Goal: Task Accomplishment & Management: Use online tool/utility

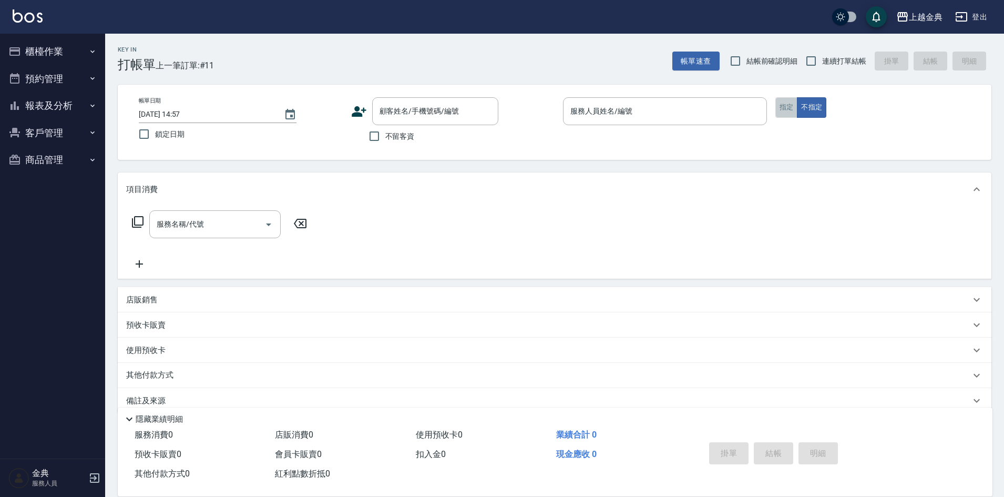
drag, startPoint x: 790, startPoint y: 105, endPoint x: 720, endPoint y: 110, distance: 70.1
click at [790, 105] on button "指定" at bounding box center [787, 107] width 23 height 21
click at [713, 112] on input "服務人員姓名/編號" at bounding box center [665, 111] width 195 height 18
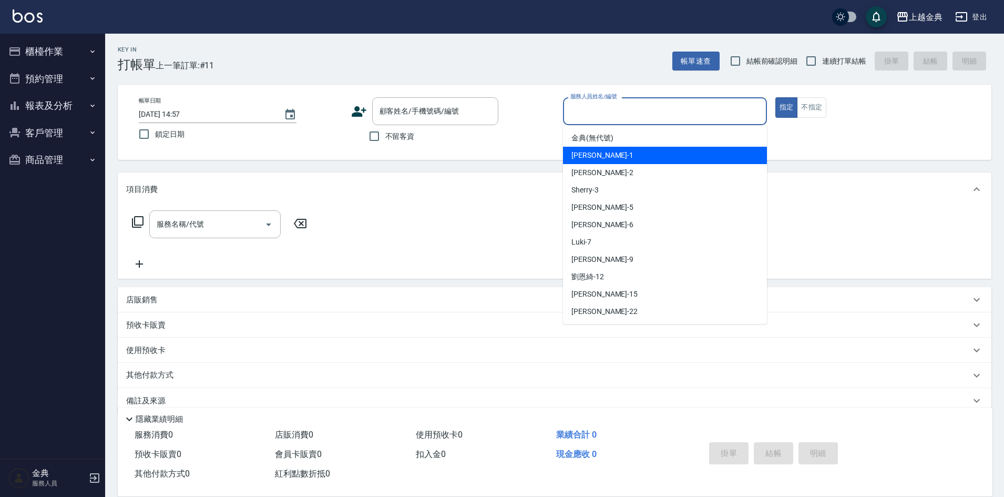
click at [652, 150] on div "Emma -1" at bounding box center [665, 155] width 204 height 17
type input "Emma-1"
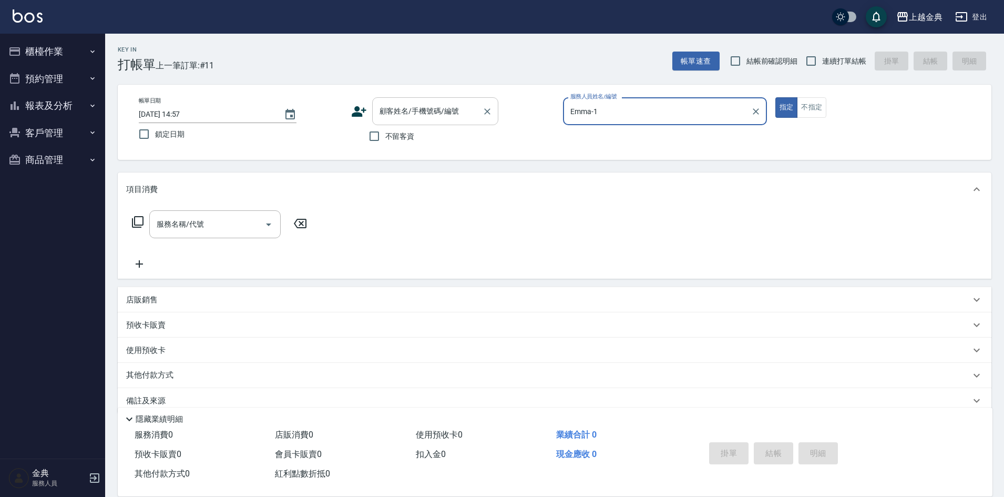
click at [408, 114] on input "顧客姓名/手機號碼/編號" at bounding box center [427, 111] width 101 height 18
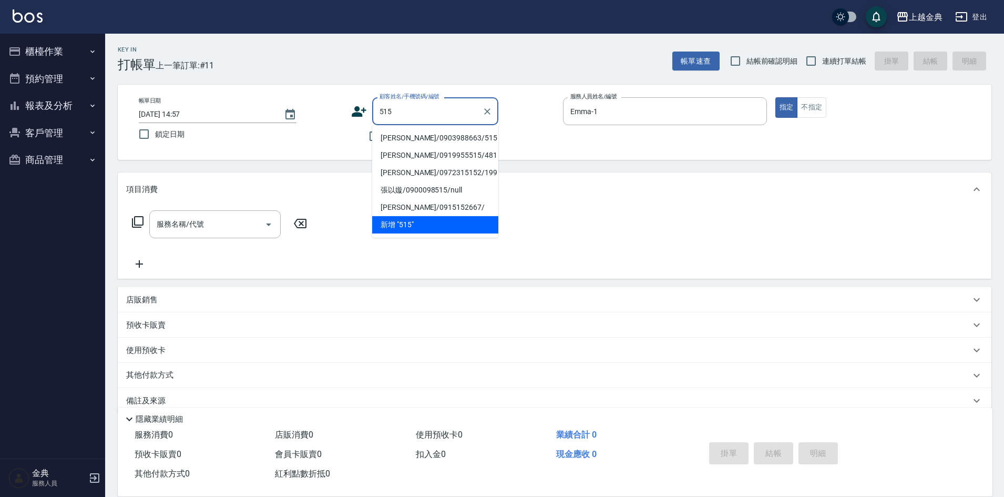
click at [441, 139] on li "古雅鈴/0903988663/515" at bounding box center [435, 137] width 126 height 17
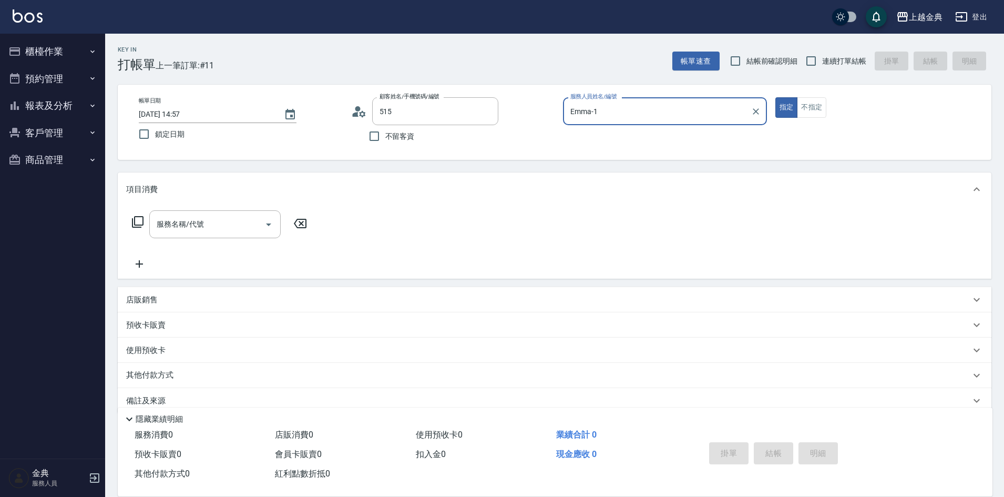
type input "古雅鈴/0903988663/515"
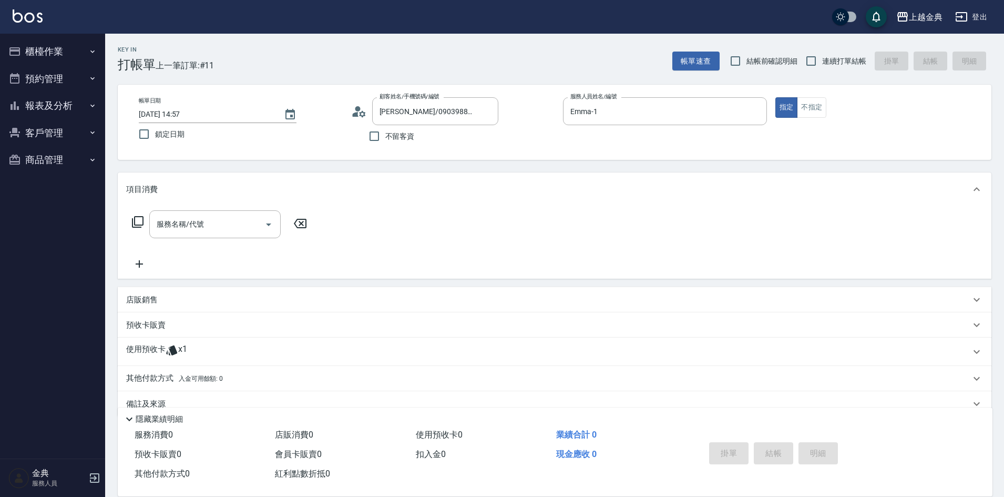
click at [136, 216] on icon at bounding box center [137, 222] width 13 height 13
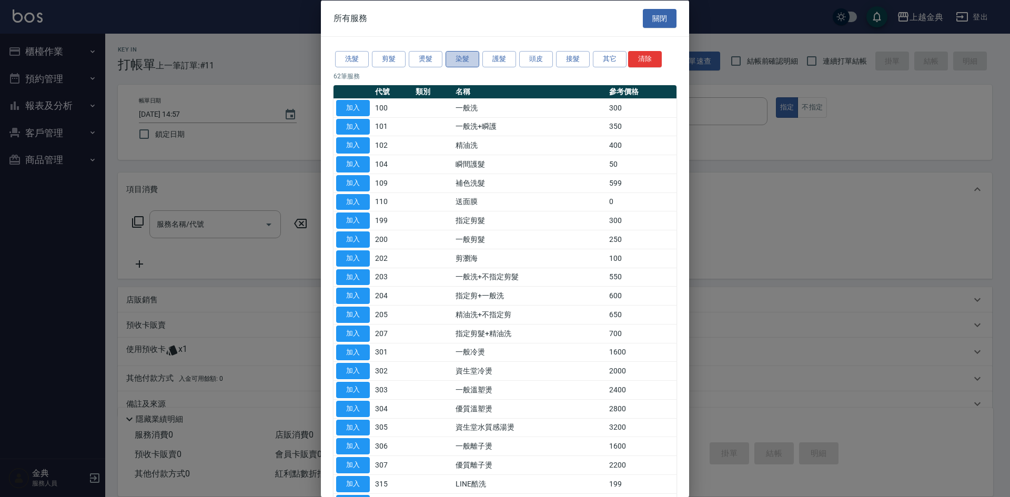
click at [459, 59] on button "染髮" at bounding box center [462, 59] width 34 height 16
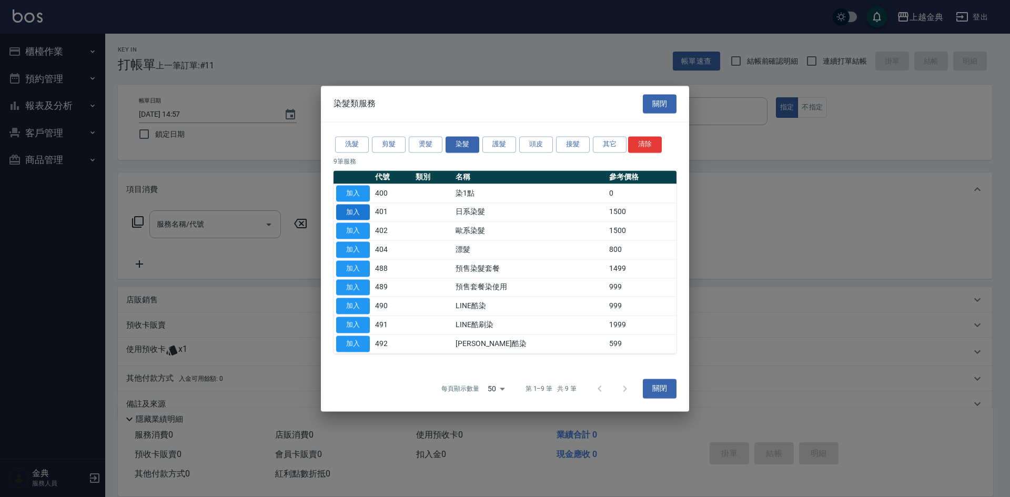
click at [364, 211] on button "加入" at bounding box center [353, 212] width 34 height 16
type input "日系染髮(401)"
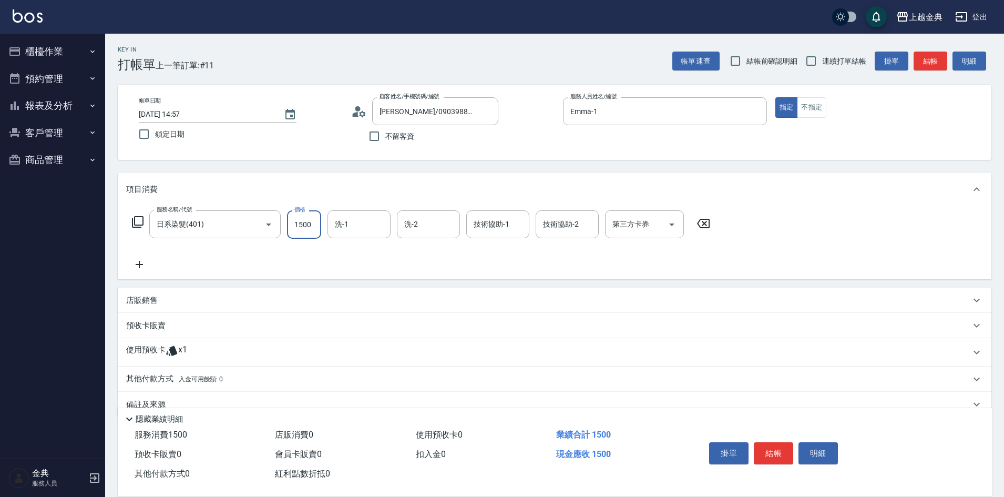
click at [313, 223] on input "1500" at bounding box center [304, 224] width 34 height 28
type input "2100"
click at [476, 222] on input "技術協助-1" at bounding box center [498, 224] width 54 height 18
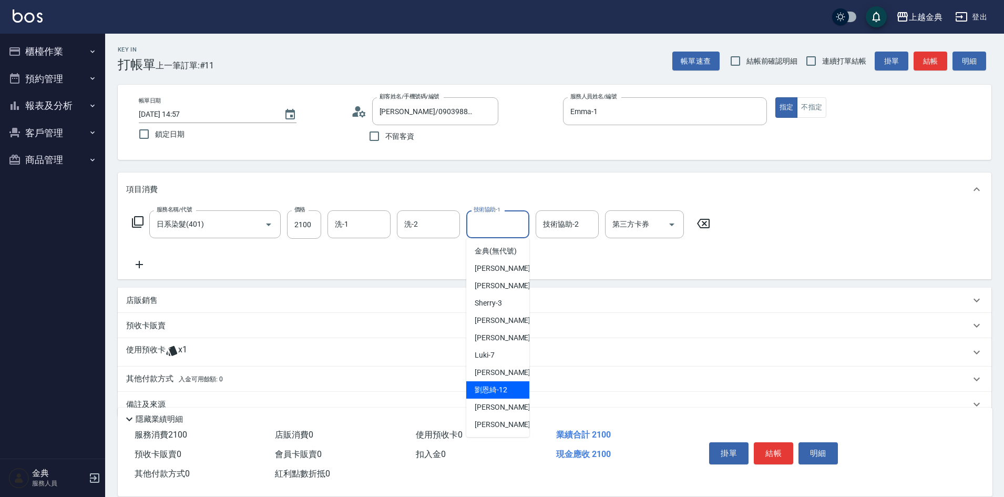
click at [500, 395] on span "劉恩綺 -12" at bounding box center [491, 389] width 33 height 11
type input "劉恩綺-12"
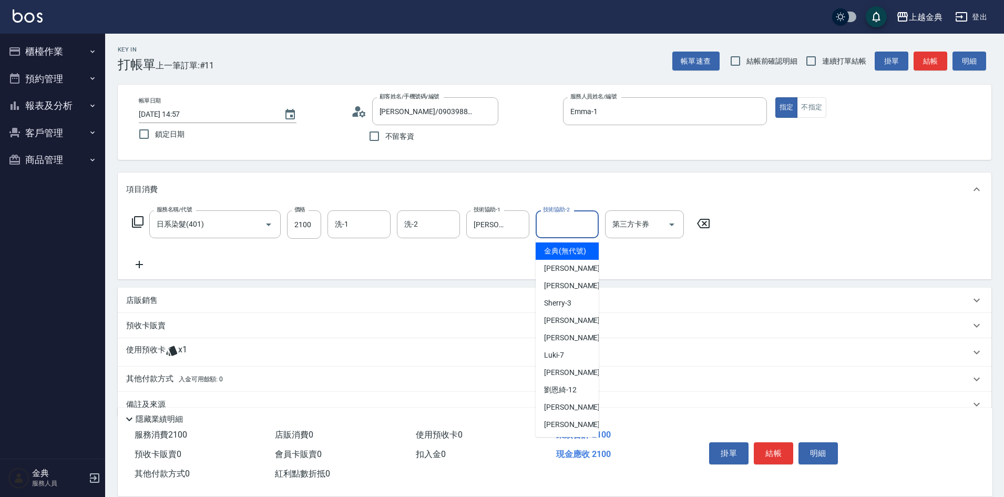
click at [563, 224] on input "技術協助-2" at bounding box center [568, 224] width 54 height 18
click at [578, 277] on div "Emma -1" at bounding box center [567, 268] width 63 height 17
type input "Emma-1"
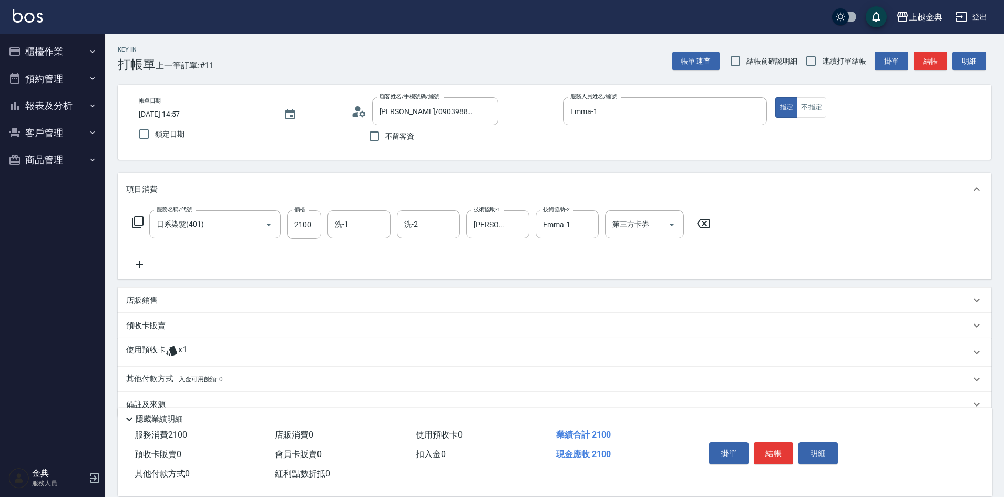
click at [204, 353] on div "使用預收卡 x1" at bounding box center [548, 352] width 845 height 16
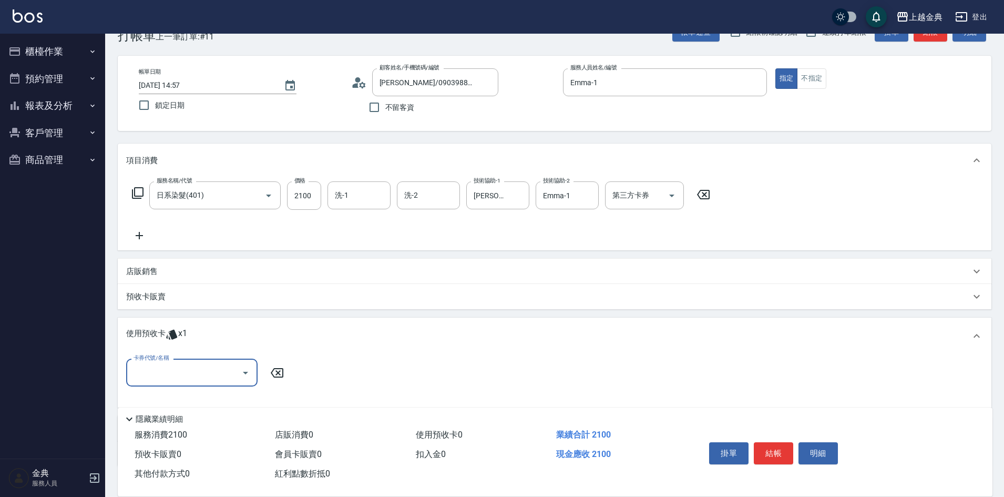
scroll to position [53, 0]
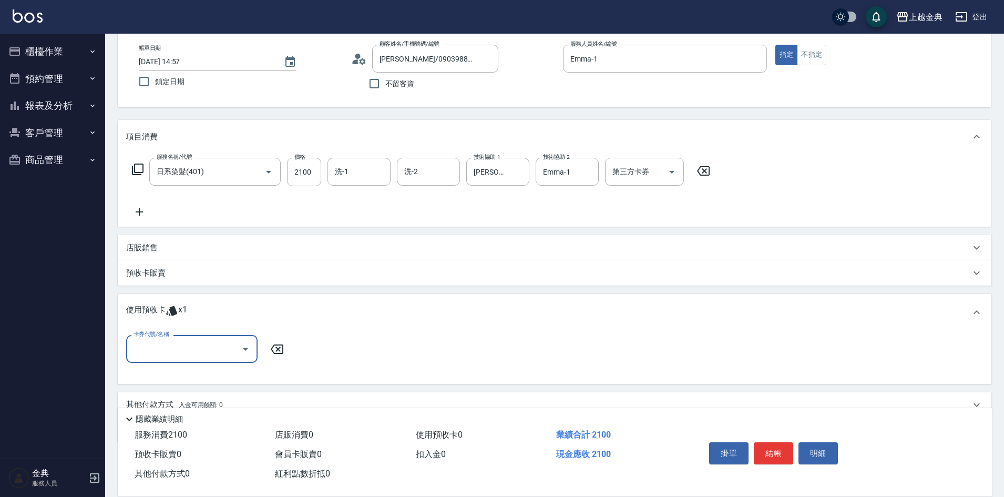
click at [192, 344] on input "卡券代號/名稱" at bounding box center [184, 349] width 106 height 18
click at [208, 375] on div "護髮包套3送1(1.5) 剩餘1張" at bounding box center [191, 375] width 131 height 17
type input "護髮包套3送1(1.5)"
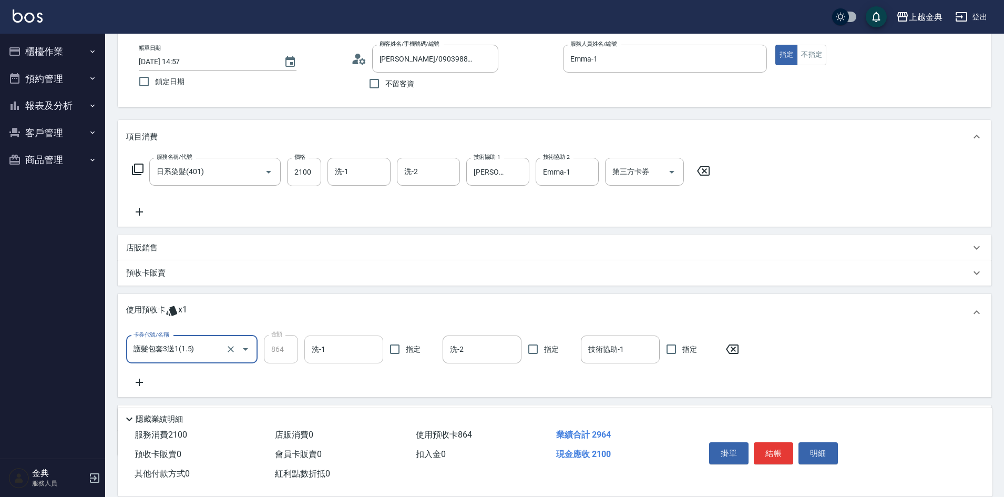
click at [357, 344] on input "洗-1" at bounding box center [343, 349] width 69 height 18
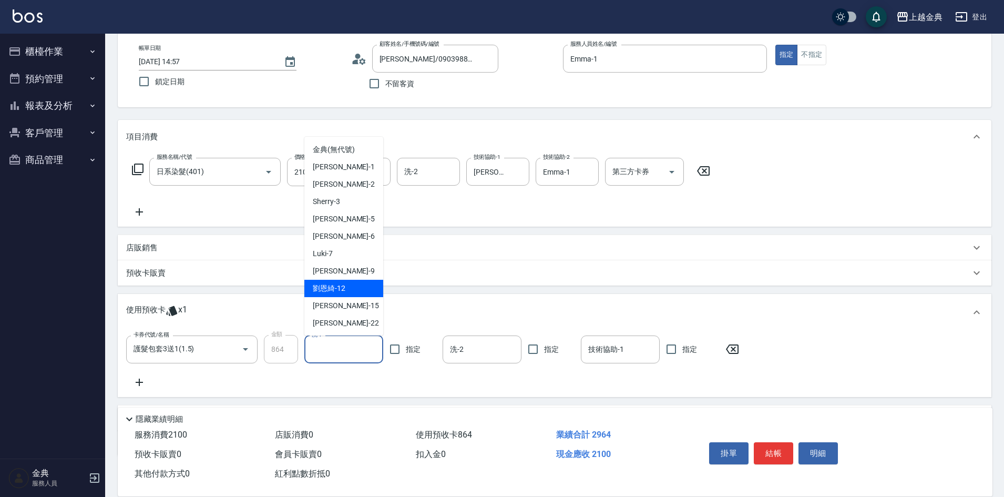
click at [353, 287] on div "劉恩綺 -12" at bounding box center [343, 288] width 79 height 17
type input "劉恩綺-12"
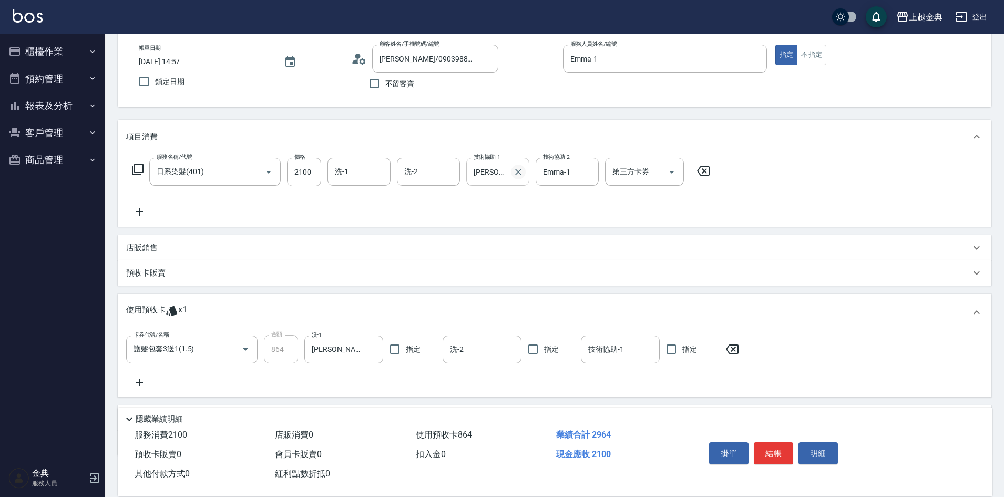
click at [522, 172] on icon "Clear" at bounding box center [518, 172] width 11 height 11
click at [586, 171] on icon "Clear" at bounding box center [588, 172] width 11 height 11
click at [369, 173] on input "洗-1" at bounding box center [359, 171] width 54 height 18
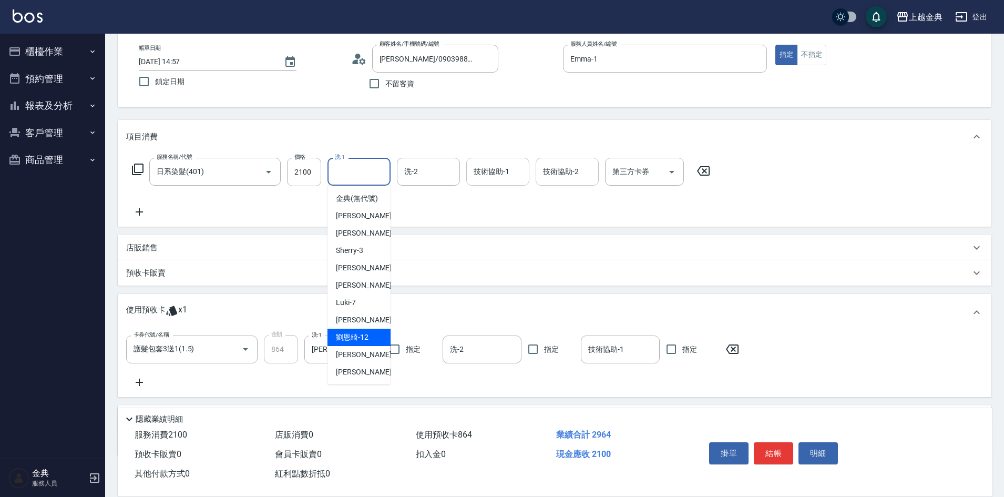
click at [360, 343] on span "劉恩綺 -12" at bounding box center [352, 337] width 33 height 11
type input "劉恩綺-12"
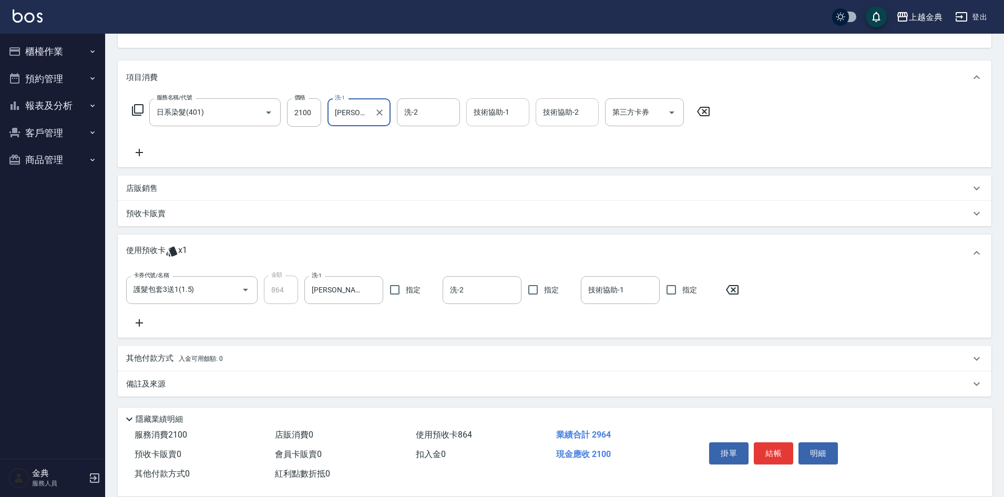
scroll to position [113, 0]
click at [233, 355] on div "其他付款方式 入金可用餘額: 0" at bounding box center [548, 358] width 845 height 12
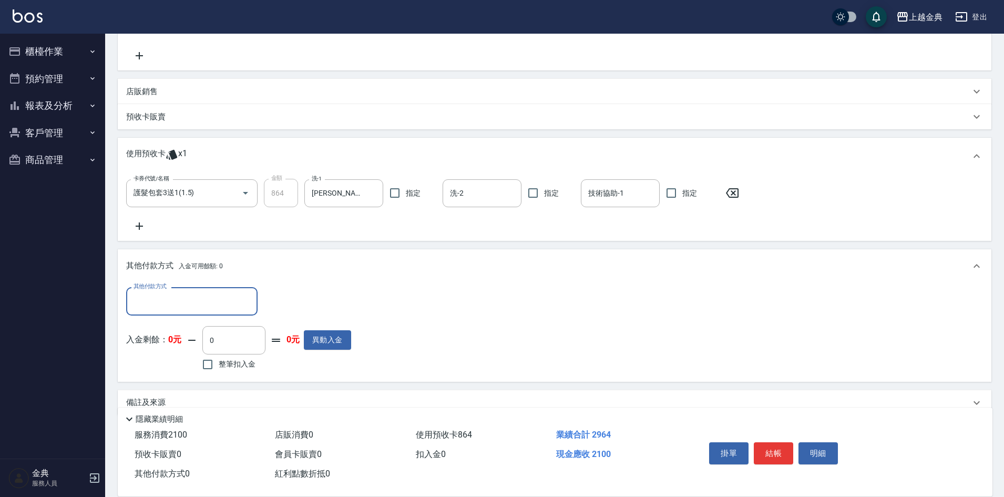
scroll to position [218, 0]
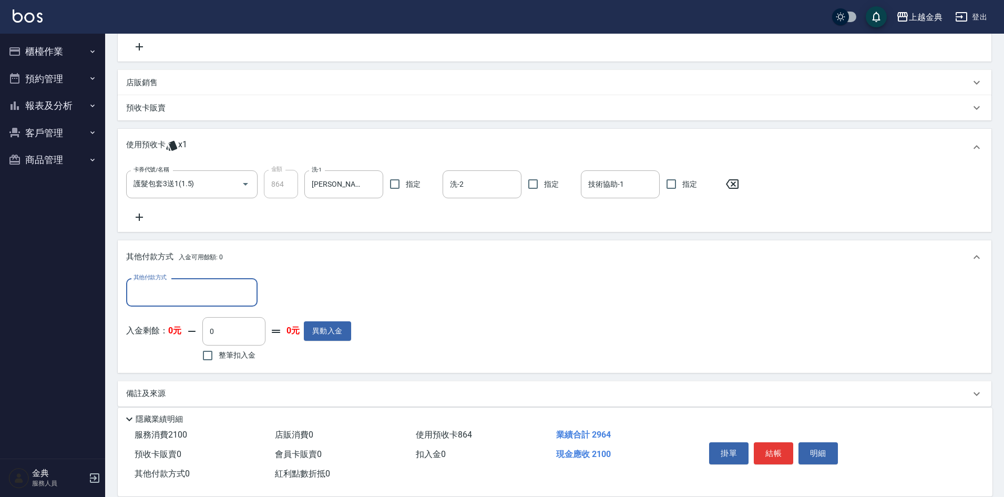
click at [209, 293] on input "其他付款方式" at bounding box center [192, 292] width 122 height 18
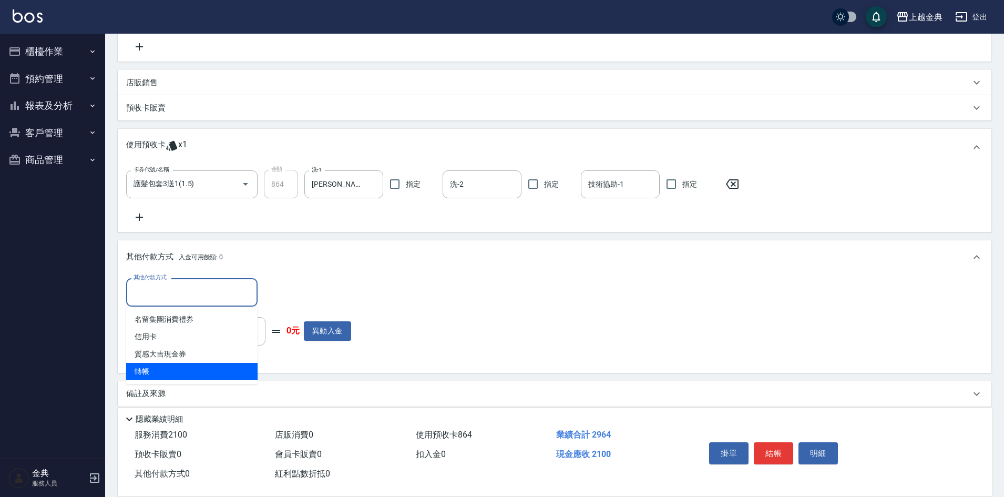
click at [168, 372] on span "轉帳" at bounding box center [191, 371] width 131 height 17
type input "轉帳"
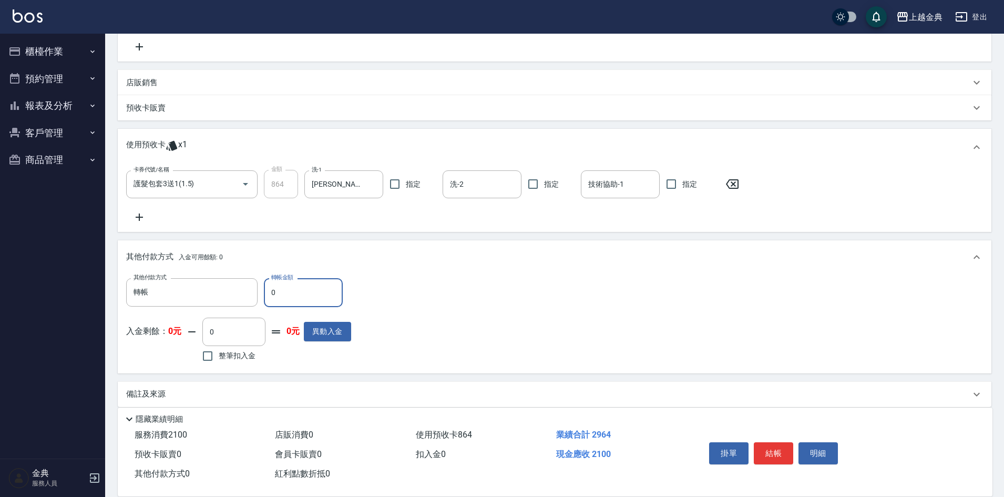
click at [269, 291] on input "0" at bounding box center [303, 292] width 79 height 28
type input "2100"
click at [780, 448] on button "結帳" at bounding box center [773, 453] width 39 height 22
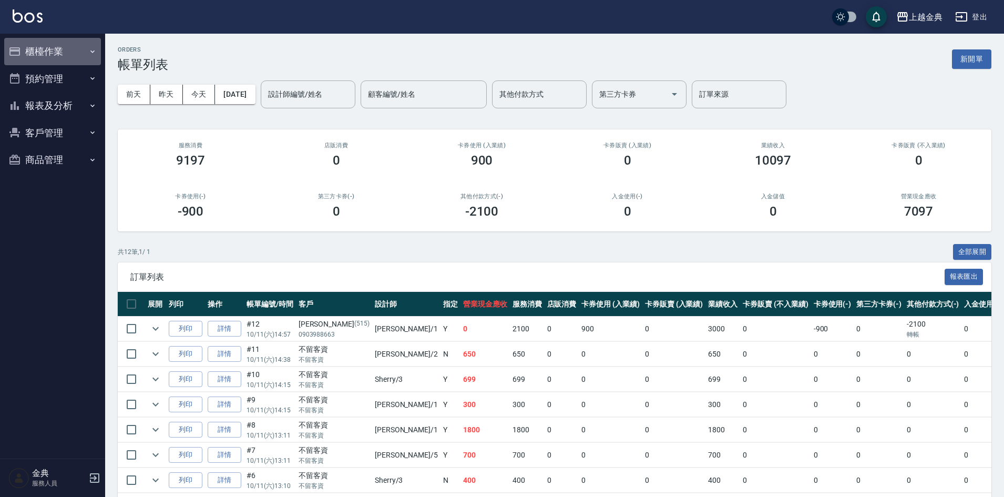
click at [91, 52] on icon "button" at bounding box center [92, 51] width 4 height 3
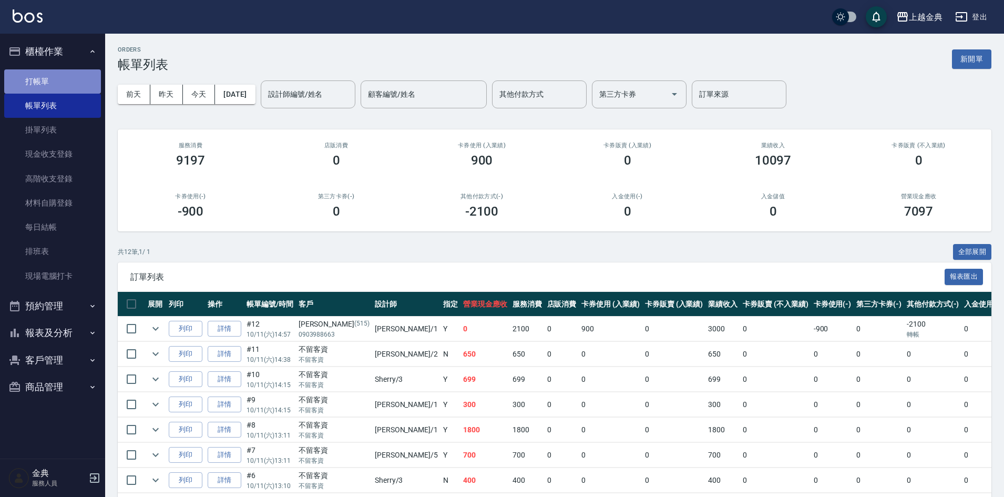
click at [59, 79] on link "打帳單" at bounding box center [52, 81] width 97 height 24
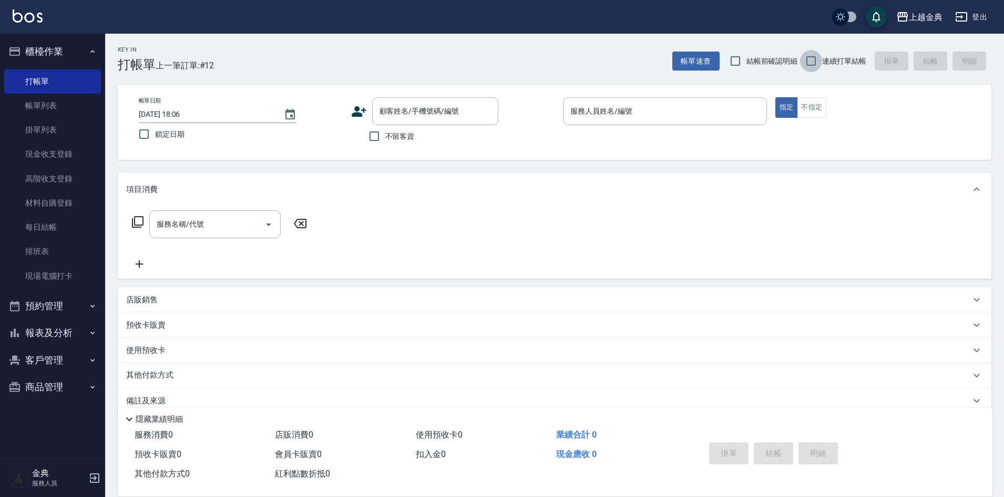
click at [812, 58] on input "連續打單結帳" at bounding box center [811, 61] width 22 height 22
checkbox input "true"
click at [670, 101] on div "服務人員姓名/編號" at bounding box center [665, 111] width 204 height 28
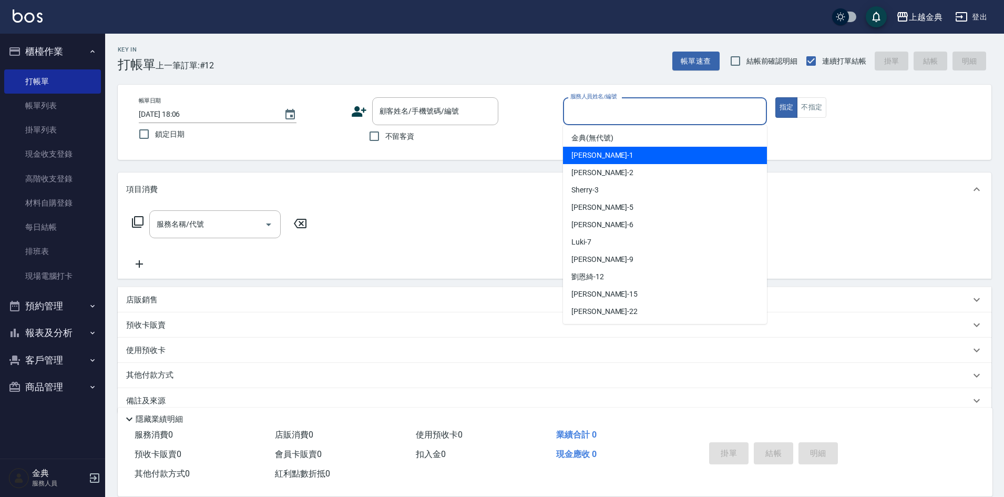
click at [638, 156] on div "Emma -1" at bounding box center [665, 155] width 204 height 17
type input "Emma-1"
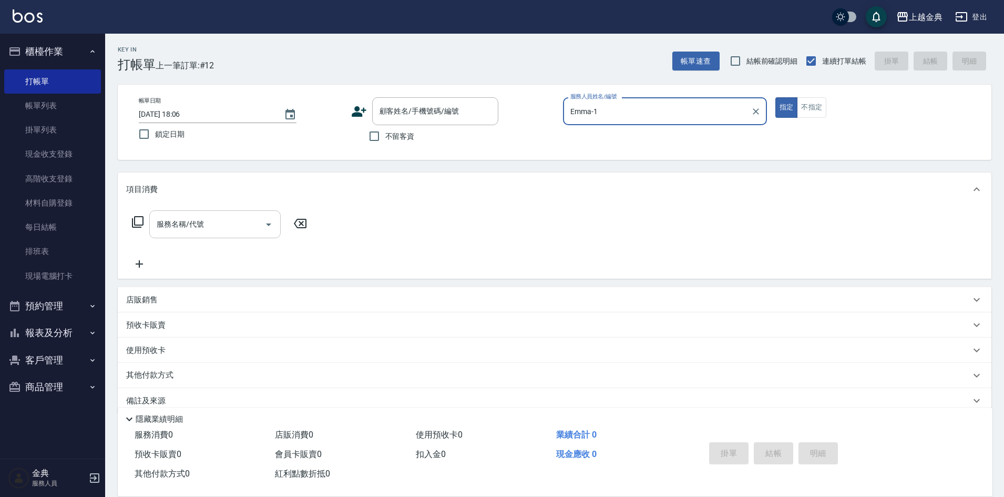
click at [269, 226] on icon "Open" at bounding box center [268, 224] width 5 height 3
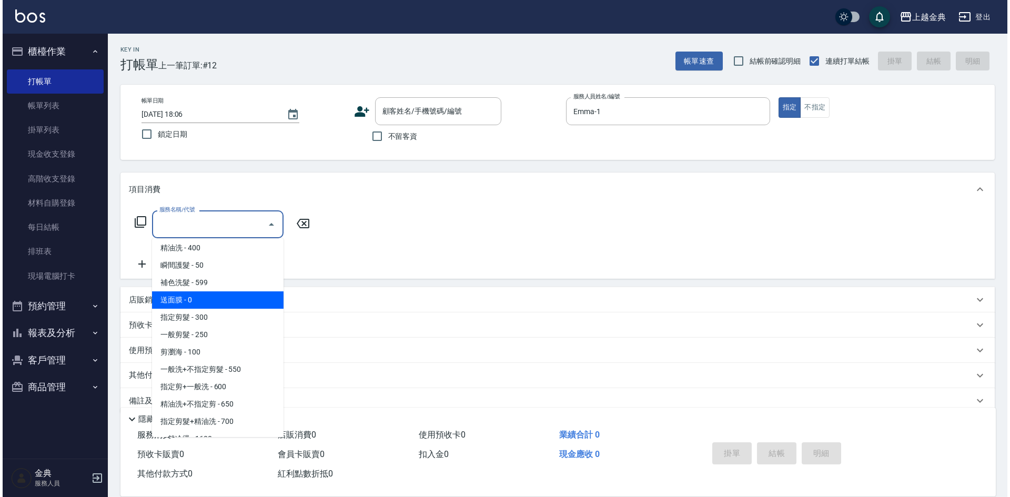
scroll to position [53, 0]
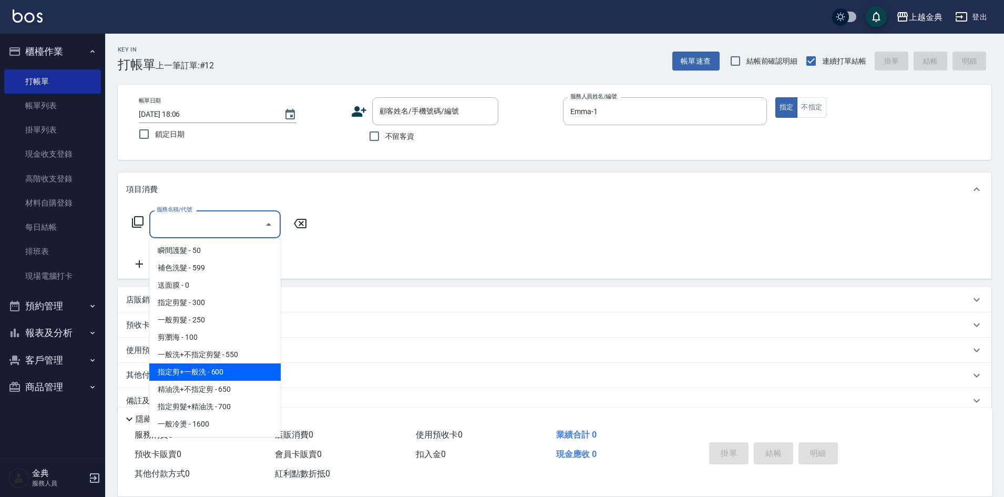
click at [239, 366] on span "指定剪+一般洗 - 600" at bounding box center [214, 371] width 131 height 17
type input "指定剪+一般洗(204)"
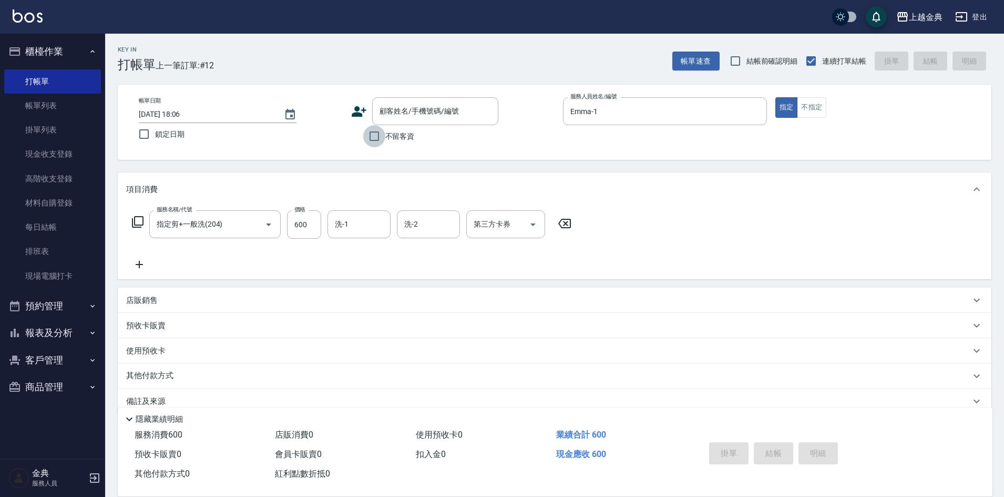
click at [377, 135] on input "不留客資" at bounding box center [374, 136] width 22 height 22
checkbox input "true"
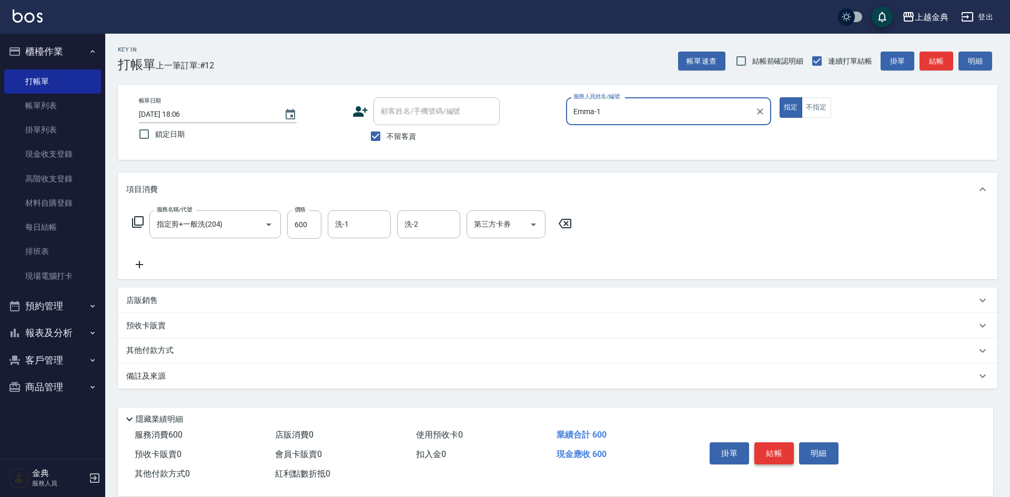
click at [781, 448] on button "結帳" at bounding box center [773, 453] width 39 height 22
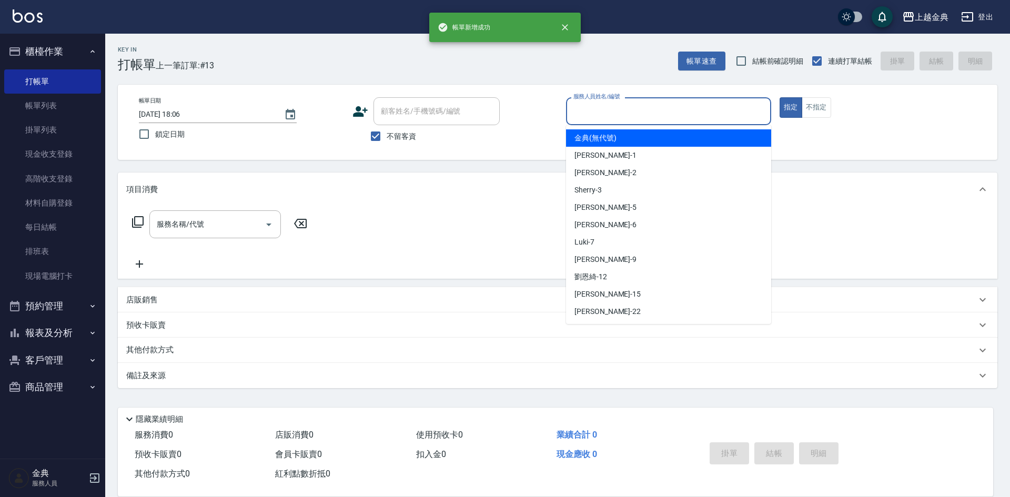
click at [705, 117] on input "服務人員姓名/編號" at bounding box center [669, 111] width 196 height 18
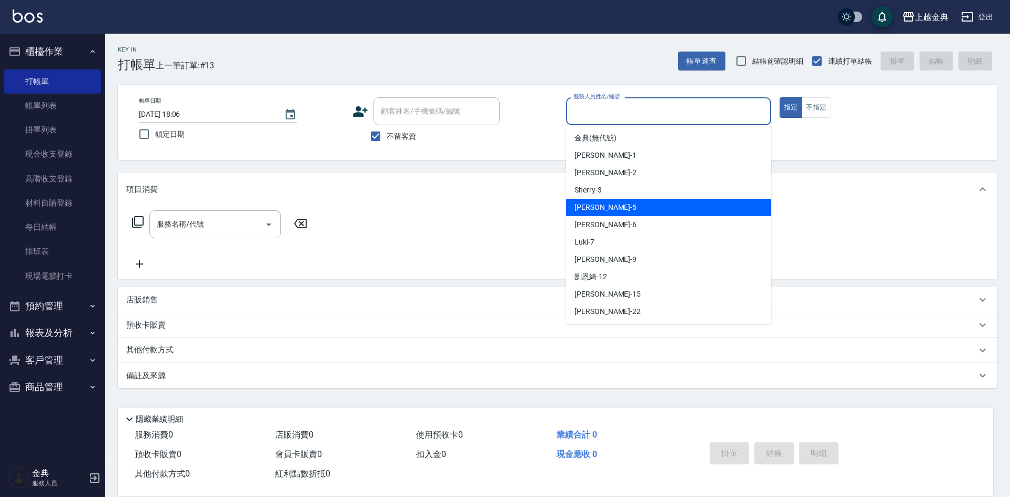
click at [663, 209] on div "小雅 -5" at bounding box center [668, 207] width 205 height 17
type input "小雅-5"
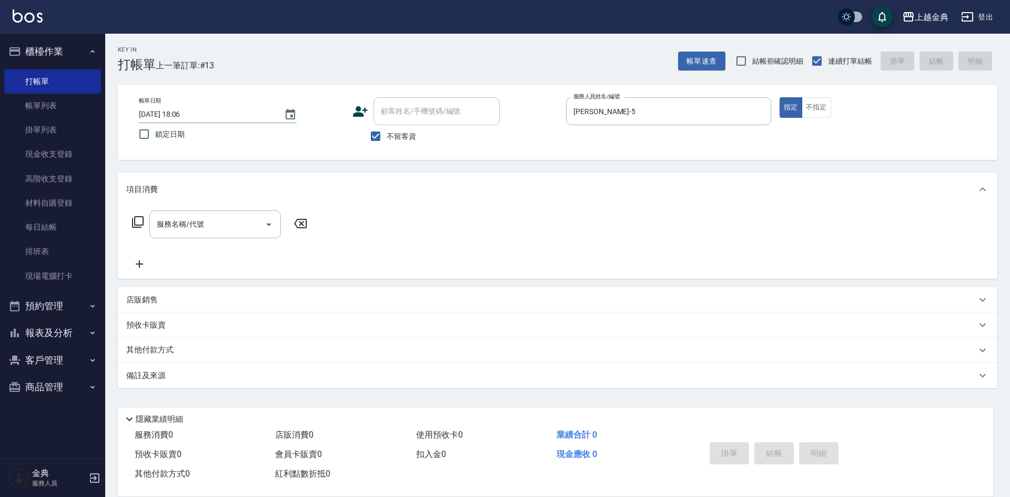
click at [136, 222] on icon at bounding box center [137, 222] width 13 height 13
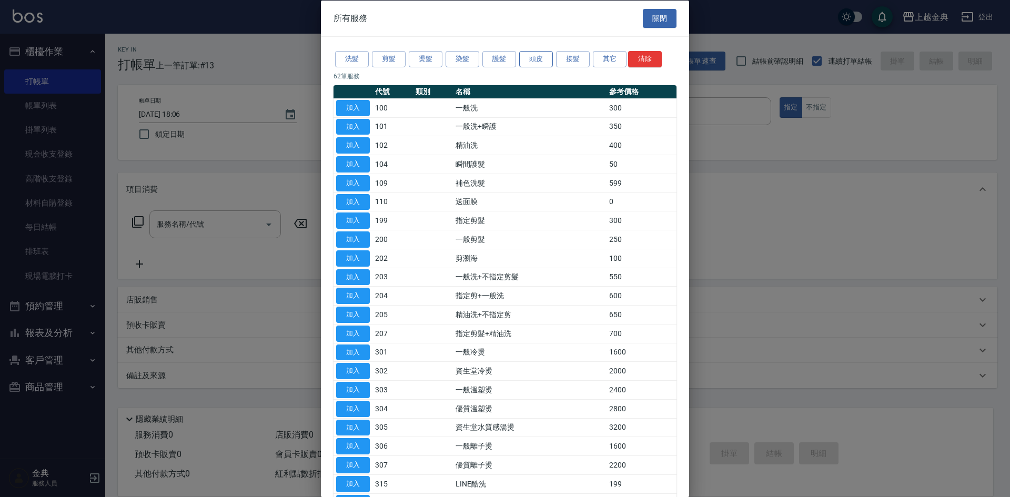
click at [522, 54] on button "頭皮" at bounding box center [536, 59] width 34 height 16
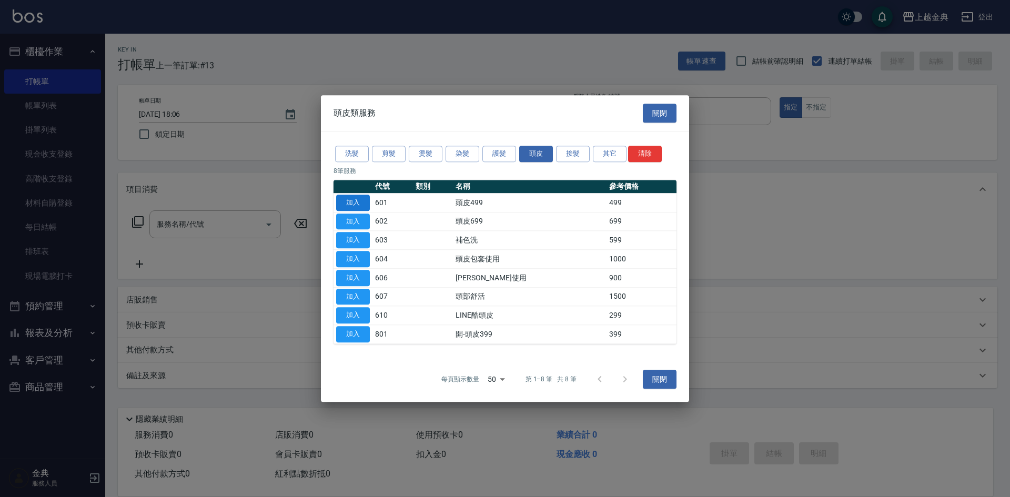
click at [356, 200] on button "加入" at bounding box center [353, 203] width 34 height 16
type input "頭皮499(601)"
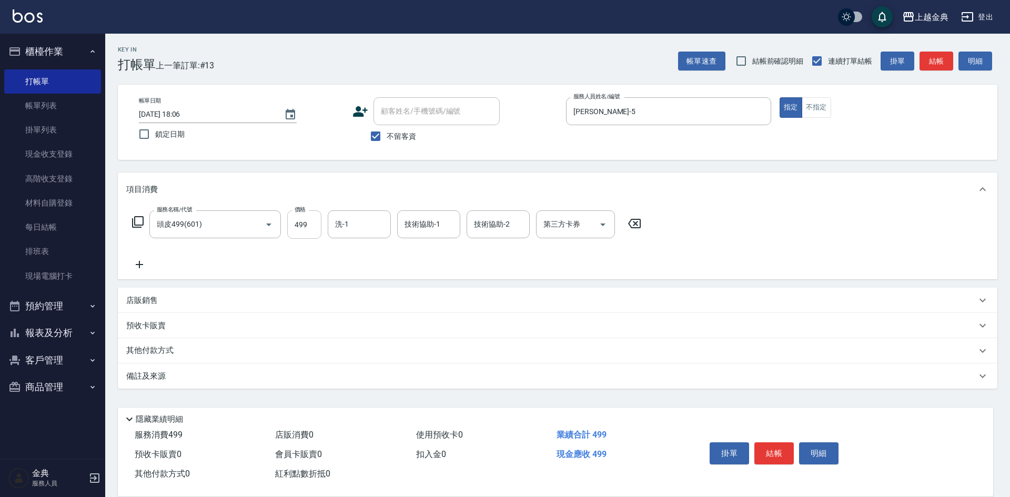
click at [311, 223] on input "499" at bounding box center [304, 224] width 34 height 28
type input "749"
click at [766, 446] on button "結帳" at bounding box center [773, 453] width 39 height 22
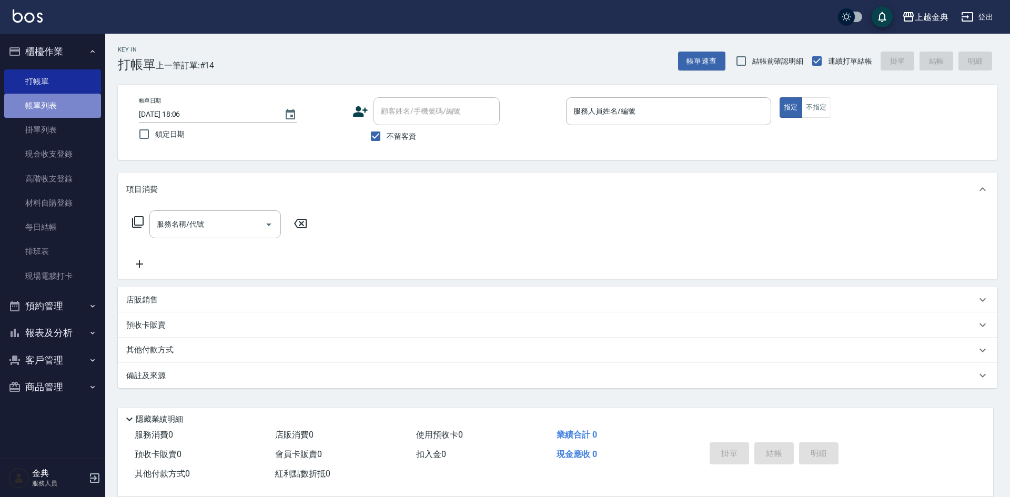
click at [64, 108] on link "帳單列表" at bounding box center [52, 106] width 97 height 24
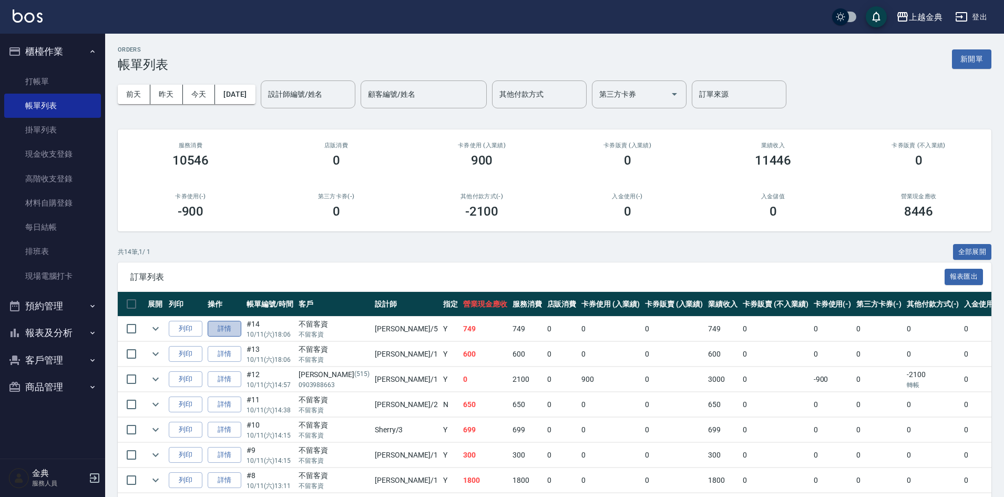
click at [236, 323] on link "詳情" at bounding box center [225, 329] width 34 height 16
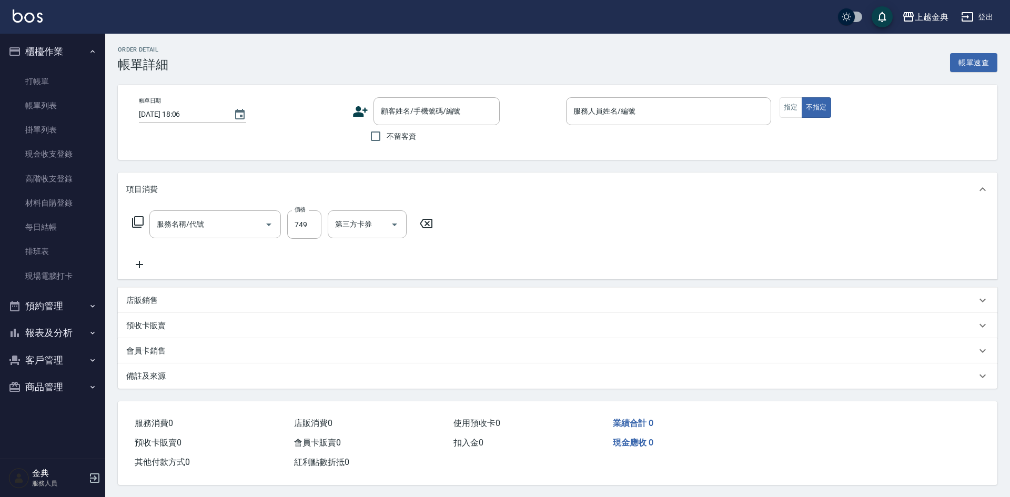
checkbox input "true"
type input "小雅-5"
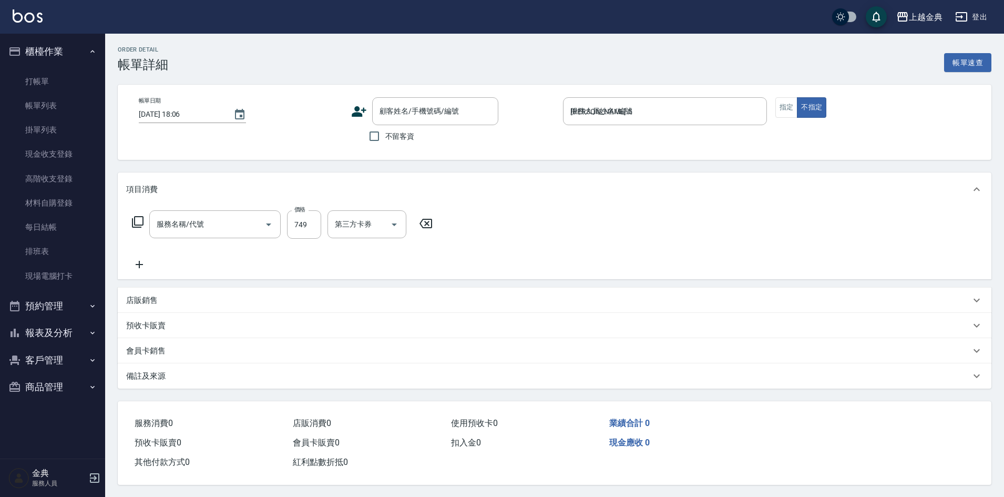
type input "頭皮499(601)"
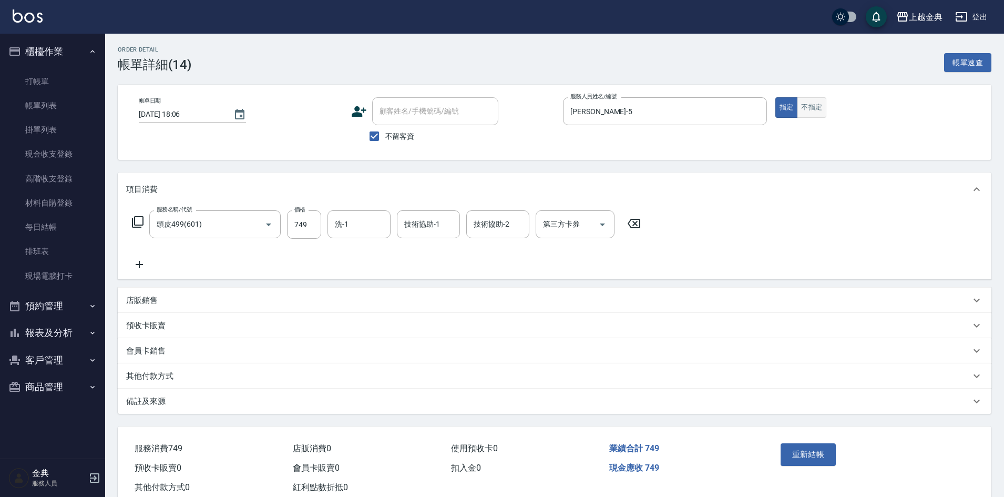
click at [805, 106] on button "不指定" at bounding box center [811, 107] width 29 height 21
click at [819, 459] on button "重新結帳" at bounding box center [809, 454] width 56 height 22
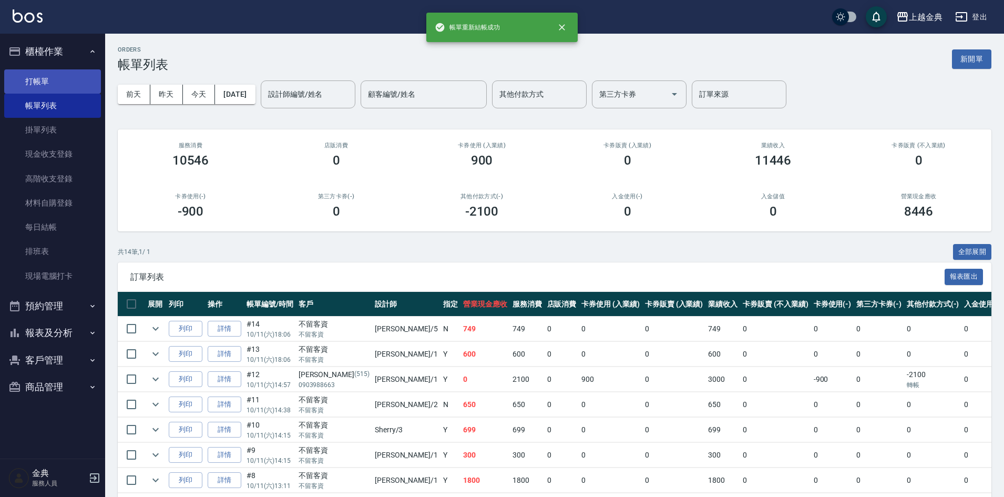
click at [64, 81] on link "打帳單" at bounding box center [52, 81] width 97 height 24
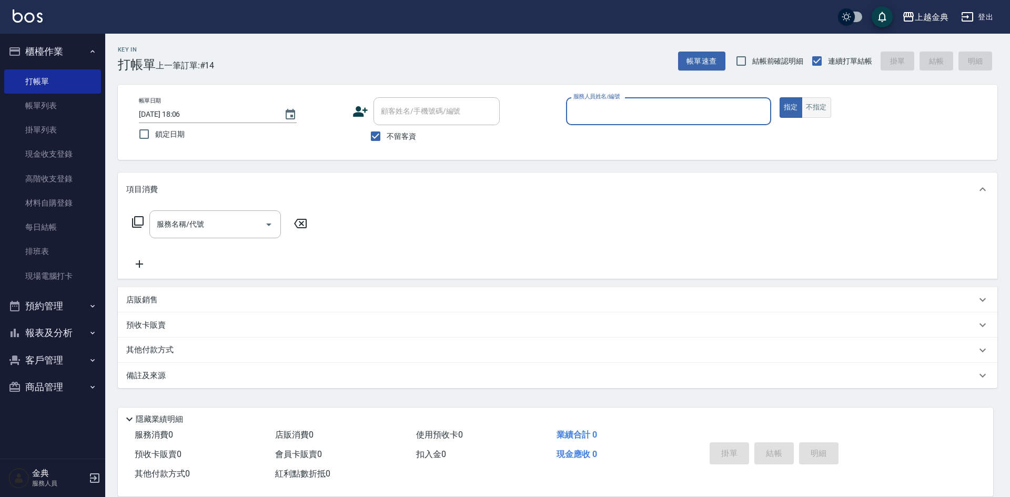
click at [821, 103] on button "不指定" at bounding box center [815, 107] width 29 height 21
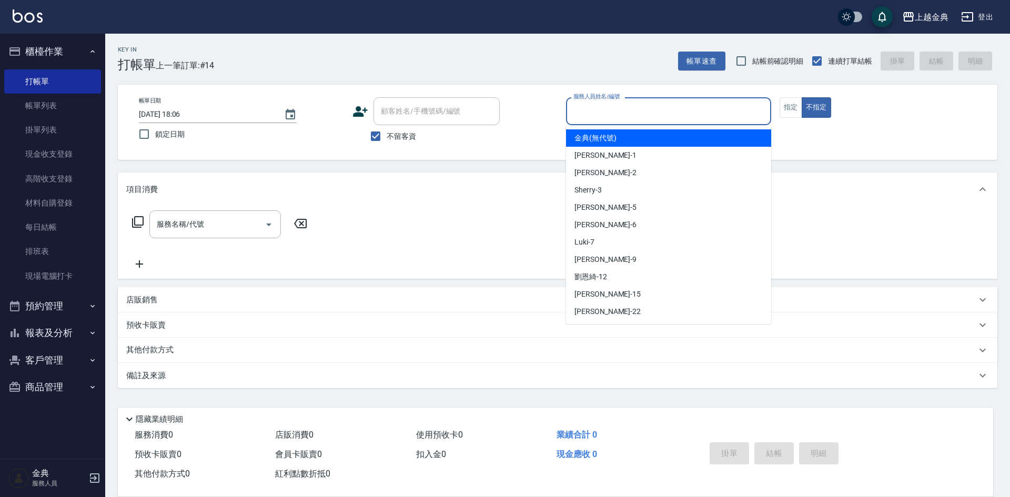
click at [697, 103] on input "服務人員姓名/編號" at bounding box center [669, 111] width 196 height 18
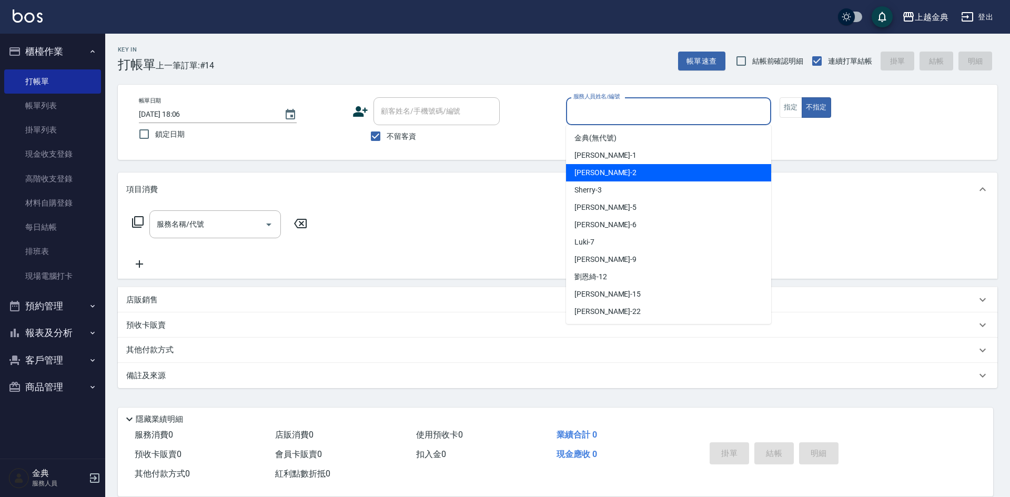
click at [653, 168] on div "Cindy -2" at bounding box center [668, 172] width 205 height 17
type input "Cindy-2"
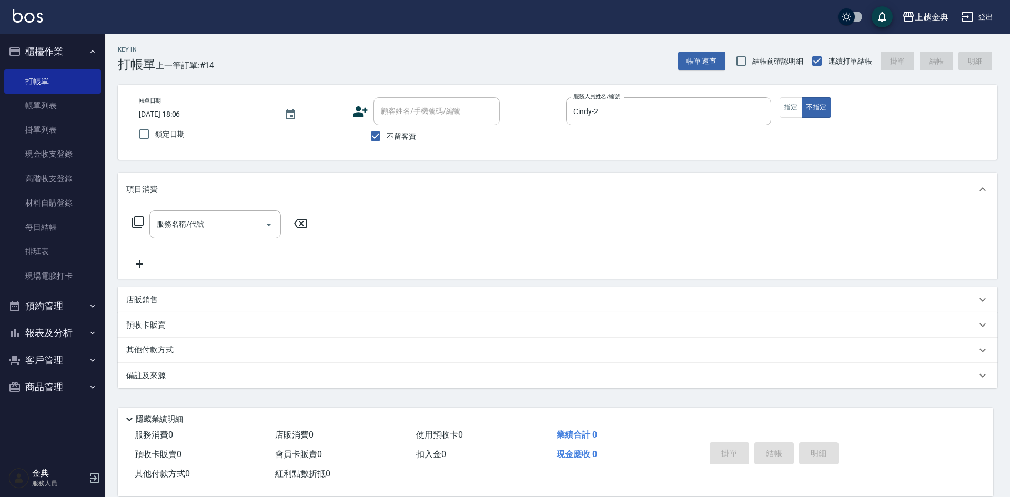
click at [141, 218] on icon at bounding box center [137, 222] width 13 height 13
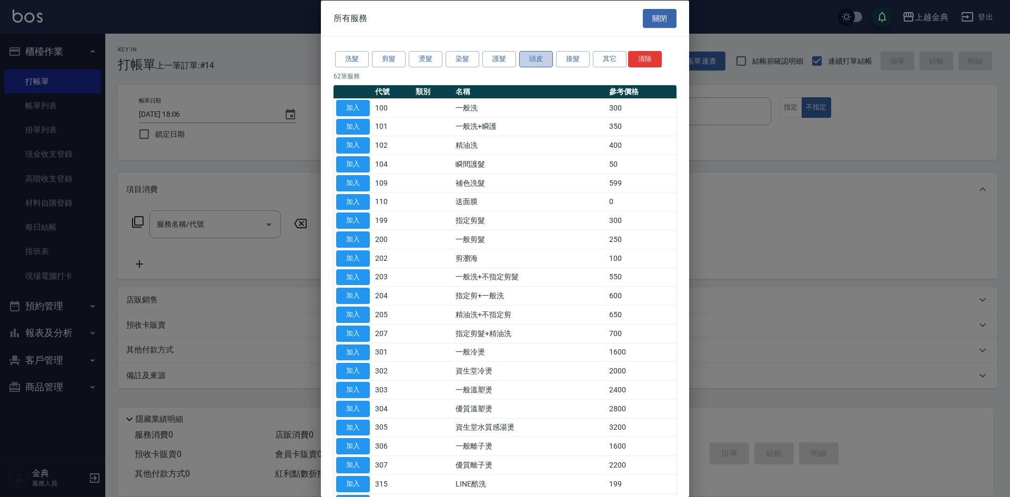
click at [538, 59] on button "頭皮" at bounding box center [536, 59] width 34 height 16
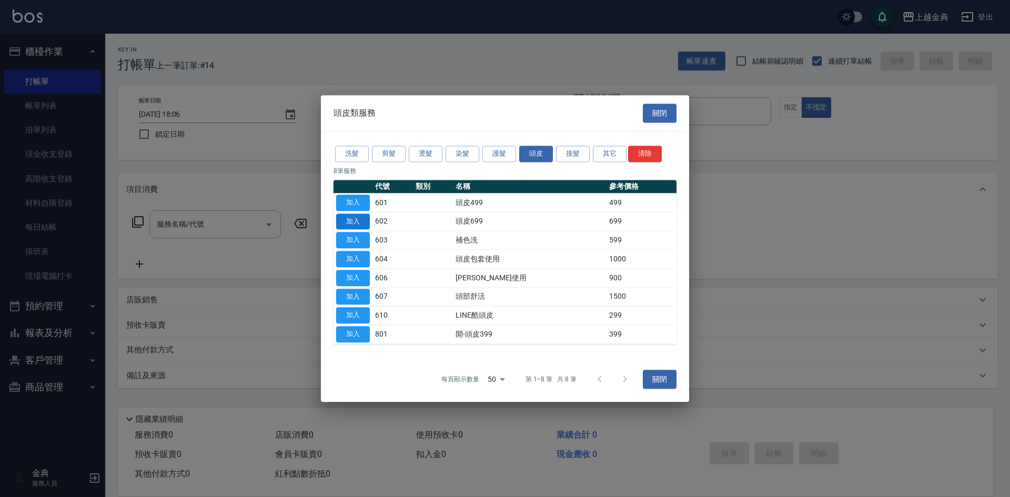
click at [360, 219] on button "加入" at bounding box center [353, 221] width 34 height 16
type input "頭皮699(602)"
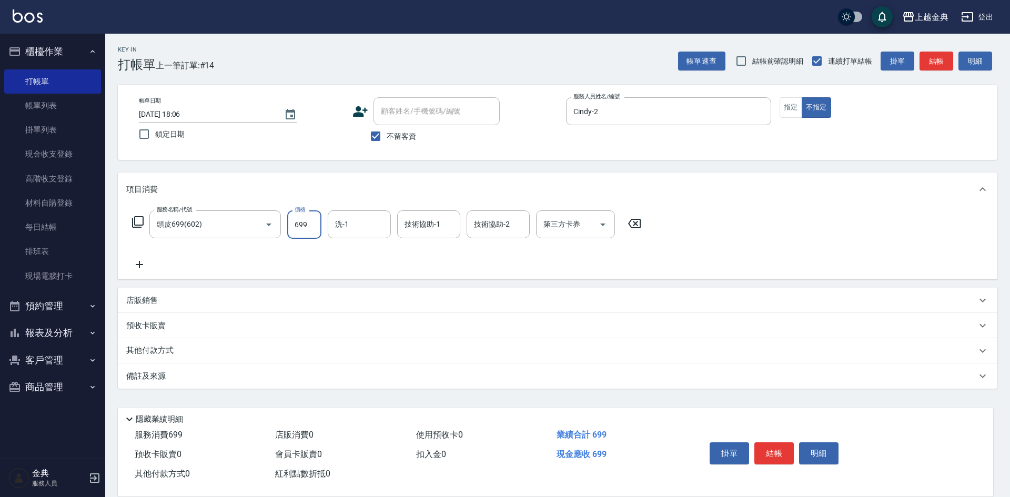
click at [310, 227] on input "699" at bounding box center [304, 224] width 34 height 28
click at [317, 222] on input "949" at bounding box center [304, 224] width 34 height 28
click at [299, 223] on input "941049" at bounding box center [304, 224] width 34 height 28
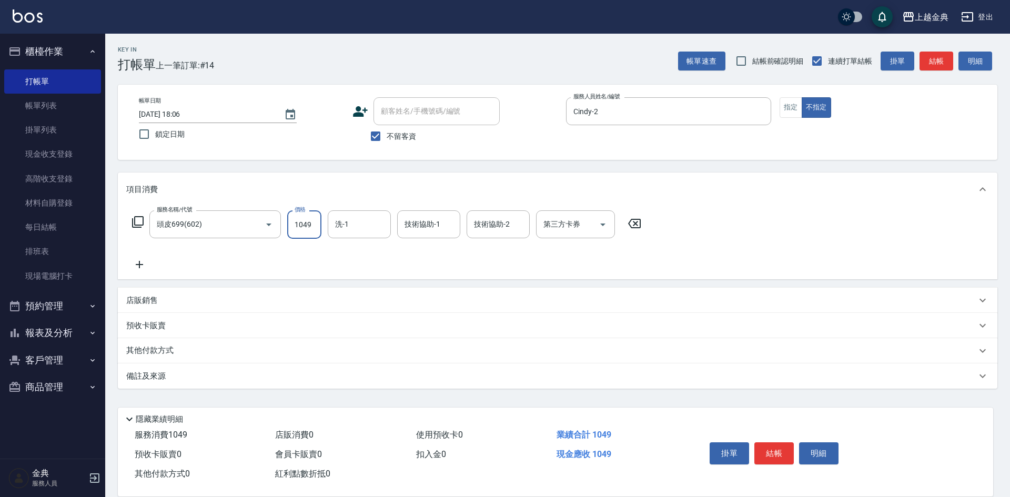
type input "1049"
click at [181, 302] on div "店販銷售" at bounding box center [551, 300] width 850 height 11
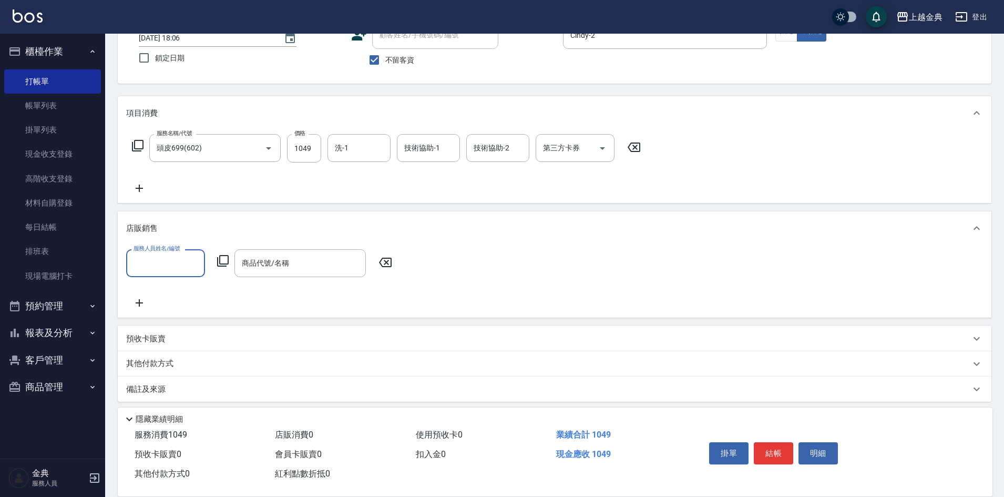
scroll to position [82, 0]
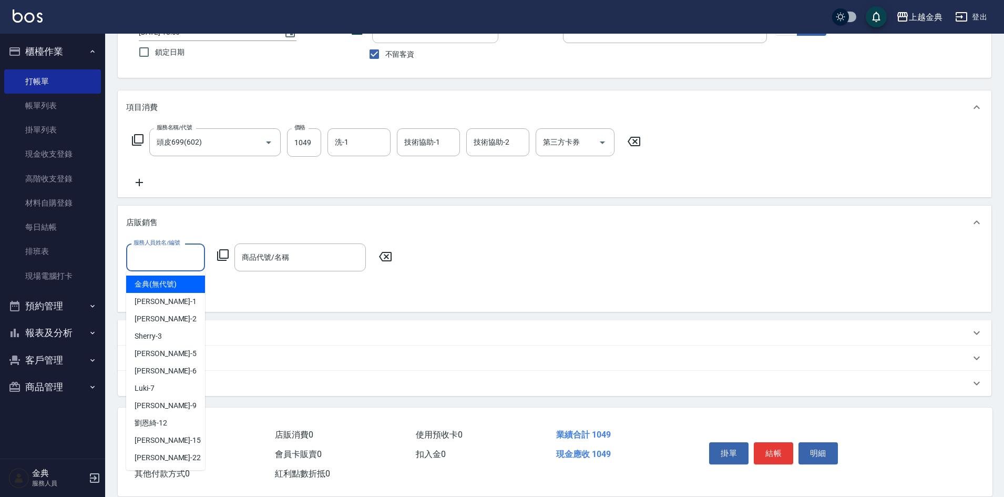
click at [173, 249] on input "服務人員姓名/編號" at bounding box center [165, 257] width 69 height 18
click at [163, 314] on div "Cindy -2" at bounding box center [165, 318] width 79 height 17
type input "Cindy-2"
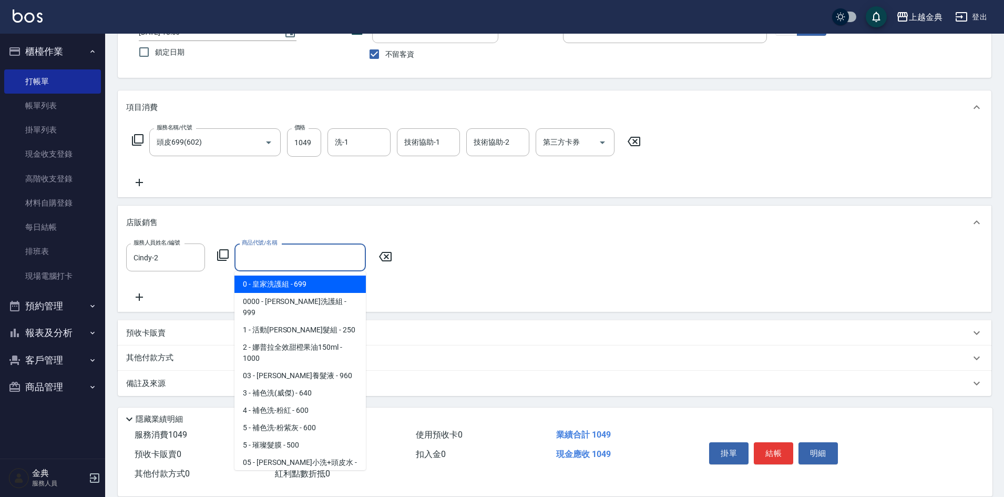
click at [303, 261] on input "商品代號/名稱" at bounding box center [300, 257] width 122 height 18
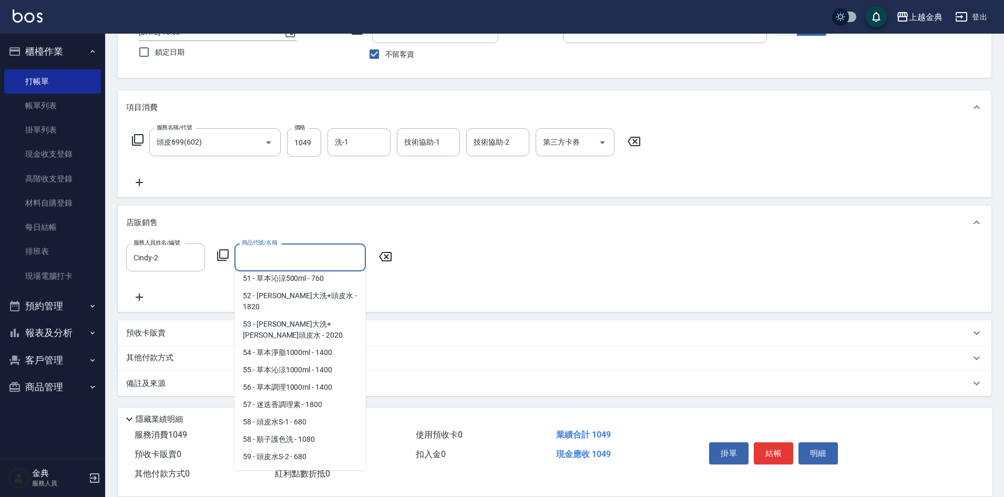
scroll to position [1273, 0]
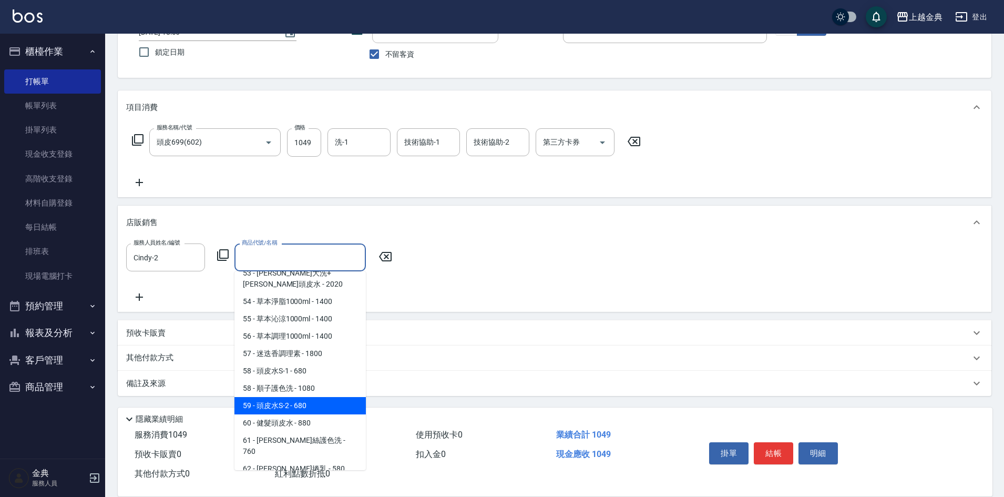
click at [314, 397] on span "59 - 頭皮水S-2 - 680" at bounding box center [300, 405] width 131 height 17
type input "頭皮水S-2"
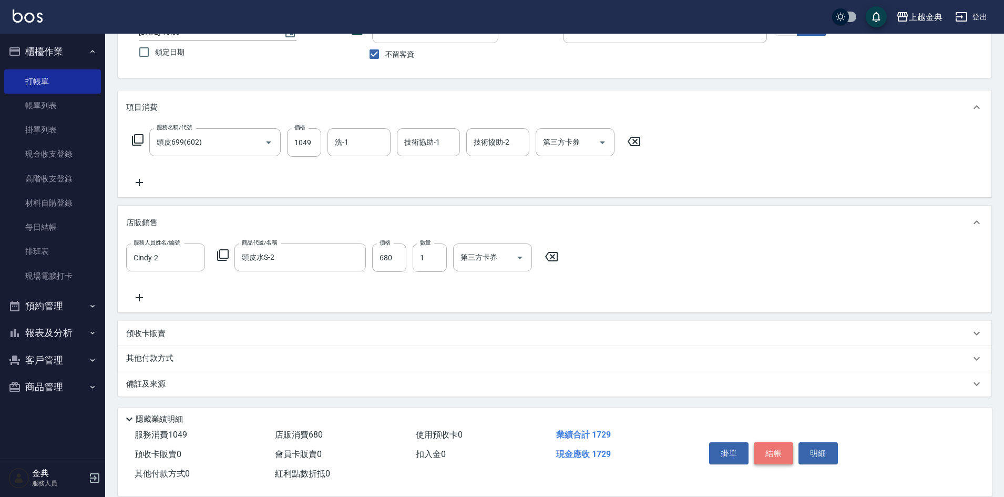
click at [766, 450] on button "結帳" at bounding box center [773, 453] width 39 height 22
type input "2025/10/11 18:07"
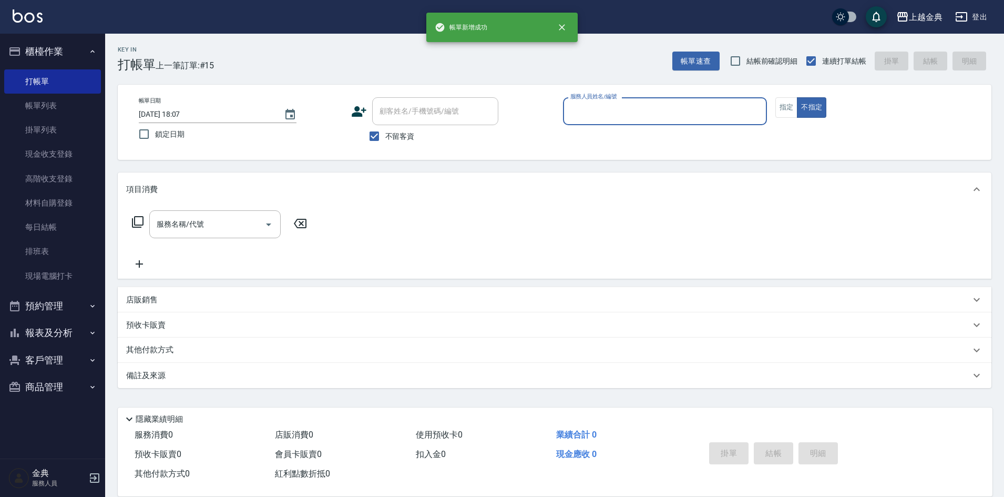
scroll to position [0, 0]
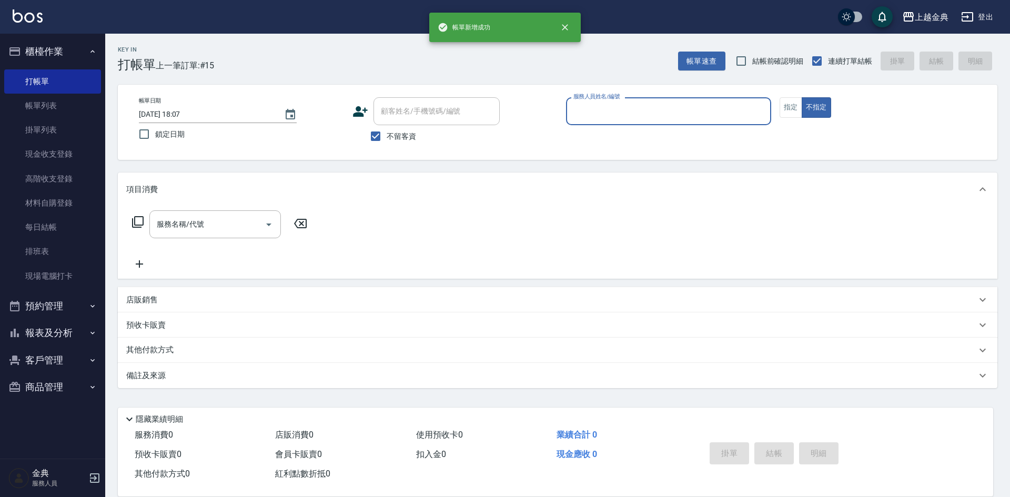
click at [673, 106] on input "服務人員姓名/編號" at bounding box center [669, 111] width 196 height 18
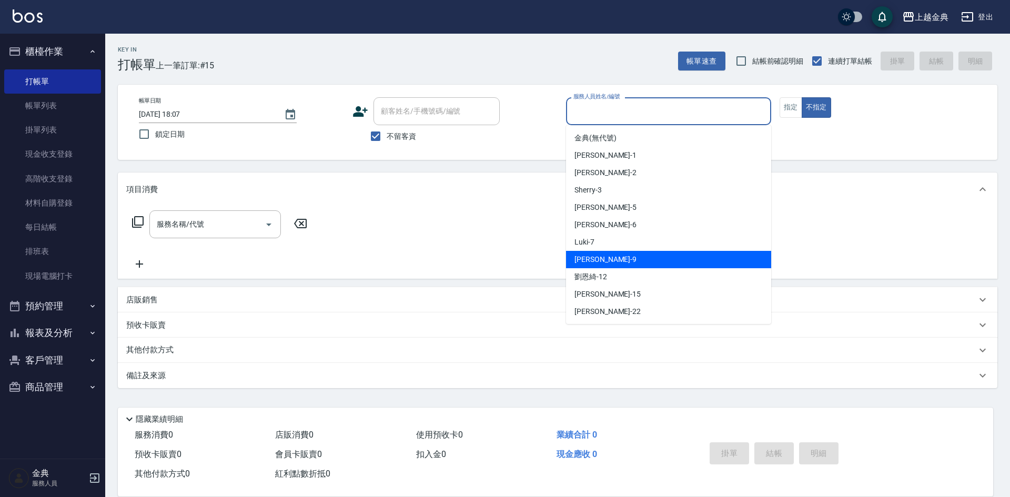
click at [650, 257] on div "Jason -9" at bounding box center [668, 259] width 205 height 17
type input "Jason-9"
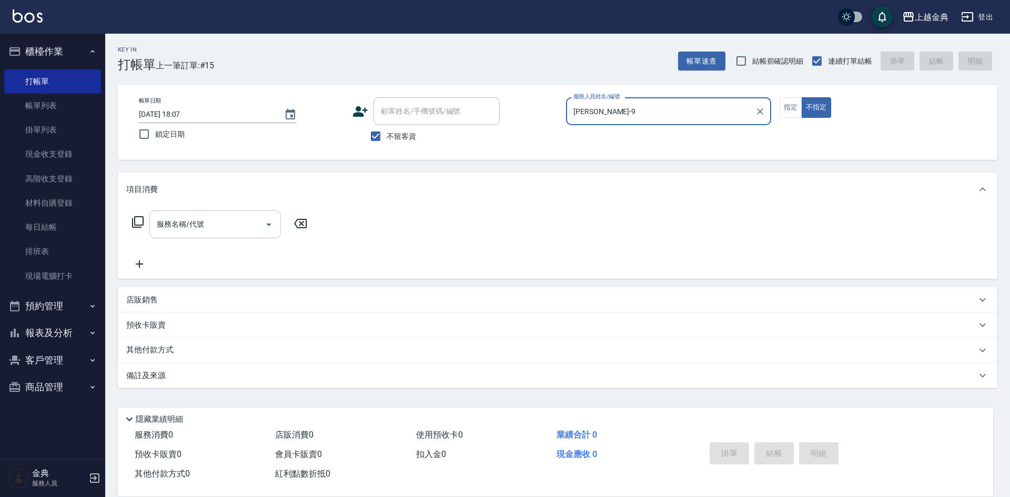
click at [276, 221] on button "Open" at bounding box center [268, 224] width 17 height 17
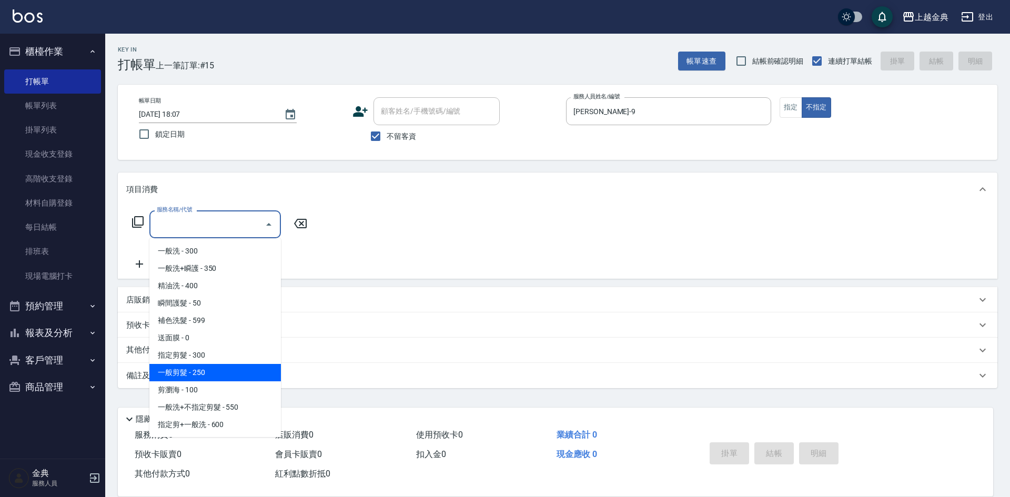
click at [238, 371] on span "一般剪髮 - 250" at bounding box center [214, 372] width 131 height 17
type input "一般剪髮(200)"
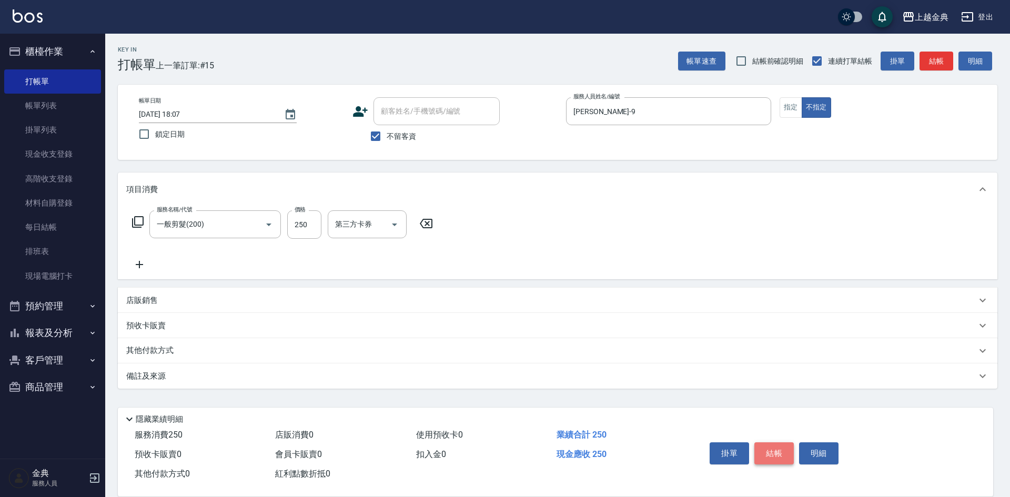
click at [771, 451] on button "結帳" at bounding box center [773, 453] width 39 height 22
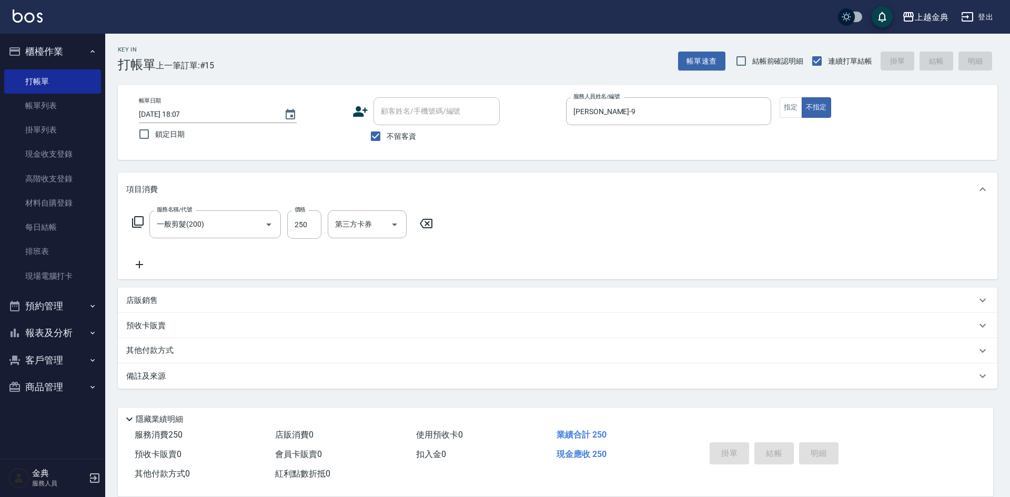
type input "2025/10/11 18:08"
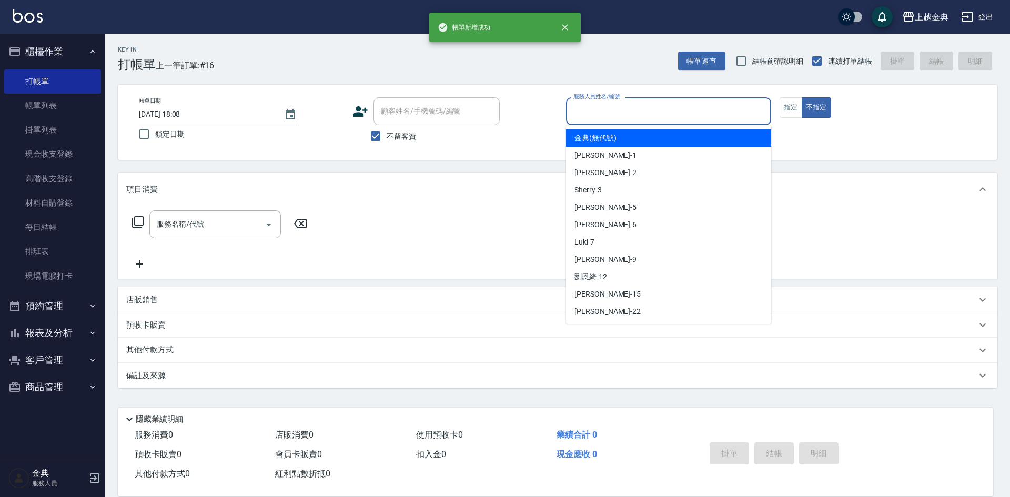
click at [662, 112] on input "服務人員姓名/編號" at bounding box center [669, 111] width 196 height 18
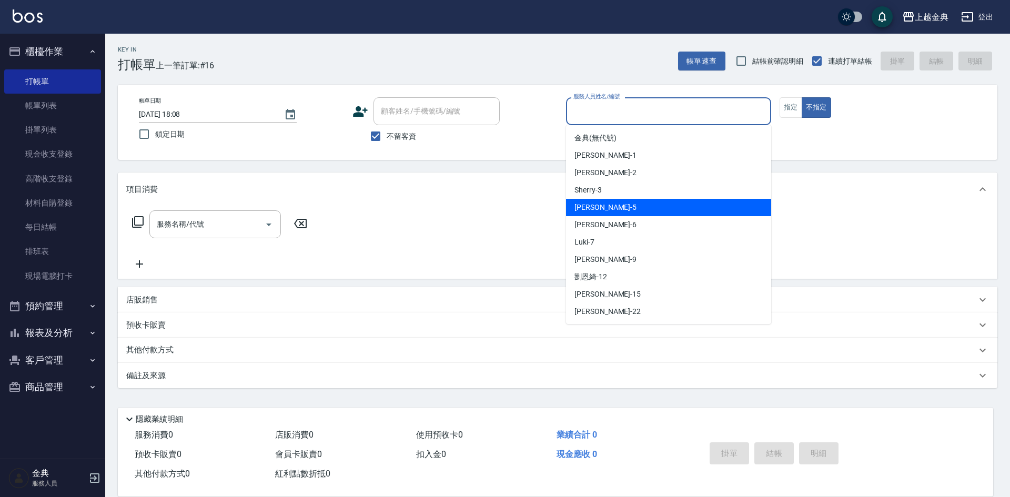
click at [617, 208] on div "小雅 -5" at bounding box center [668, 207] width 205 height 17
type input "小雅-5"
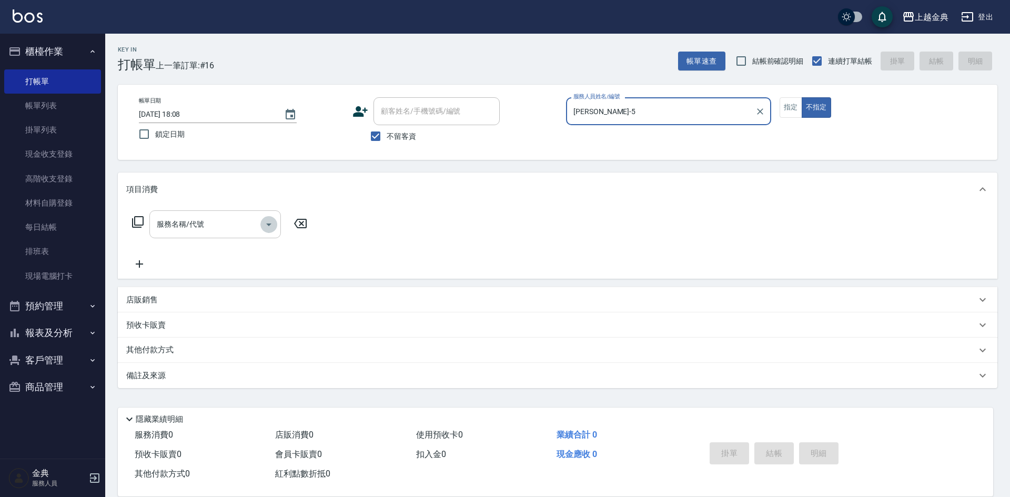
click at [265, 227] on icon "Open" at bounding box center [268, 224] width 13 height 13
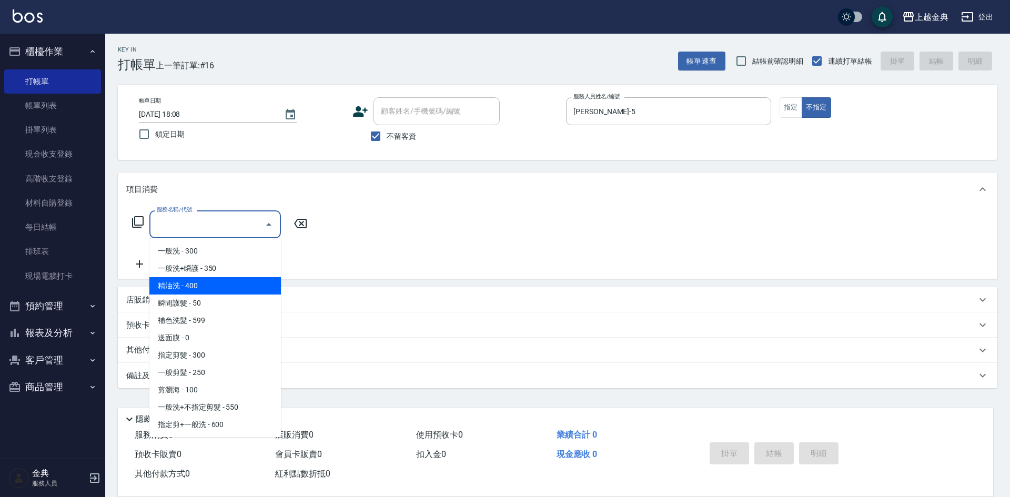
click at [227, 287] on span "精油洗 - 400" at bounding box center [214, 285] width 131 height 17
type input "精油洗(102)"
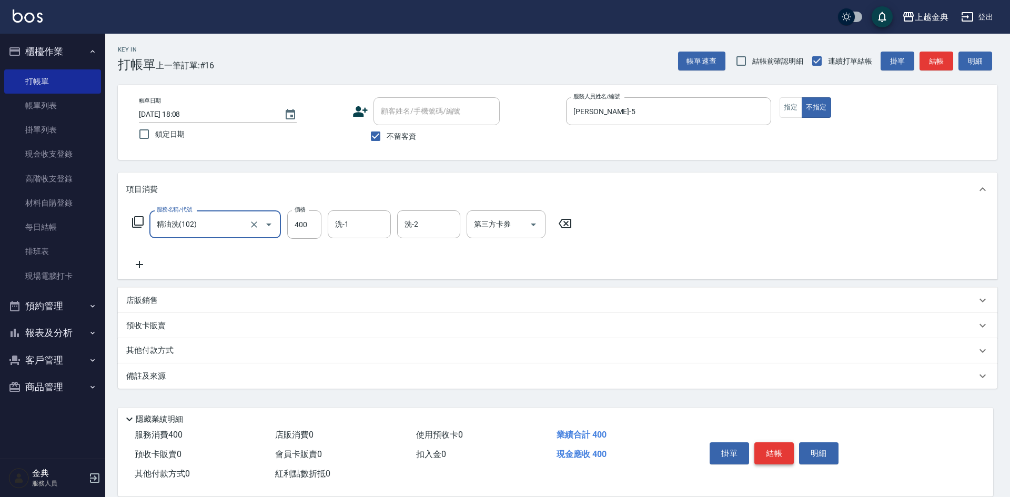
click at [771, 452] on button "結帳" at bounding box center [773, 453] width 39 height 22
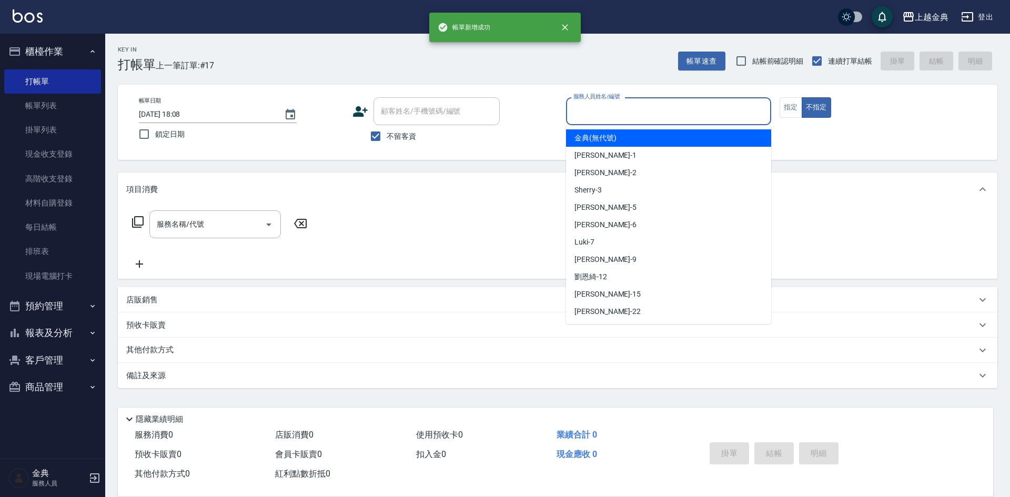
click at [714, 110] on input "服務人員姓名/編號" at bounding box center [669, 111] width 196 height 18
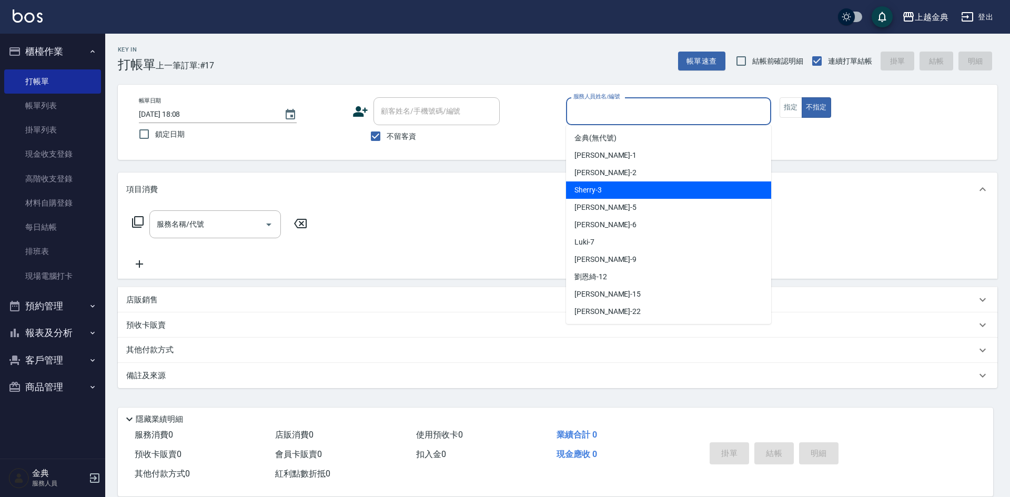
click at [655, 186] on div "Sherry -3" at bounding box center [668, 189] width 205 height 17
type input "Sherry-3"
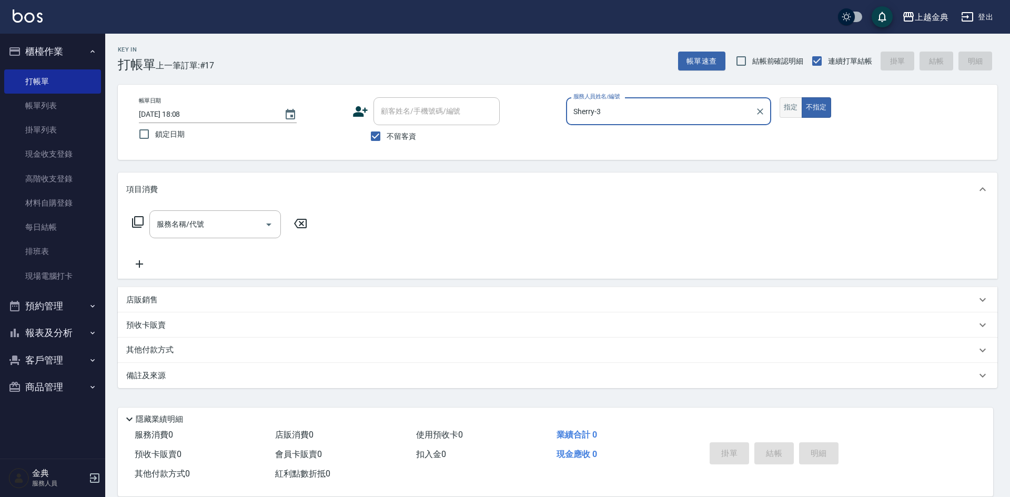
click at [791, 104] on button "指定" at bounding box center [790, 107] width 23 height 21
click at [139, 224] on icon at bounding box center [137, 222] width 13 height 13
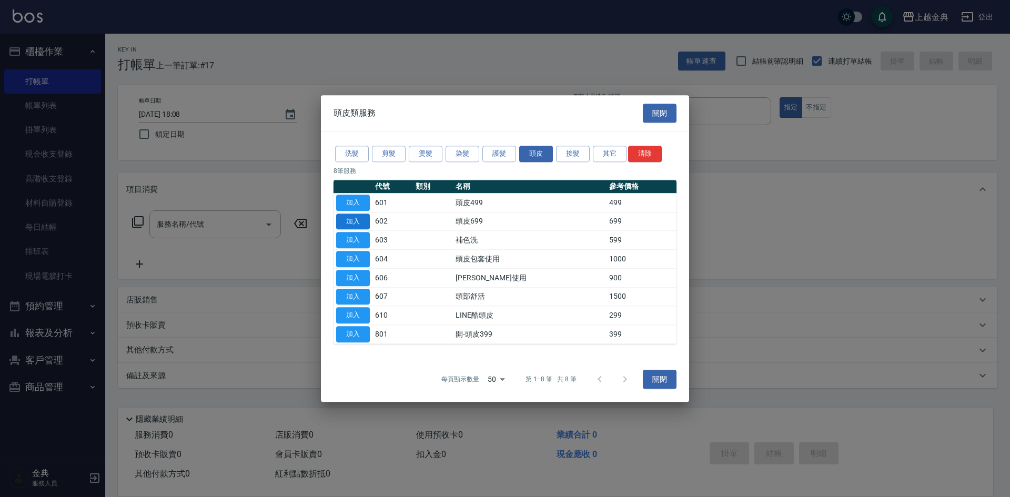
click at [347, 222] on button "加入" at bounding box center [353, 221] width 34 height 16
type input "頭皮699(602)"
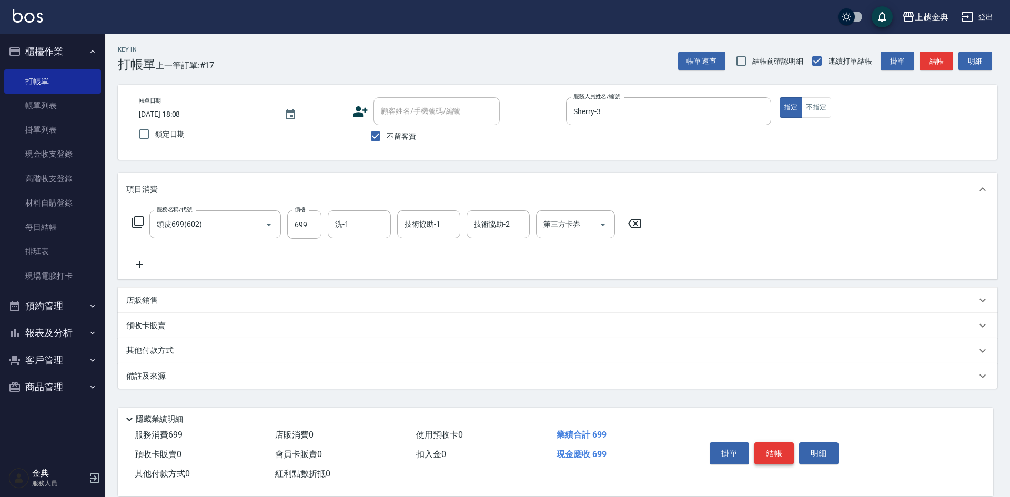
click at [774, 445] on button "結帳" at bounding box center [773, 453] width 39 height 22
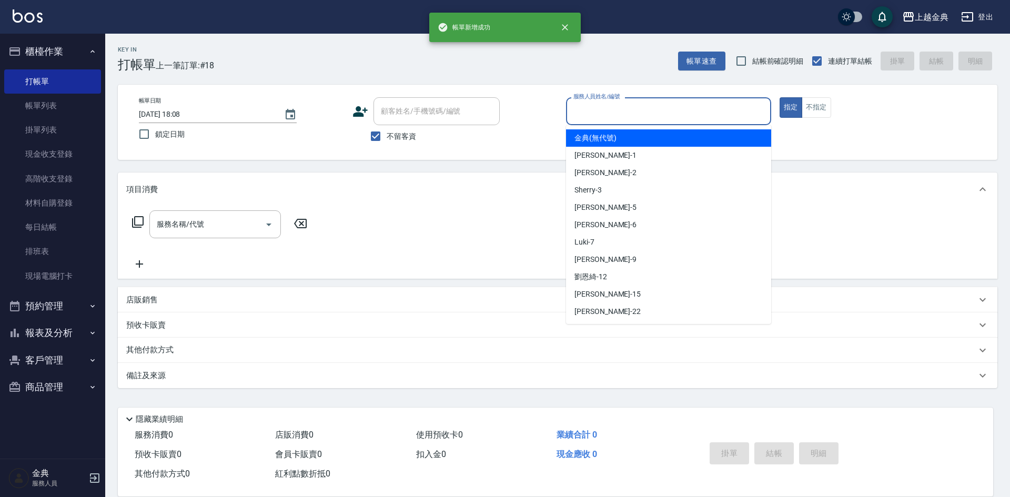
click at [719, 109] on input "服務人員姓名/編號" at bounding box center [669, 111] width 196 height 18
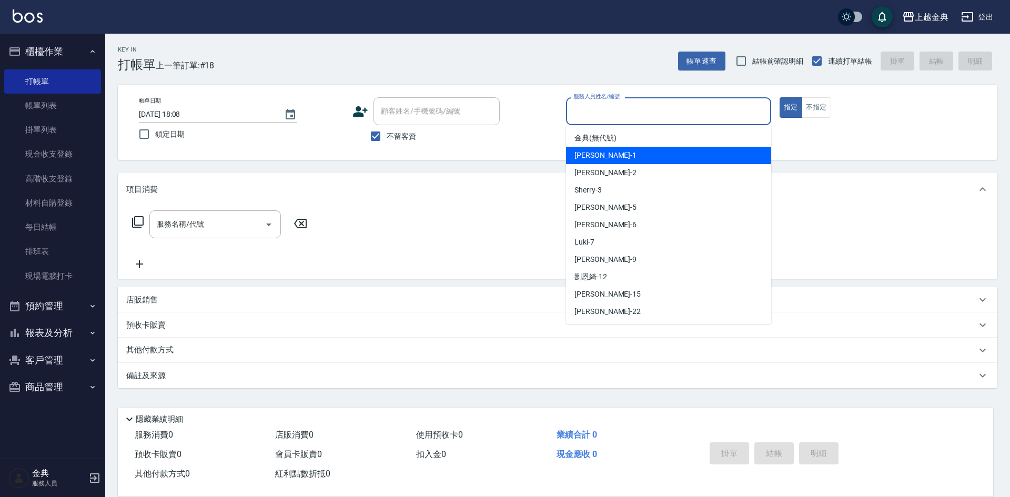
click at [695, 157] on div "Emma -1" at bounding box center [668, 155] width 205 height 17
type input "Emma-1"
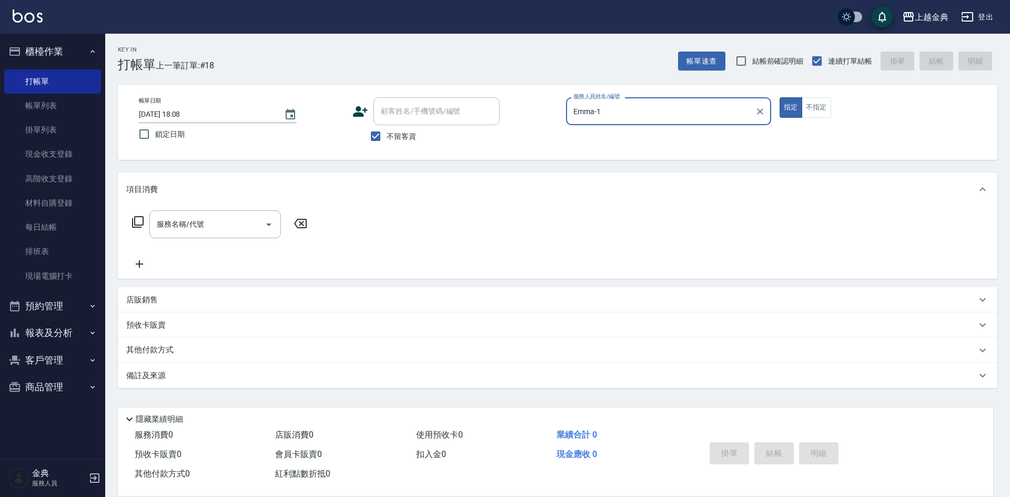
click at [137, 223] on icon at bounding box center [137, 222] width 13 height 13
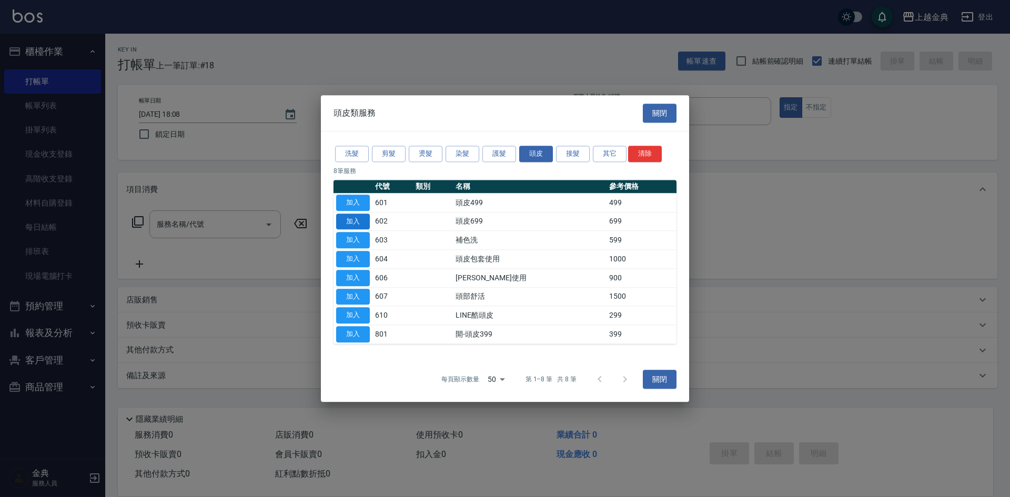
click at [361, 221] on button "加入" at bounding box center [353, 221] width 34 height 16
type input "頭皮699(602)"
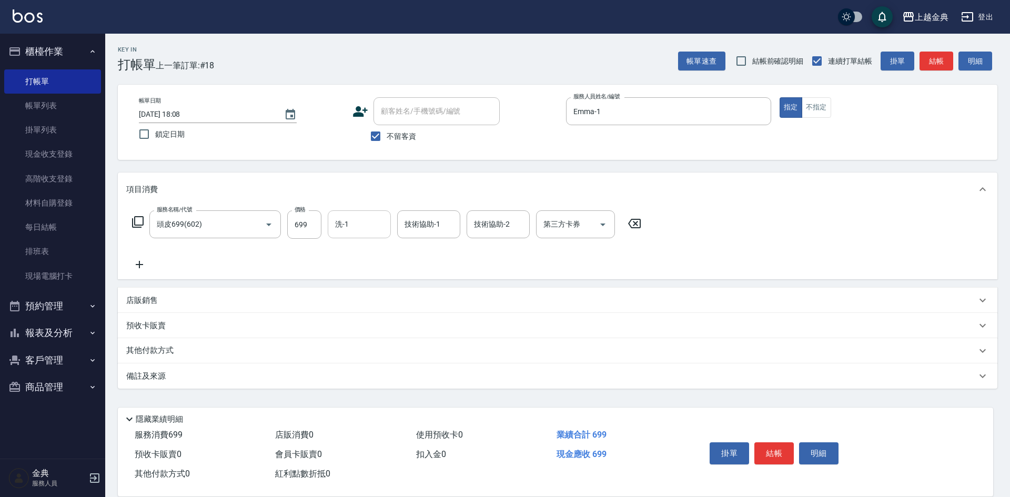
click at [366, 222] on input "洗-1" at bounding box center [359, 224] width 54 height 18
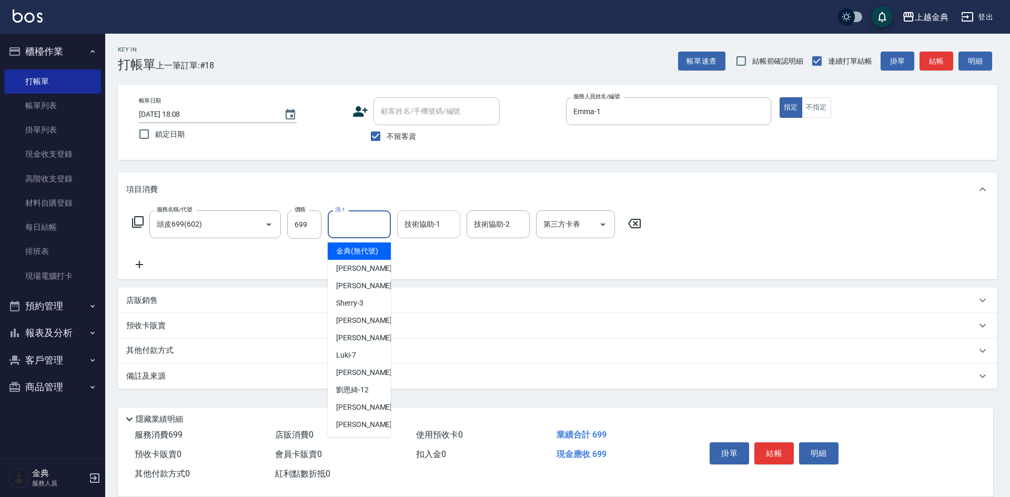
click at [423, 221] on input "技術協助-1" at bounding box center [429, 224] width 54 height 18
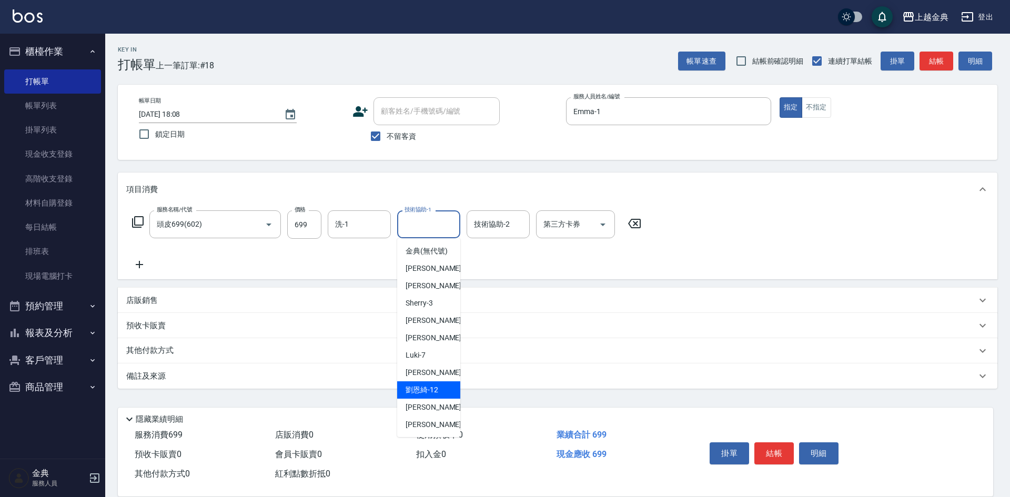
click at [429, 395] on span "劉恩綺 -12" at bounding box center [421, 389] width 33 height 11
type input "劉恩綺-12"
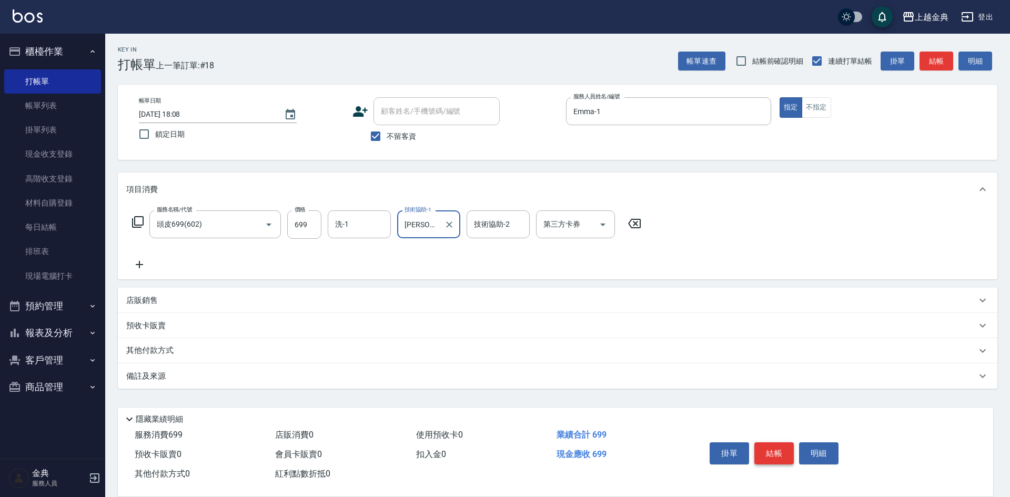
click at [780, 444] on button "結帳" at bounding box center [773, 453] width 39 height 22
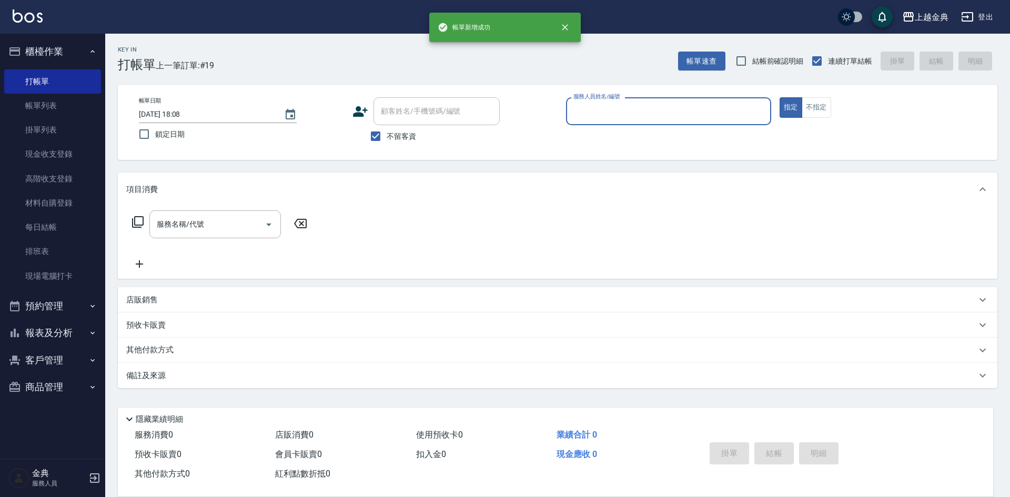
click at [680, 112] on input "服務人員姓名/編號" at bounding box center [669, 111] width 196 height 18
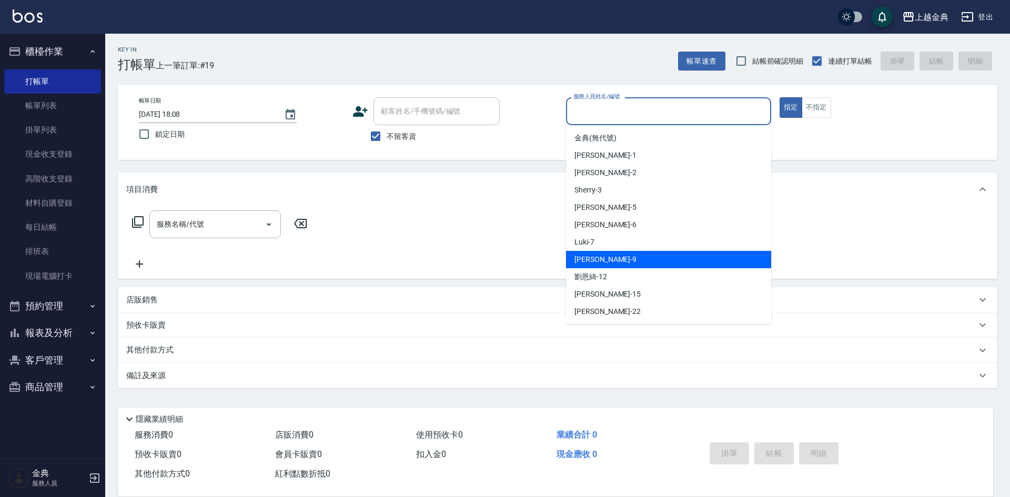
click at [642, 258] on div "Jason -9" at bounding box center [668, 259] width 205 height 17
type input "Jason-9"
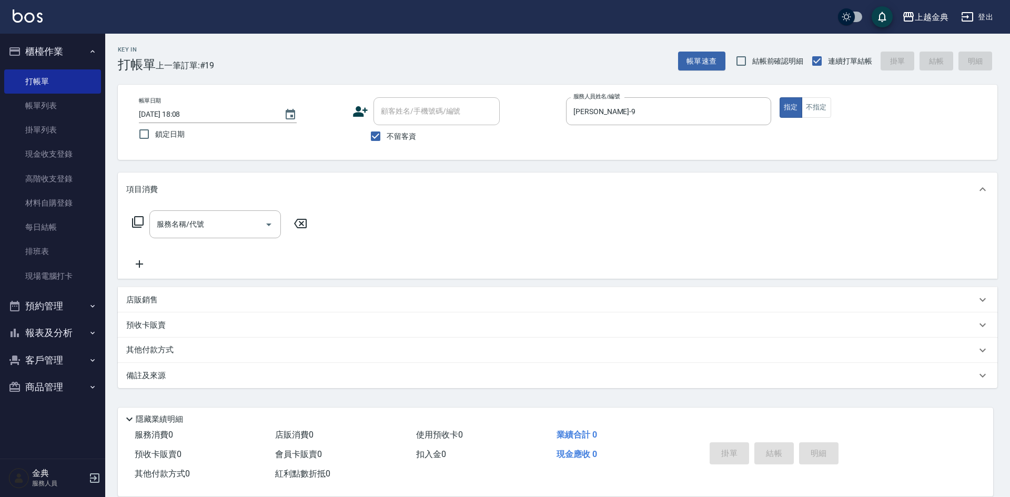
click at [138, 222] on icon at bounding box center [137, 222] width 13 height 13
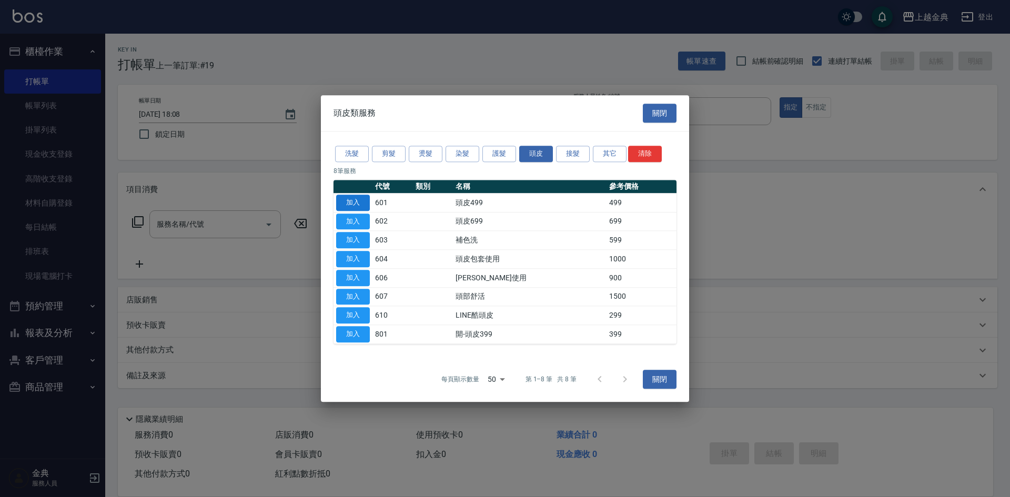
click at [350, 202] on button "加入" at bounding box center [353, 203] width 34 height 16
type input "頭皮499(601)"
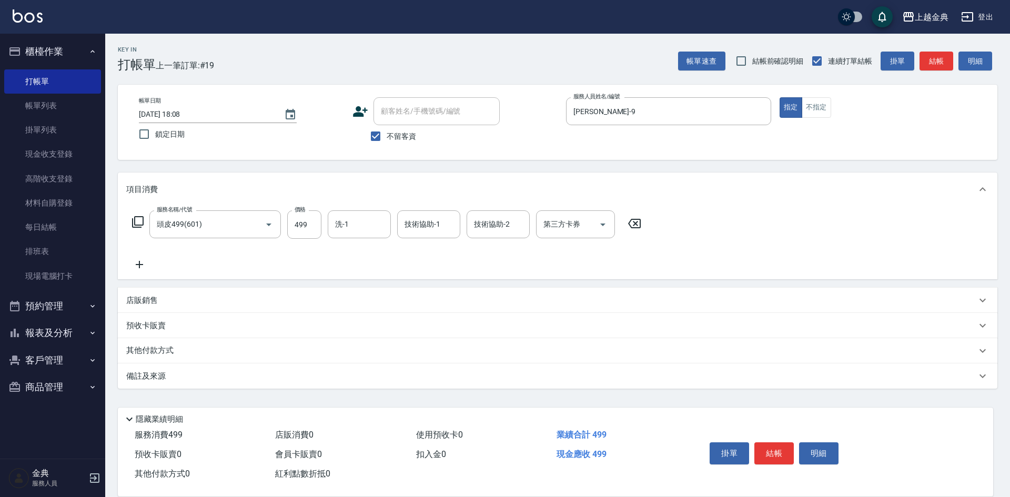
click at [136, 221] on icon at bounding box center [137, 222] width 13 height 13
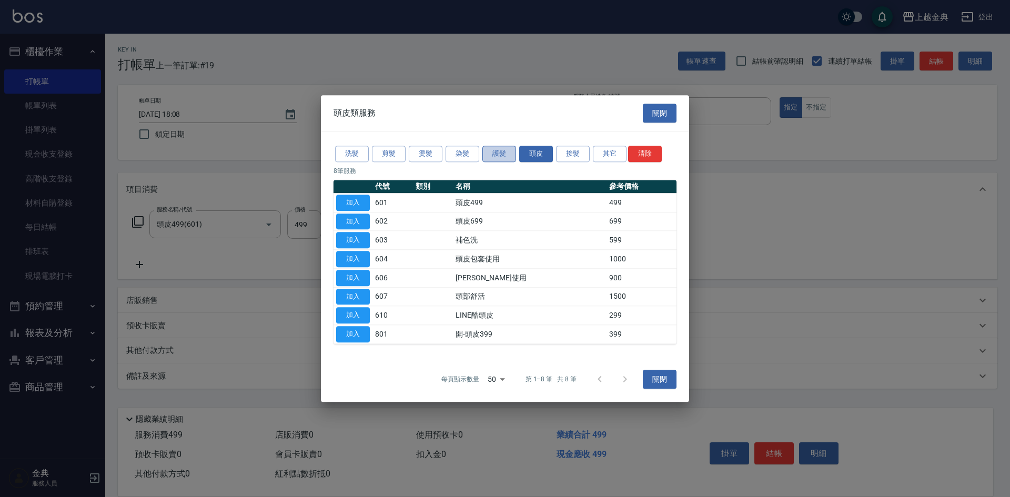
click at [502, 149] on button "護髮" at bounding box center [499, 154] width 34 height 16
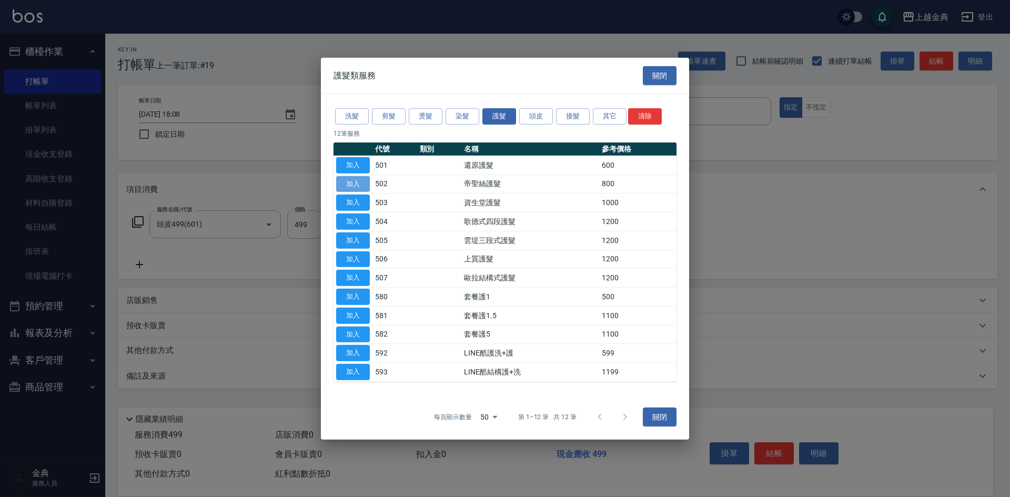
click at [362, 185] on button "加入" at bounding box center [353, 184] width 34 height 16
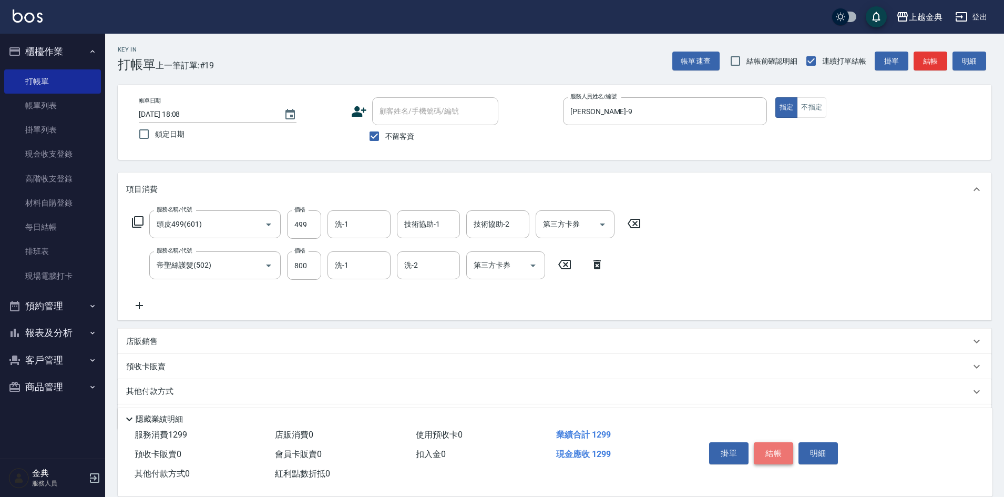
click at [774, 449] on button "結帳" at bounding box center [773, 453] width 39 height 22
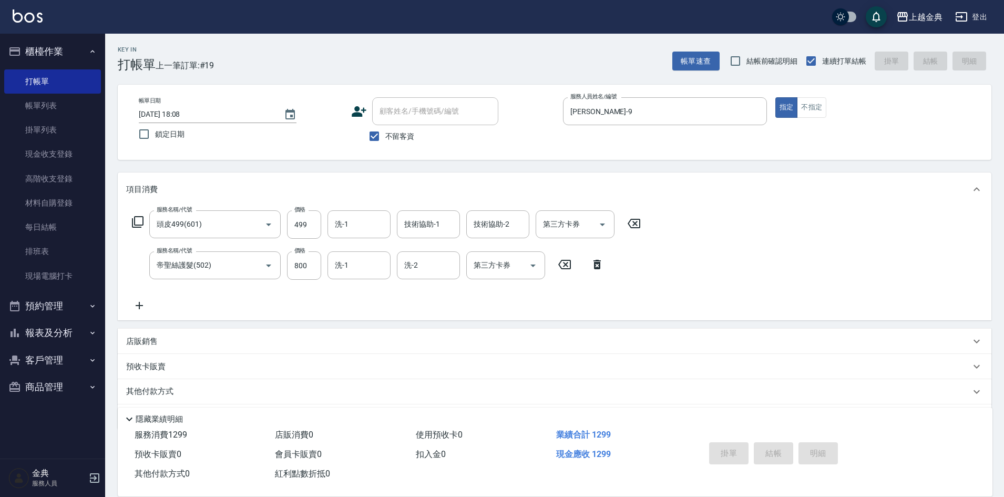
type input "2025/10/11 18:09"
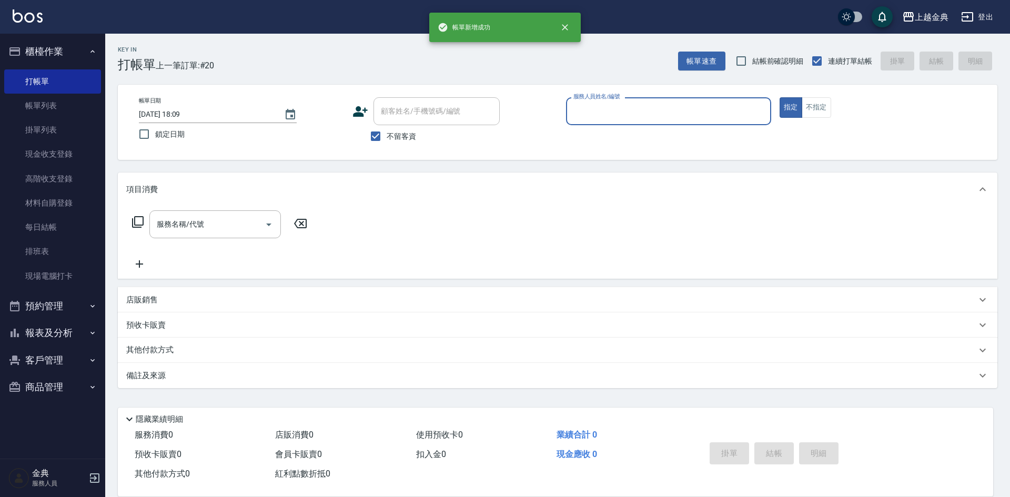
click at [712, 109] on input "服務人員姓名/編號" at bounding box center [669, 111] width 196 height 18
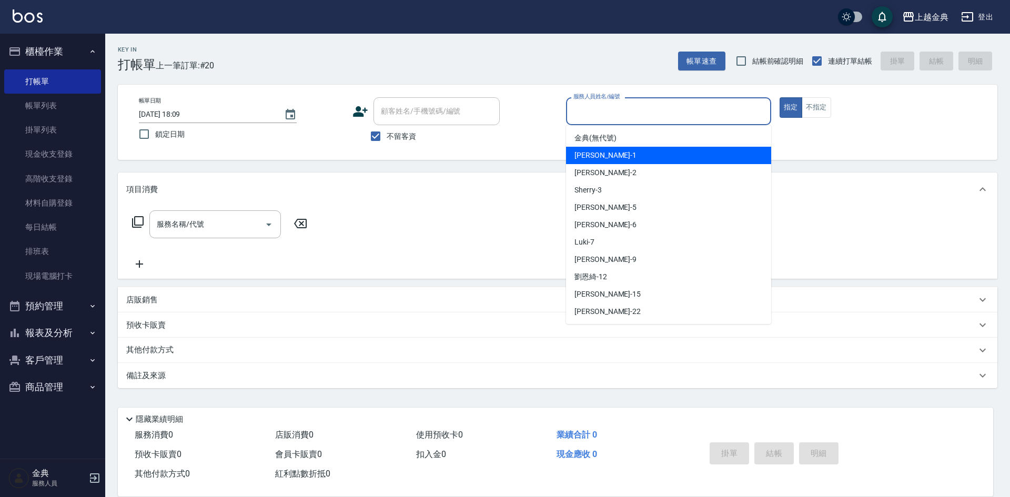
click at [687, 150] on div "Emma -1" at bounding box center [668, 155] width 205 height 17
type input "Emma-1"
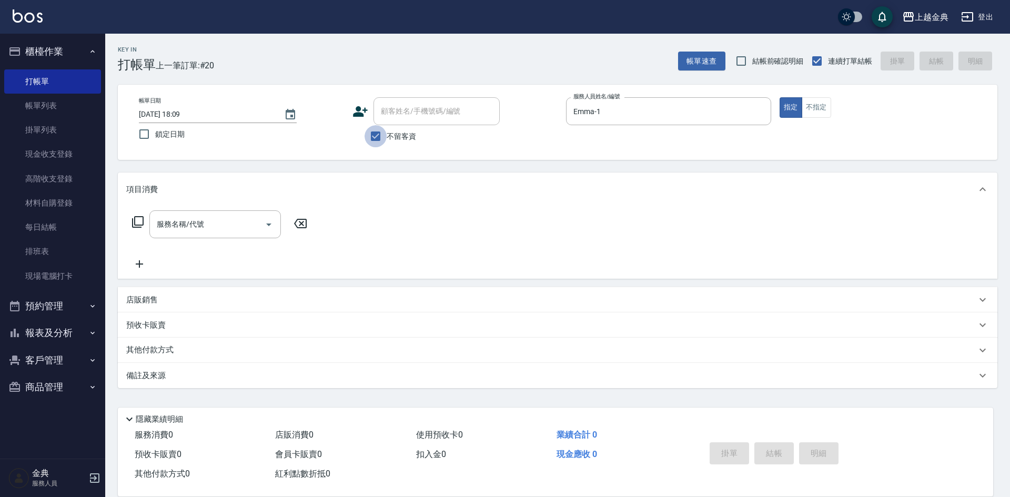
click at [377, 135] on input "不留客資" at bounding box center [375, 136] width 22 height 22
checkbox input "false"
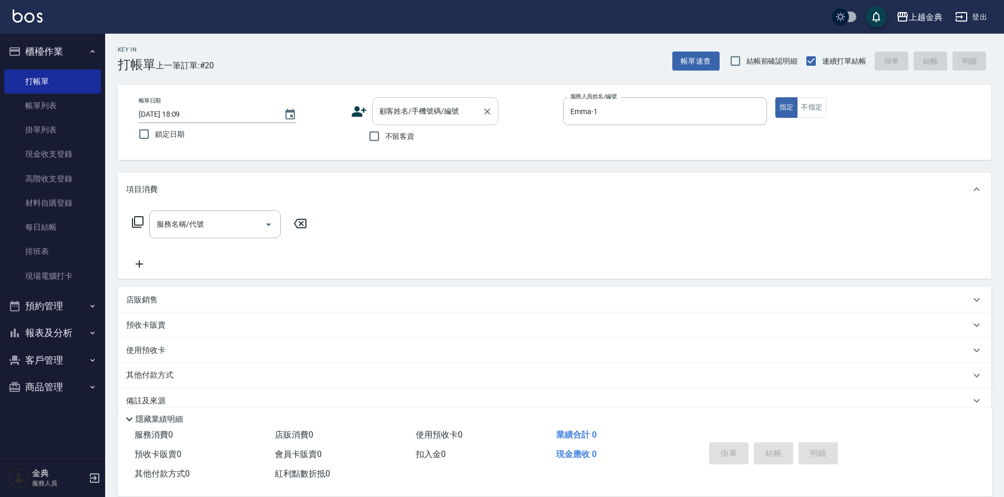
click at [418, 110] on input "顧客姓名/手機號碼/編號" at bounding box center [427, 111] width 101 height 18
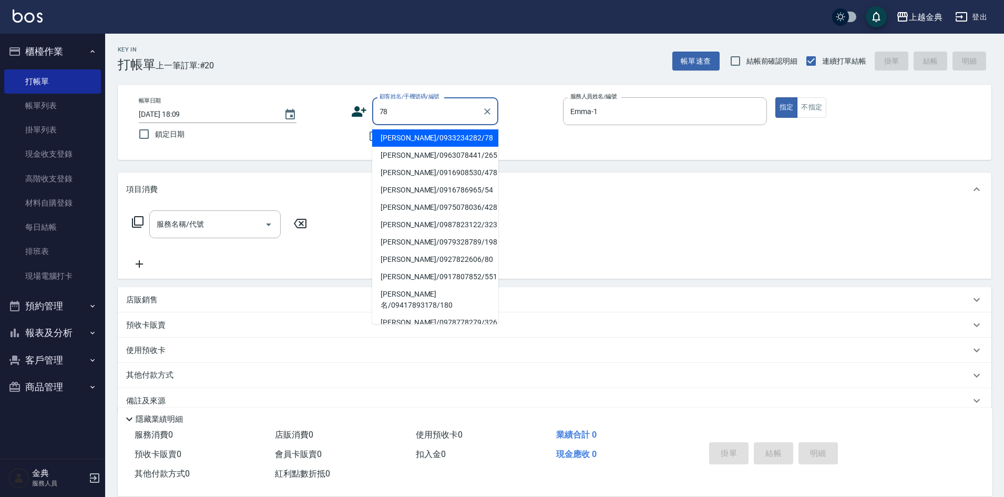
click at [459, 135] on li "林素環/0933234282/78" at bounding box center [435, 137] width 126 height 17
type input "林素環/0933234282/78"
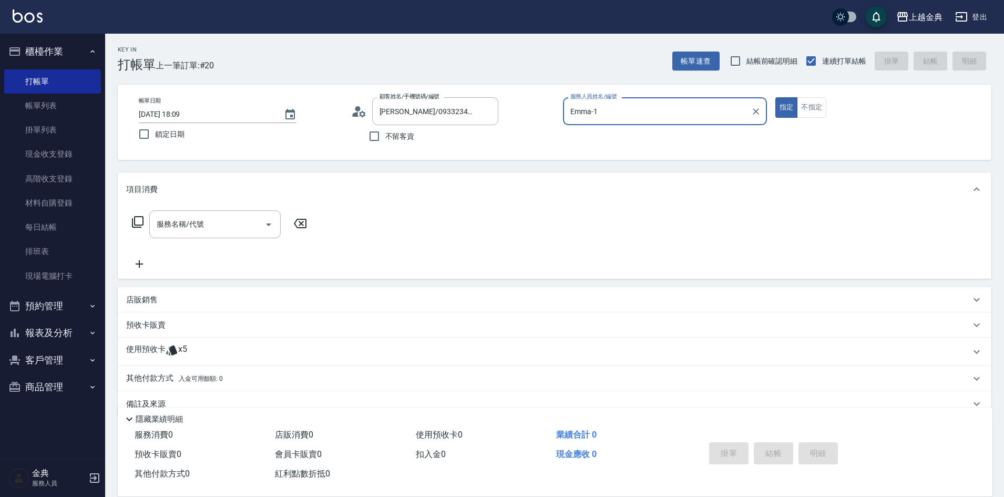
click at [195, 353] on div "使用預收卡 x5" at bounding box center [548, 352] width 845 height 16
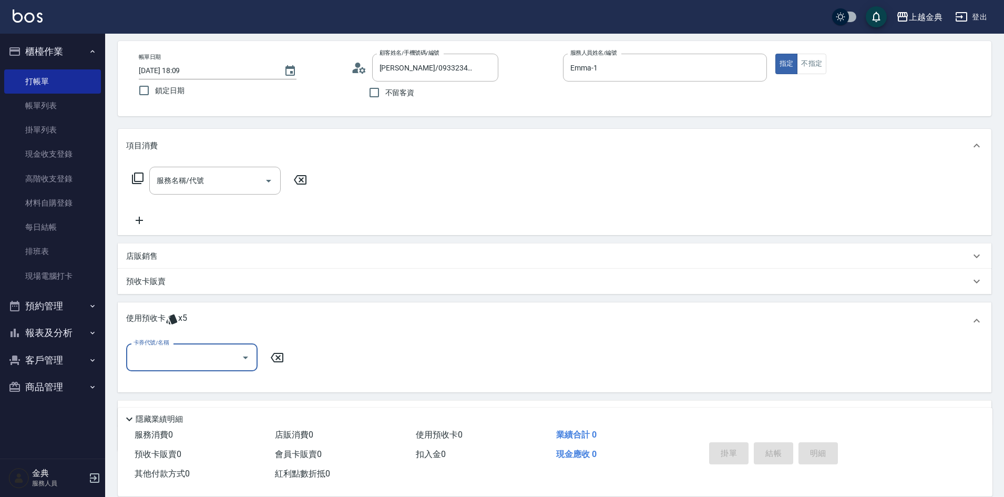
scroll to position [99, 0]
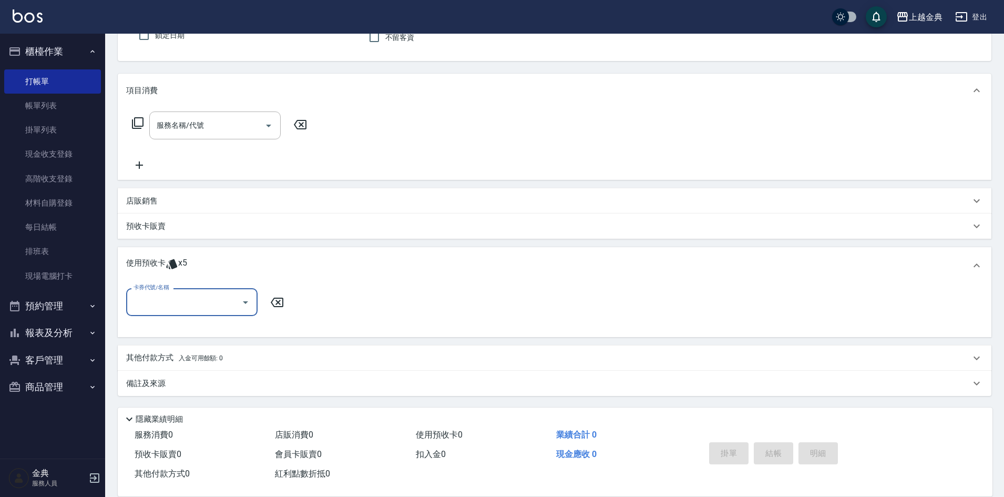
click at [191, 306] on input "卡券代號/名稱" at bounding box center [184, 302] width 106 height 18
click at [206, 328] on div "頭皮3次 剩餘1張" at bounding box center [191, 328] width 131 height 17
type input "頭皮3次"
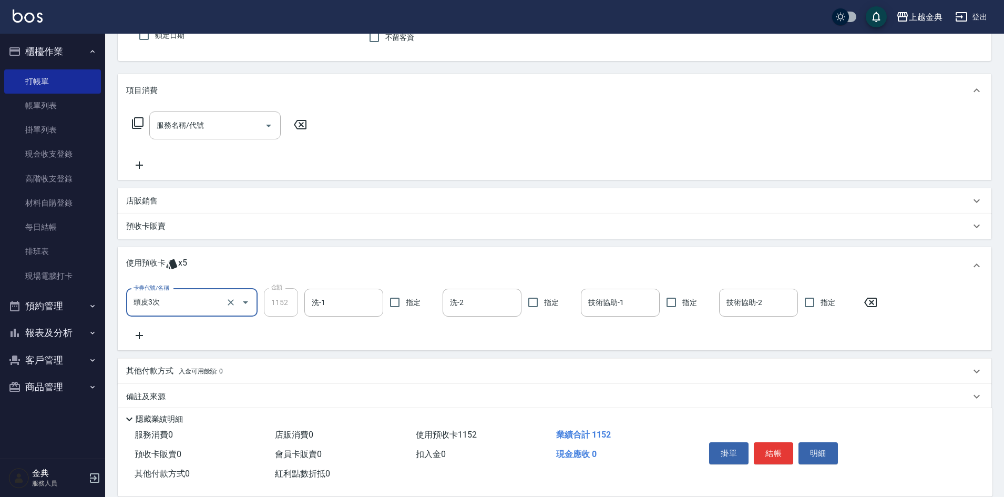
click at [137, 335] on icon at bounding box center [139, 335] width 26 height 13
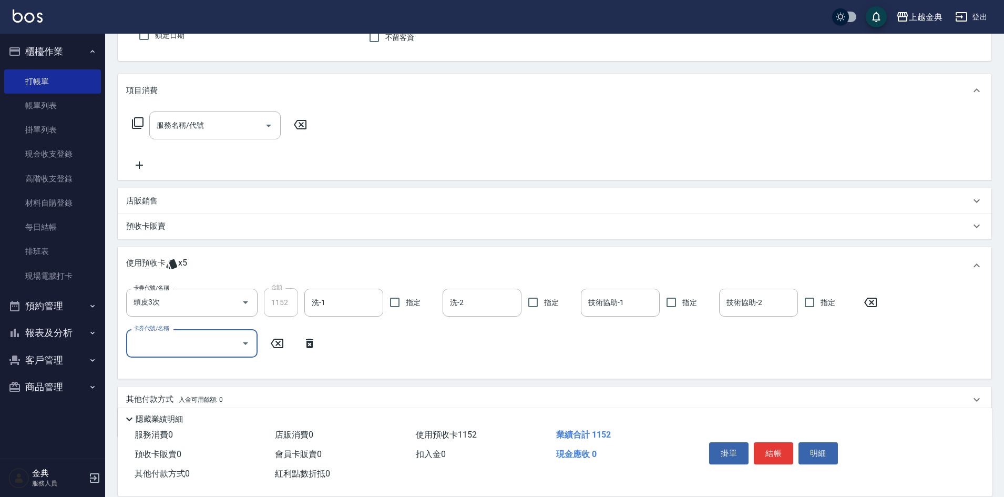
click at [215, 344] on input "卡券代號/名稱" at bounding box center [184, 343] width 106 height 18
click at [210, 366] on div "護髮包套3送1(1) 剩餘4張" at bounding box center [191, 370] width 131 height 17
type input "護髮包套3送1(1)"
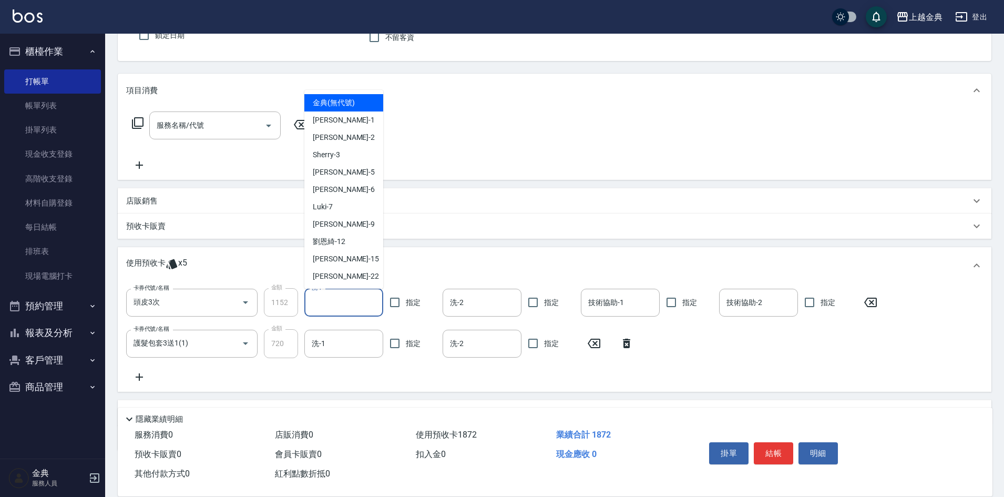
click at [359, 302] on input "洗-1" at bounding box center [343, 302] width 69 height 18
click at [335, 241] on span "劉恩綺 -12" at bounding box center [329, 241] width 33 height 11
type input "劉恩綺-12"
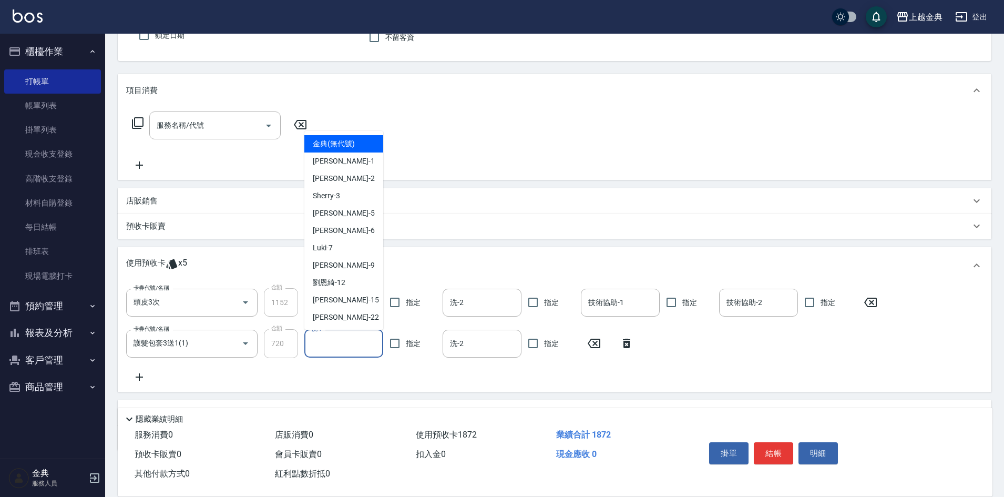
click at [352, 349] on input "洗-1" at bounding box center [343, 343] width 69 height 18
click at [351, 278] on div "劉恩綺 -12" at bounding box center [343, 282] width 79 height 17
type input "劉恩綺-12"
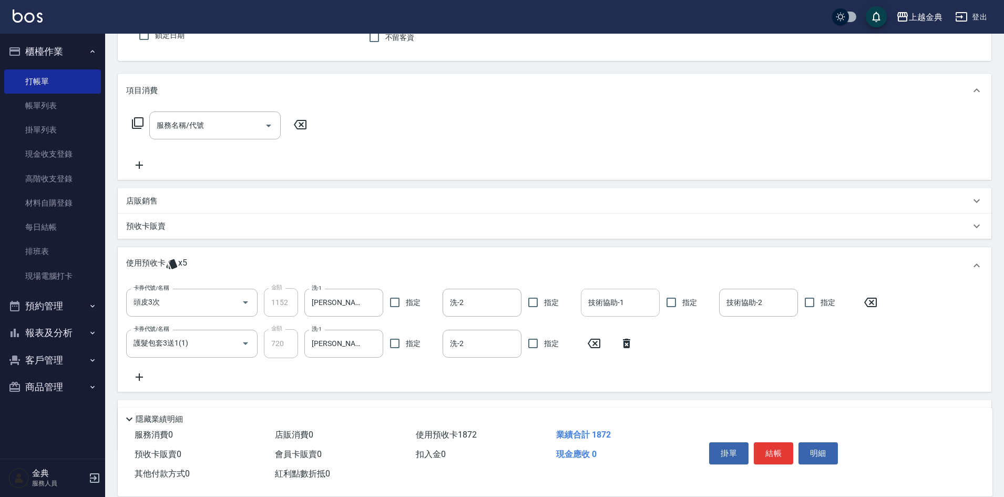
click at [616, 302] on input "技術協助-1" at bounding box center [620, 302] width 69 height 18
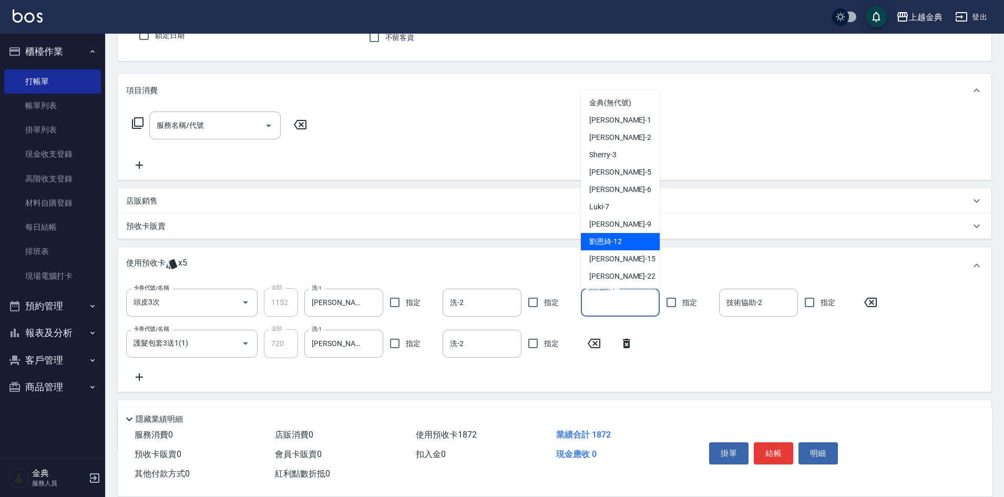
click at [627, 238] on div "劉恩綺 -12" at bounding box center [620, 241] width 79 height 17
type input "劉恩綺-12"
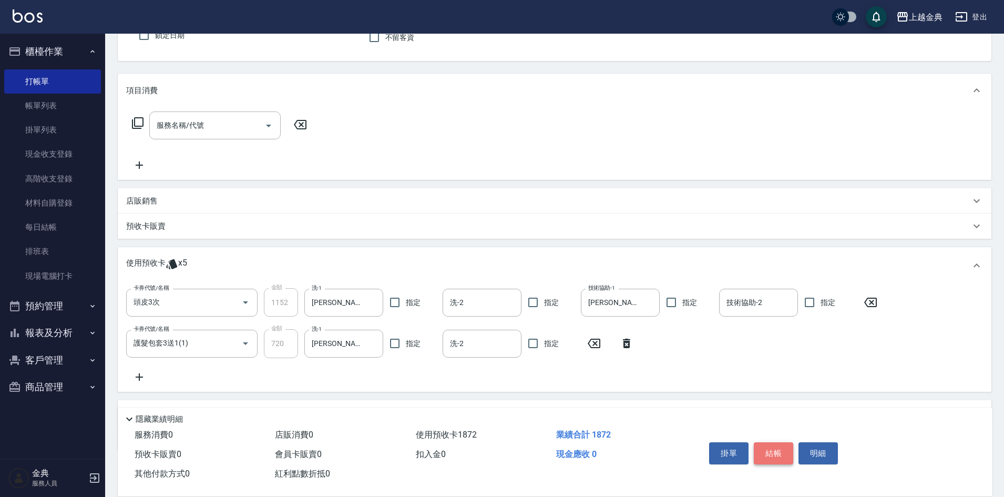
click at [769, 448] on button "結帳" at bounding box center [773, 453] width 39 height 22
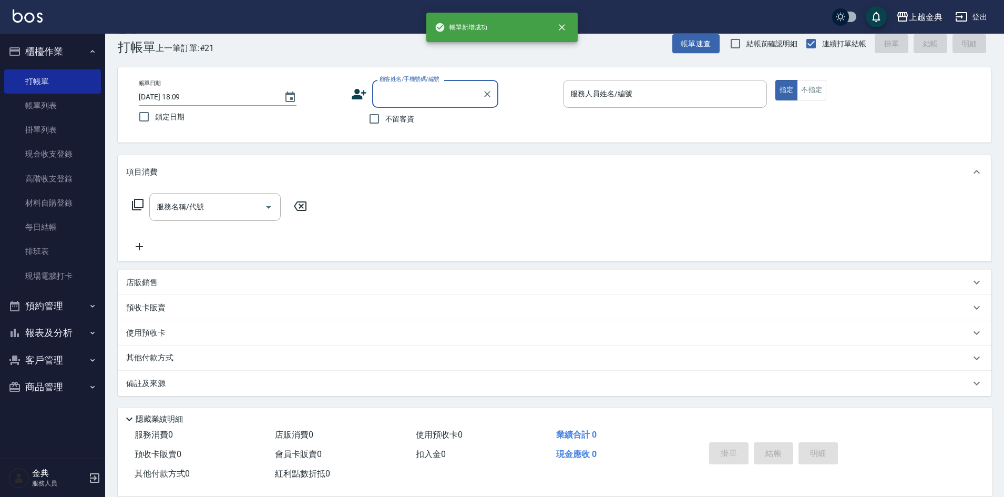
scroll to position [17, 0]
click at [679, 96] on input "服務人員姓名/編號" at bounding box center [665, 94] width 195 height 18
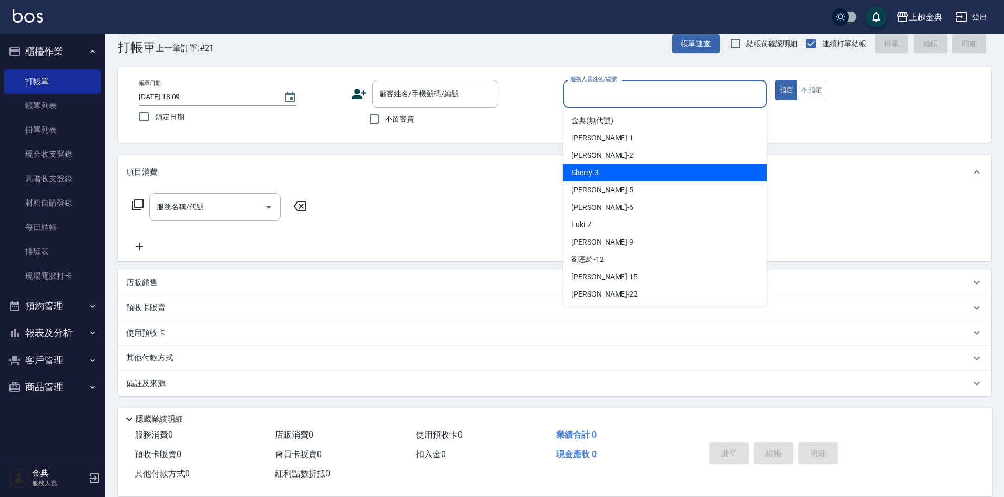
click at [636, 176] on div "Sherry -3" at bounding box center [665, 172] width 204 height 17
type input "Sherry-3"
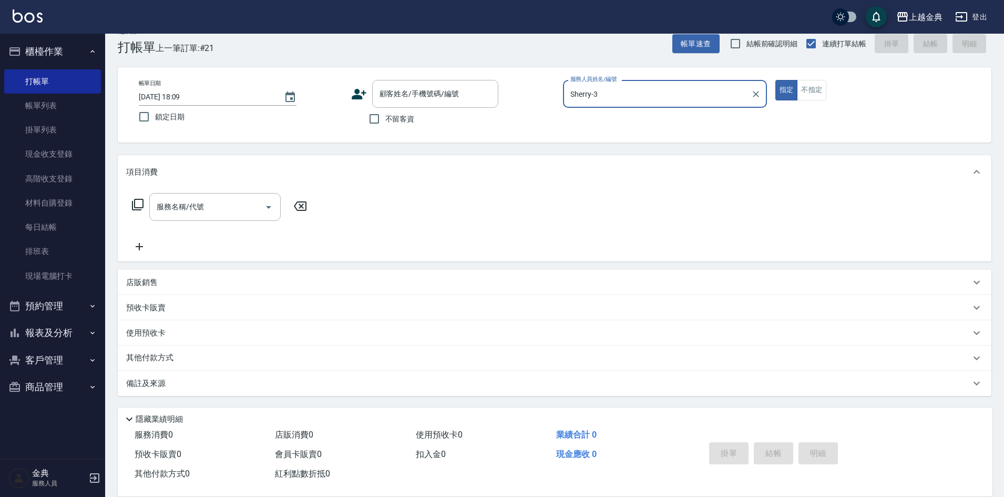
click at [140, 205] on icon at bounding box center [137, 204] width 13 height 13
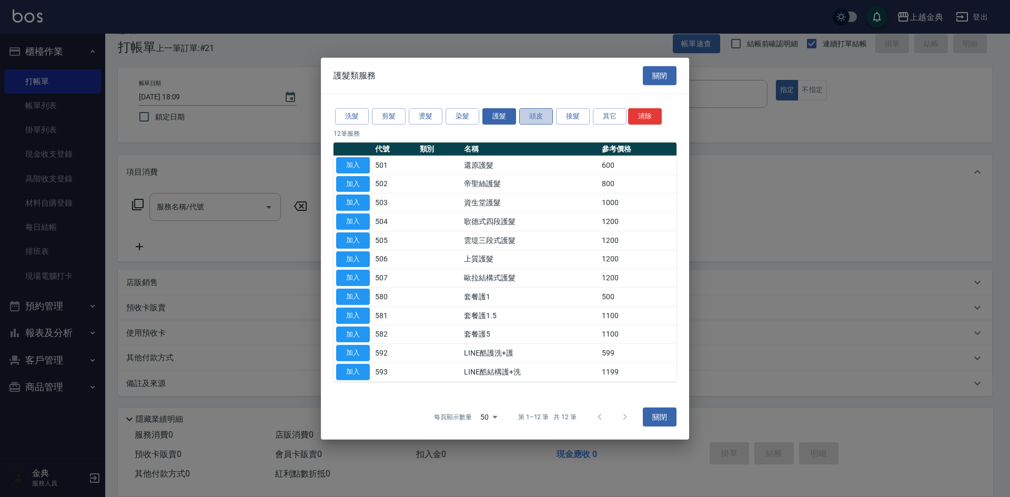
click at [531, 118] on button "頭皮" at bounding box center [536, 116] width 34 height 16
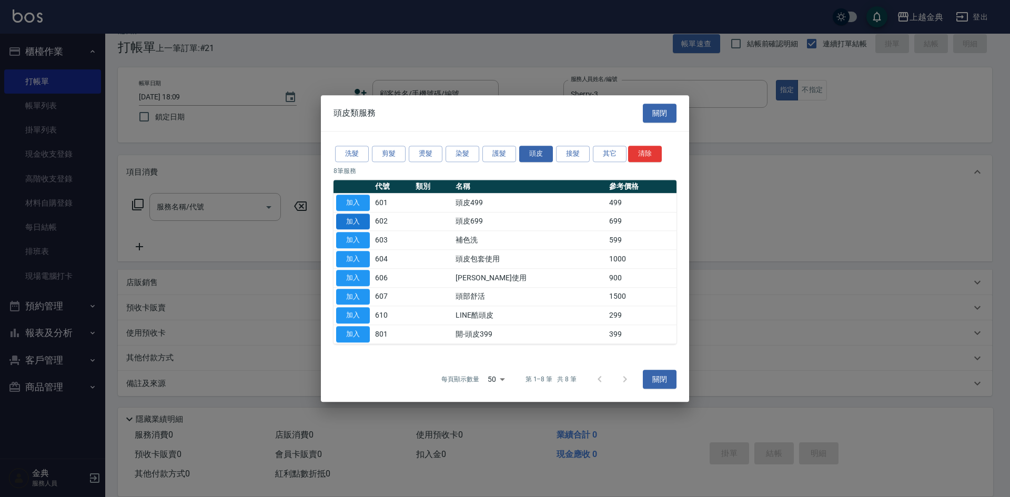
click at [358, 219] on button "加入" at bounding box center [353, 221] width 34 height 16
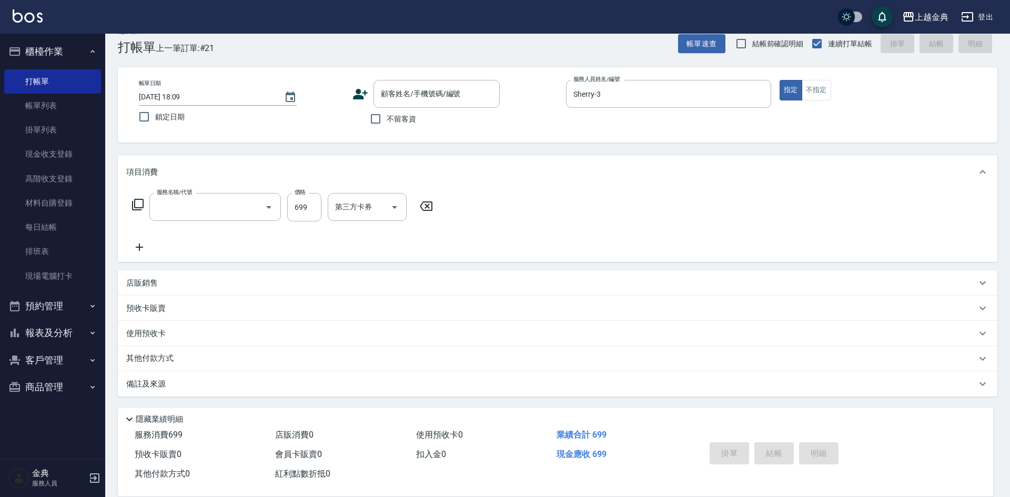
type input "頭皮699(602)"
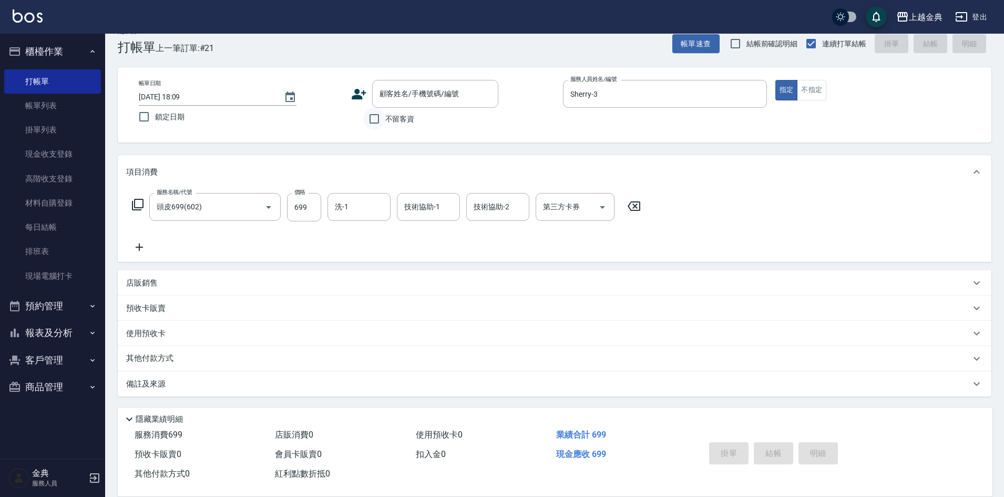
click at [374, 123] on input "不留客資" at bounding box center [374, 119] width 22 height 22
checkbox input "true"
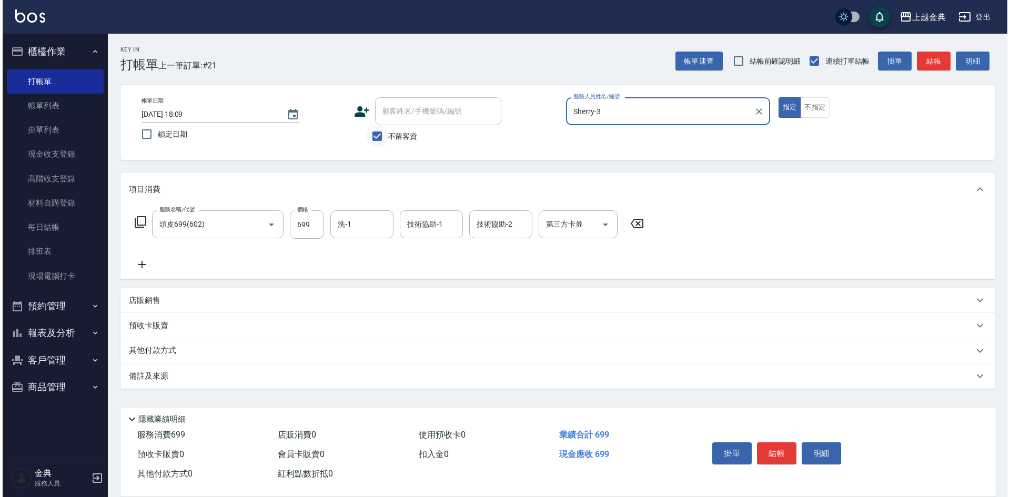
scroll to position [0, 0]
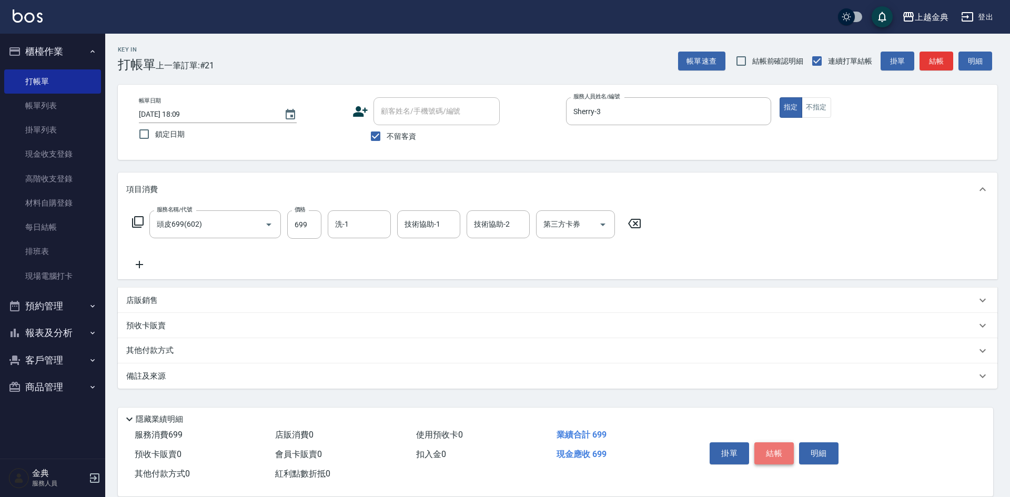
click at [771, 445] on button "結帳" at bounding box center [773, 453] width 39 height 22
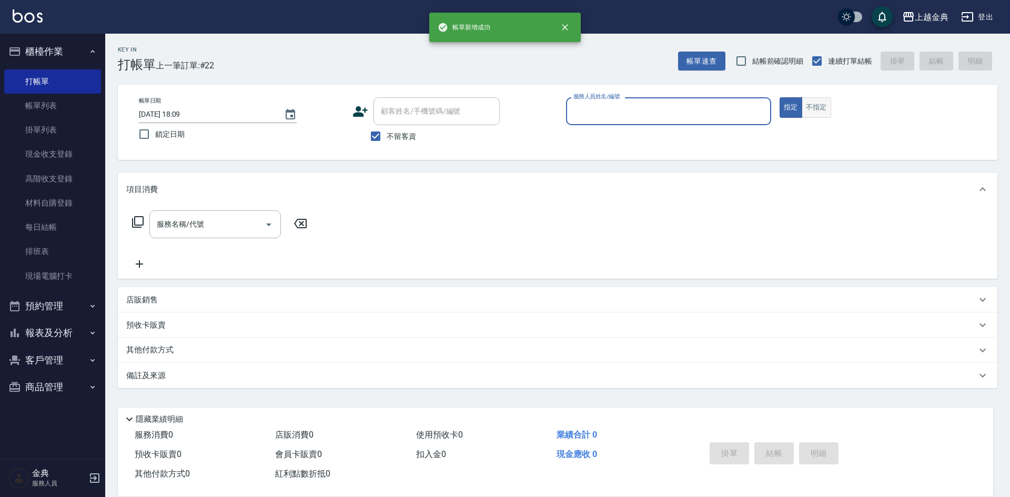
click at [815, 106] on button "不指定" at bounding box center [815, 107] width 29 height 21
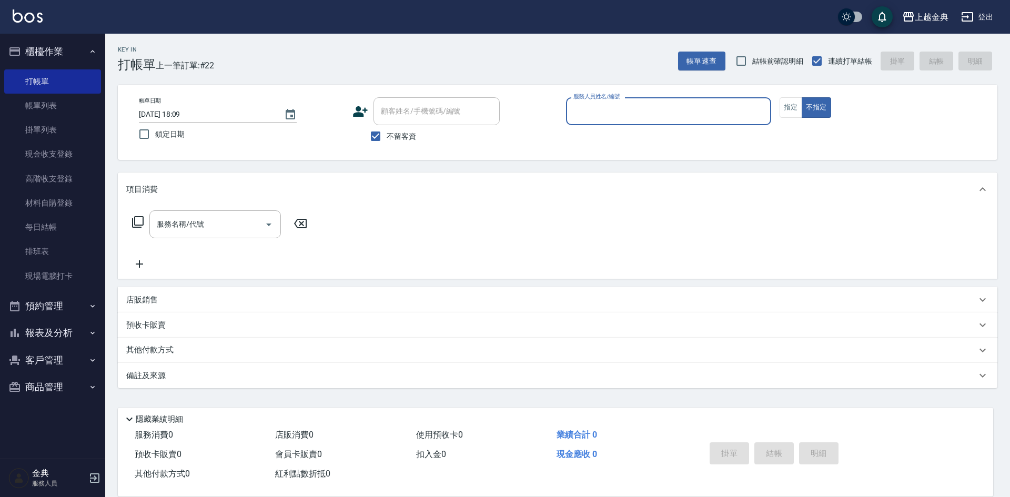
click at [704, 110] on input "服務人員姓名/編號" at bounding box center [669, 111] width 196 height 18
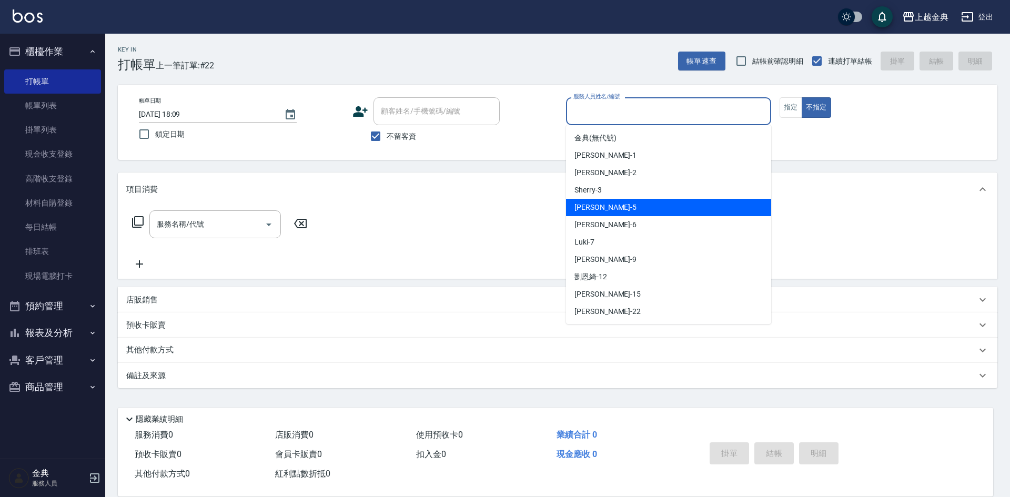
click at [663, 207] on div "小雅 -5" at bounding box center [668, 207] width 205 height 17
type input "小雅-5"
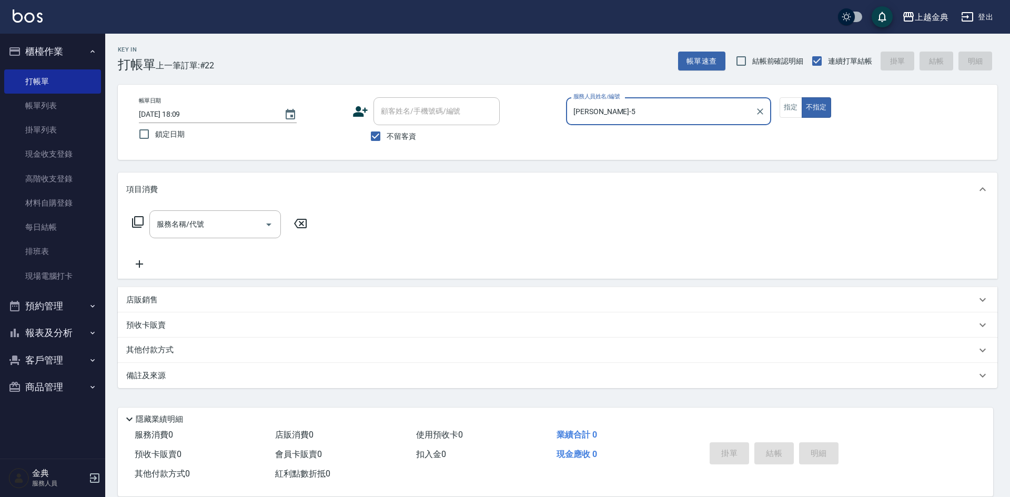
click at [140, 221] on icon at bounding box center [137, 222] width 13 height 13
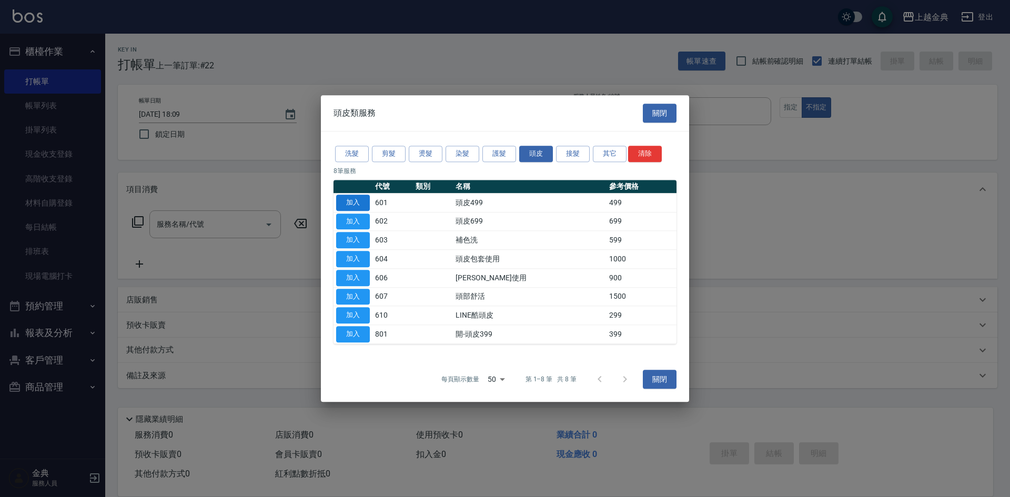
click at [349, 201] on button "加入" at bounding box center [353, 203] width 34 height 16
type input "頭皮499(601)"
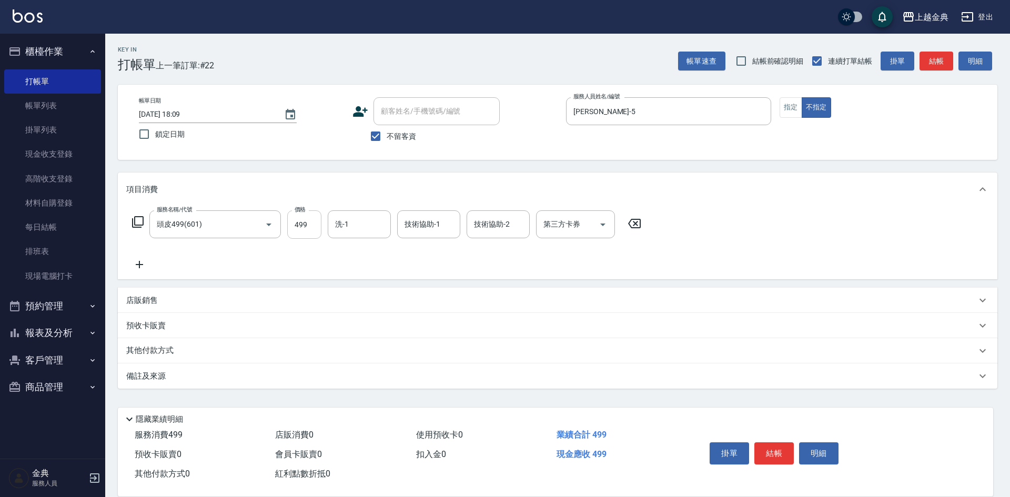
click at [312, 225] on input "499" at bounding box center [304, 224] width 34 height 28
type input "749"
click at [766, 451] on button "結帳" at bounding box center [773, 453] width 39 height 22
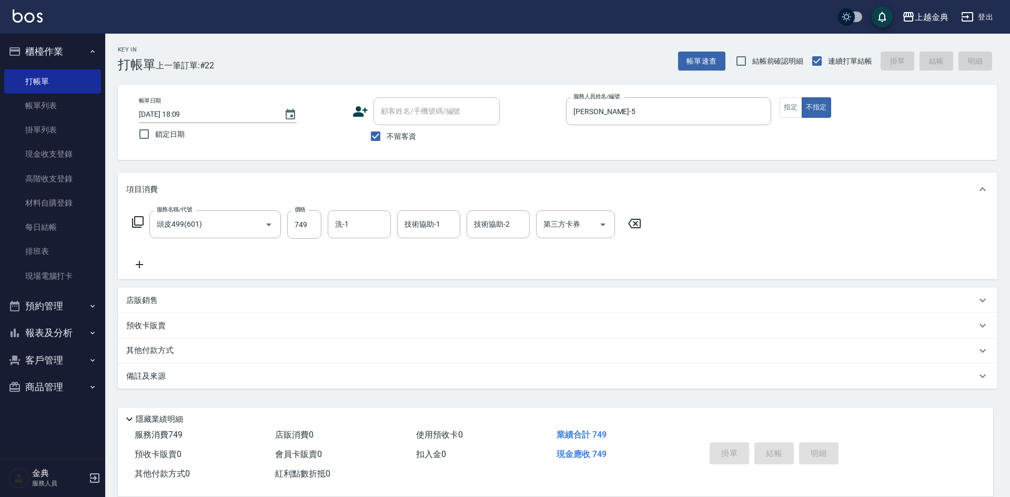
type input "2025/10/11 18:10"
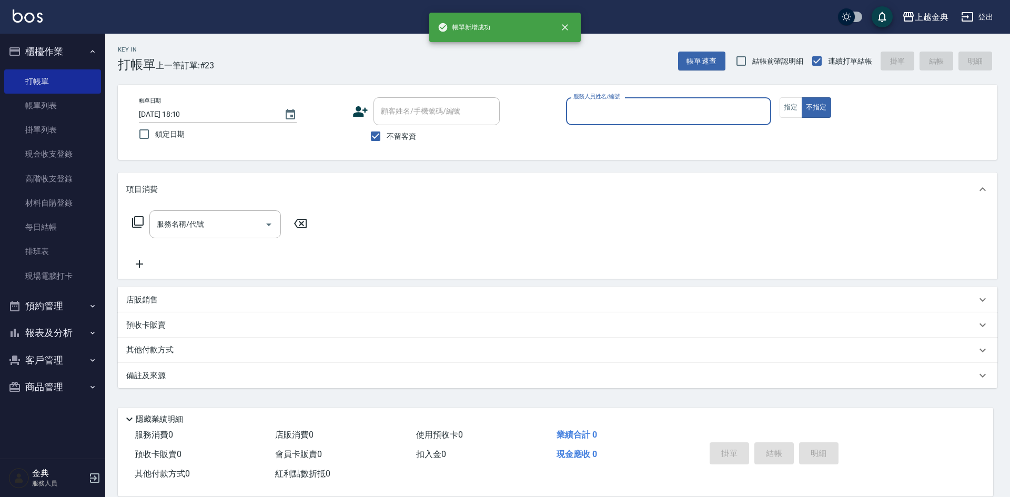
click at [699, 109] on input "服務人員姓名/編號" at bounding box center [669, 111] width 196 height 18
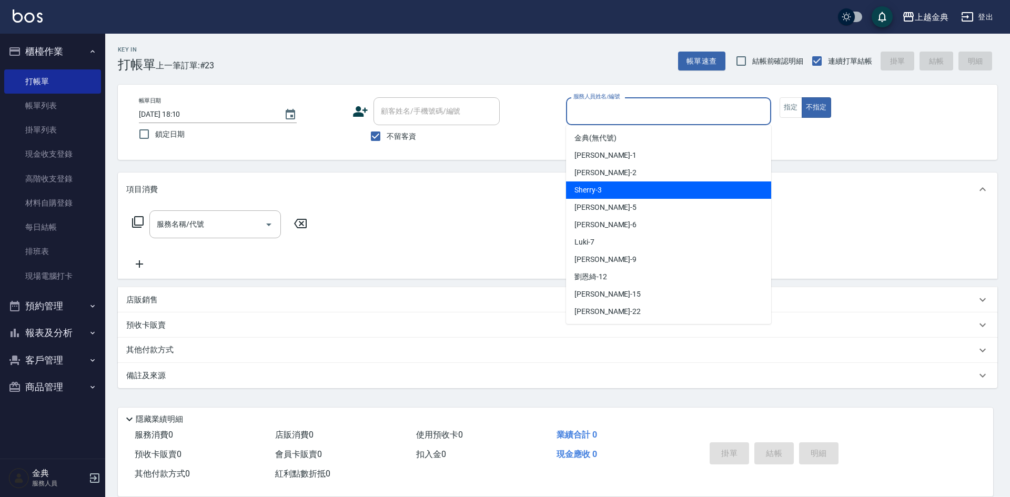
click at [656, 182] on div "Sherry -3" at bounding box center [668, 189] width 205 height 17
type input "Sherry-3"
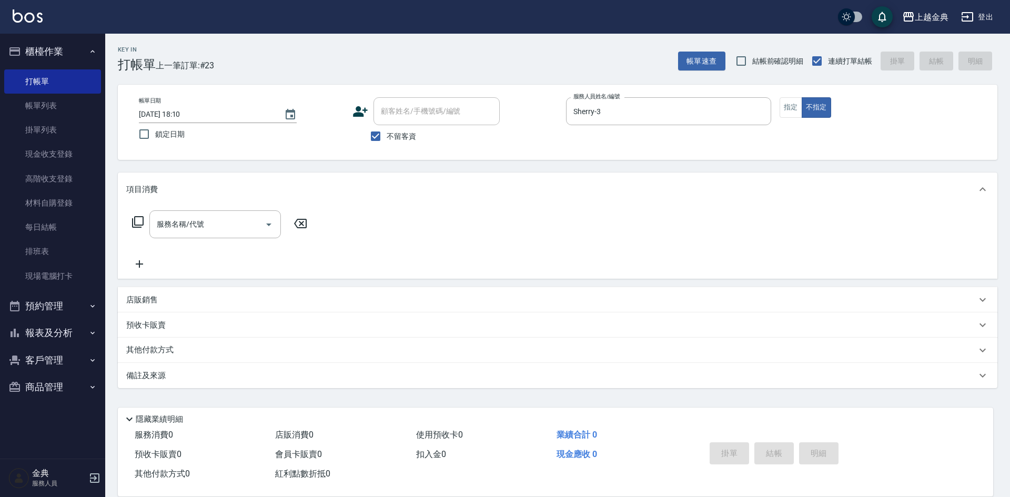
click at [138, 218] on icon at bounding box center [137, 222] width 13 height 13
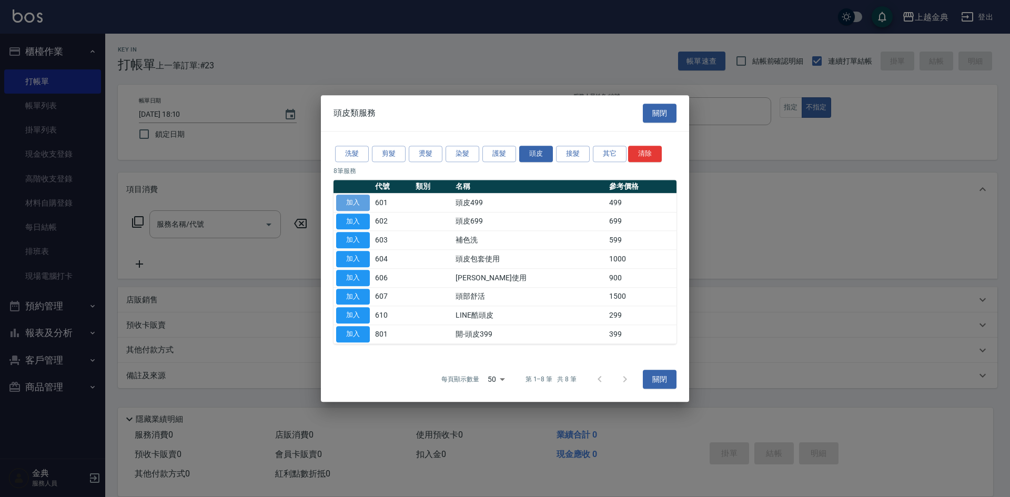
click at [355, 202] on button "加入" at bounding box center [353, 203] width 34 height 16
type input "頭皮499(601)"
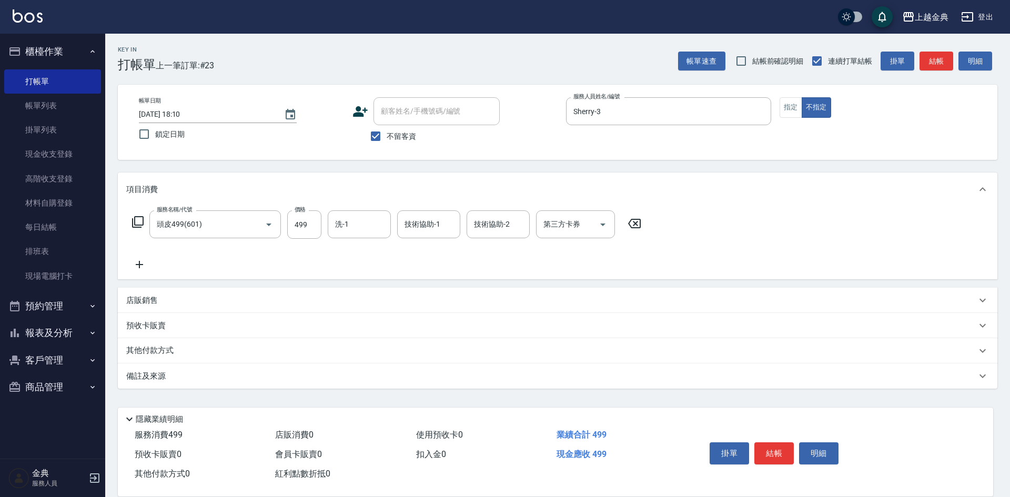
click at [769, 444] on button "結帳" at bounding box center [773, 453] width 39 height 22
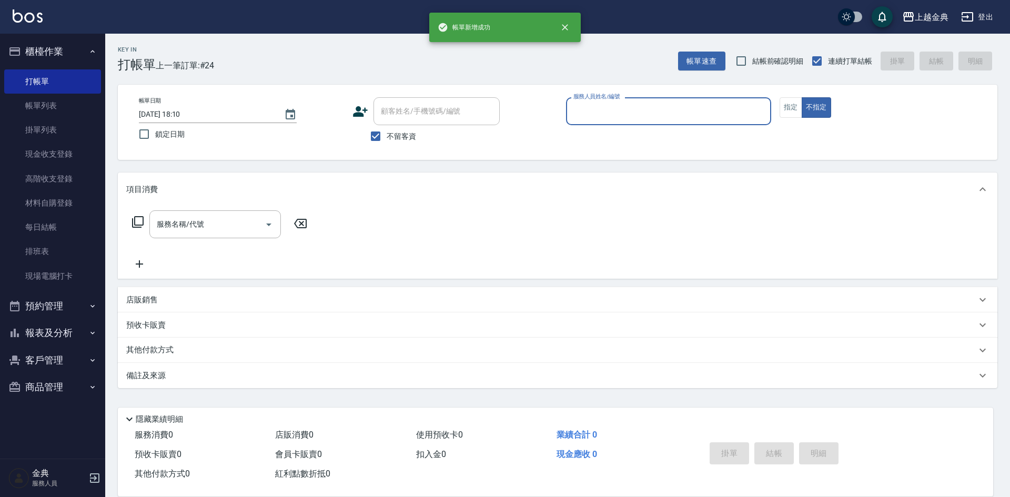
click at [687, 118] on input "服務人員姓名/編號" at bounding box center [669, 111] width 196 height 18
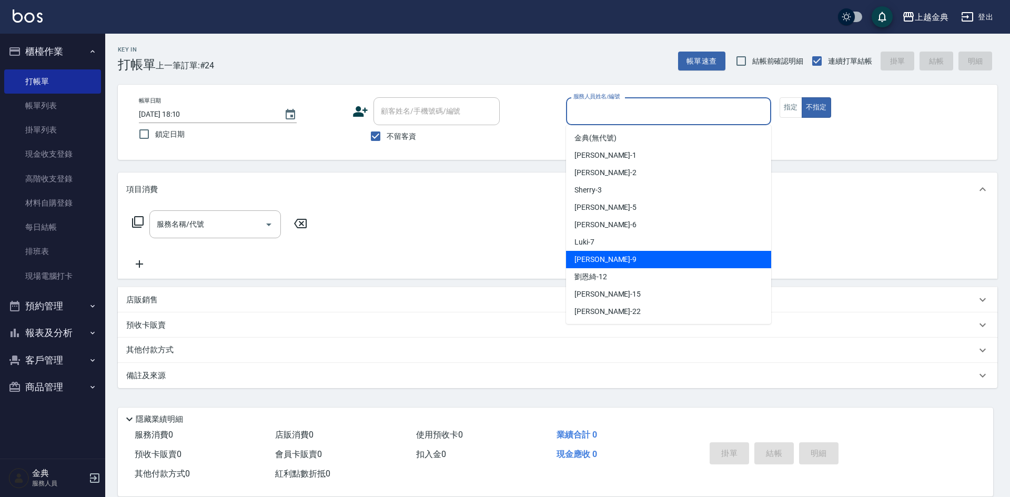
click at [639, 262] on div "Jason -9" at bounding box center [668, 259] width 205 height 17
type input "Jason-9"
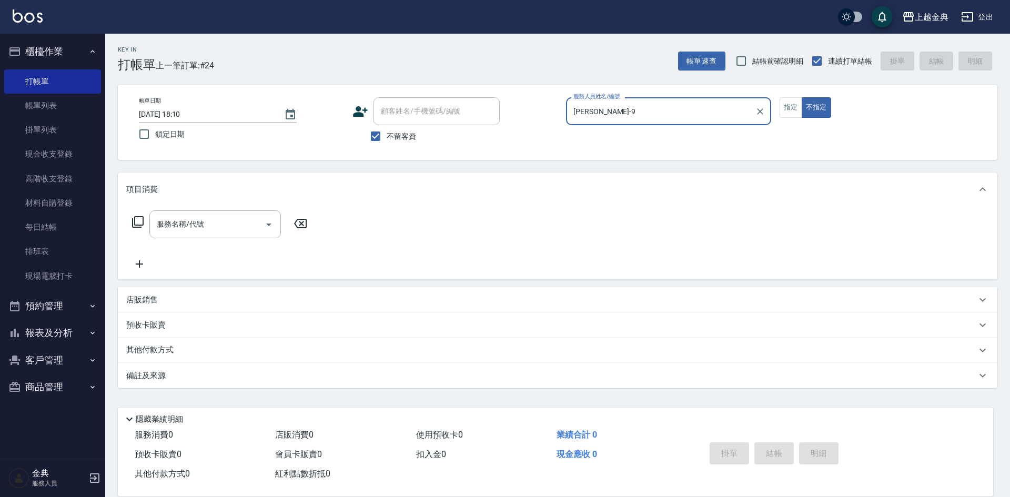
click at [139, 220] on icon at bounding box center [137, 222] width 13 height 13
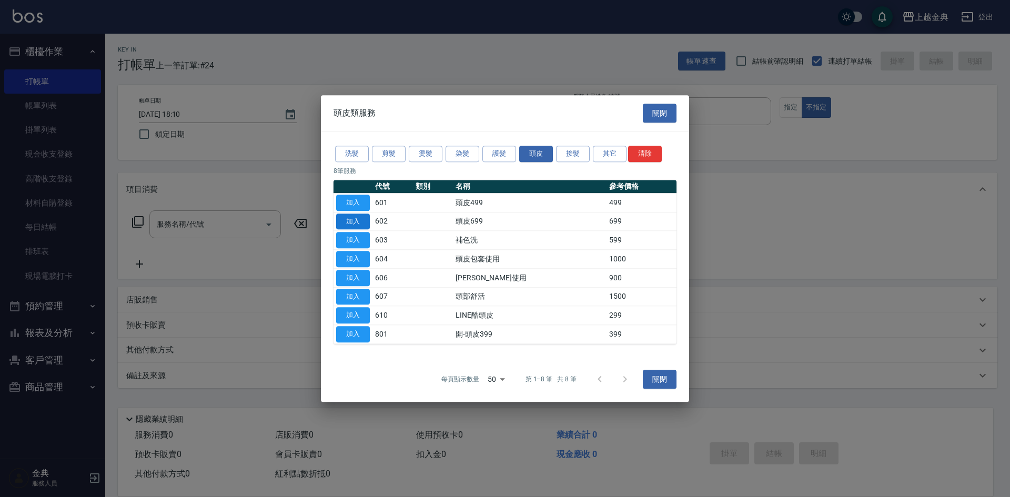
click at [354, 219] on button "加入" at bounding box center [353, 221] width 34 height 16
type input "頭皮699(602)"
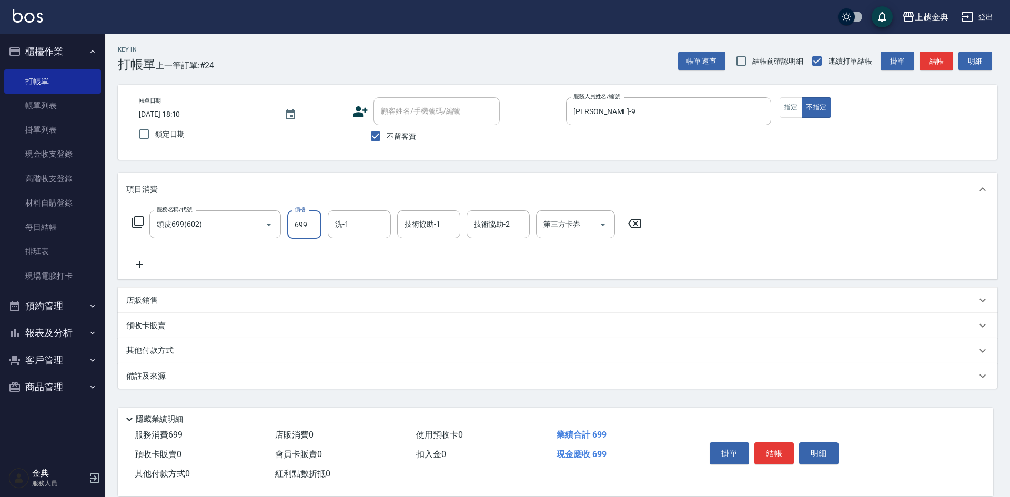
click at [315, 221] on input "699" at bounding box center [304, 224] width 34 height 28
type input "949"
click at [774, 445] on button "結帳" at bounding box center [773, 453] width 39 height 22
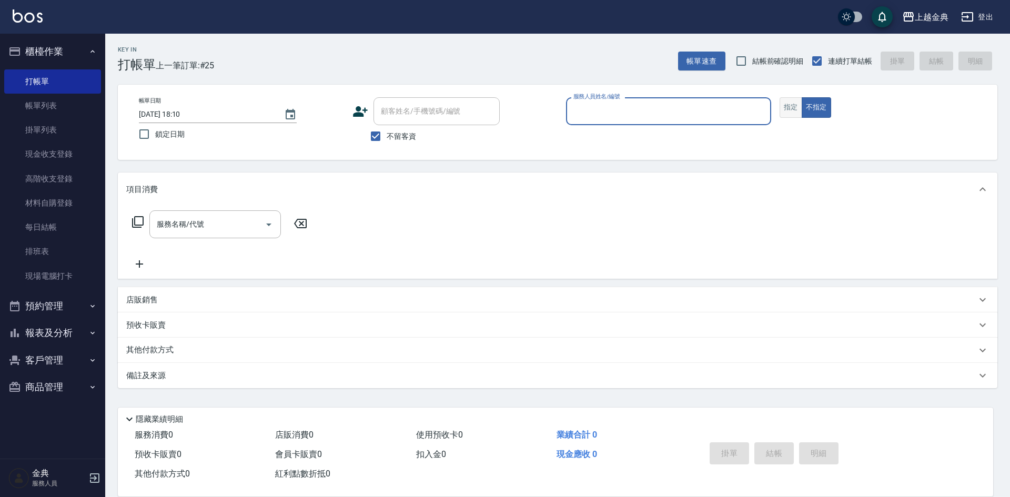
click at [785, 107] on button "指定" at bounding box center [790, 107] width 23 height 21
click at [699, 101] on div "服務人員姓名/編號" at bounding box center [668, 111] width 205 height 28
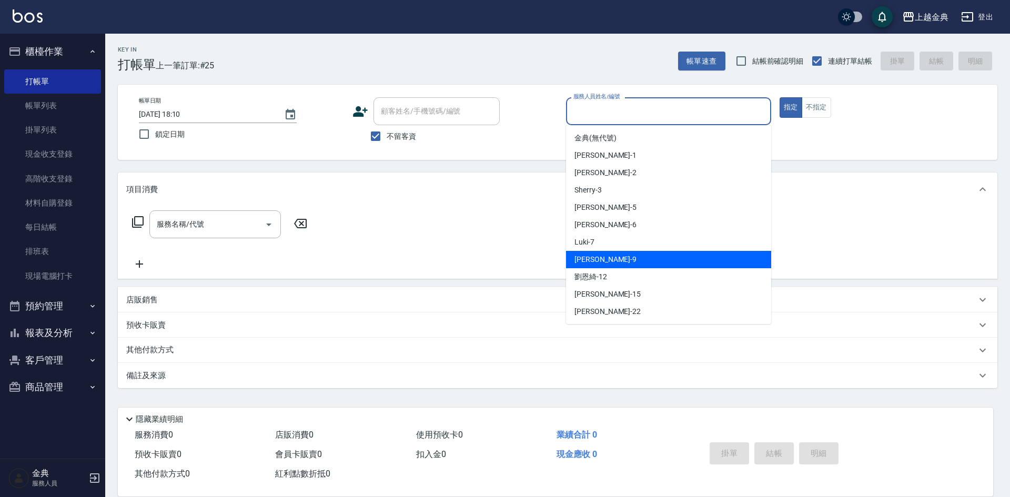
click at [634, 252] on div "Jason -9" at bounding box center [668, 259] width 205 height 17
type input "Jason-9"
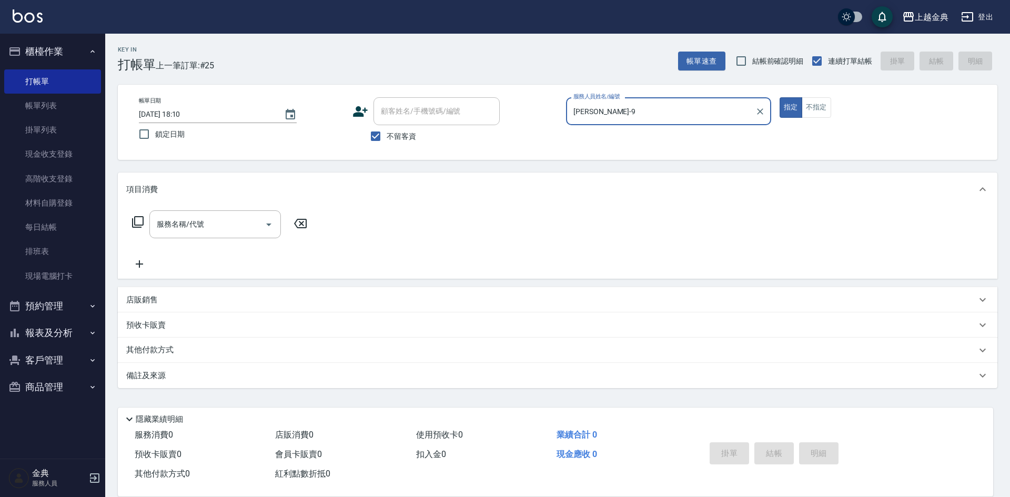
click at [138, 220] on icon at bounding box center [137, 222] width 13 height 13
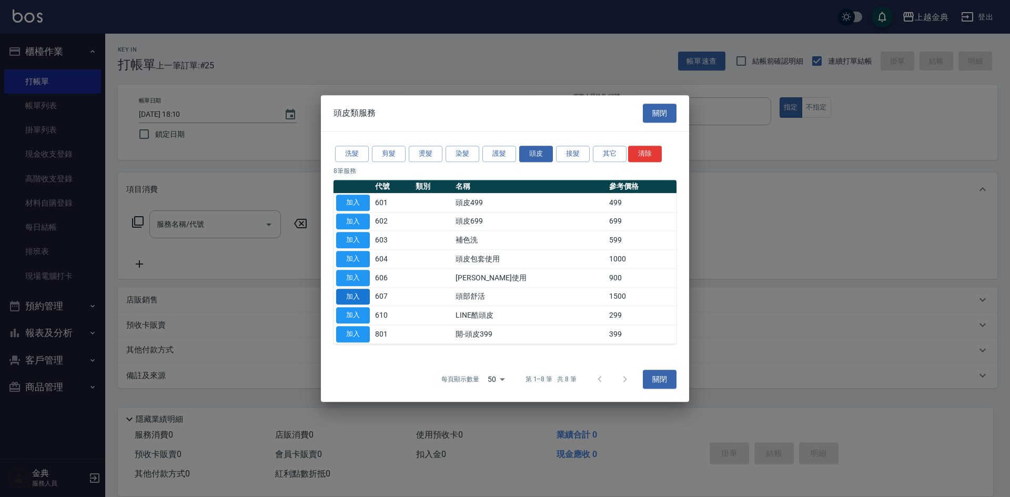
click at [346, 292] on button "加入" at bounding box center [353, 297] width 34 height 16
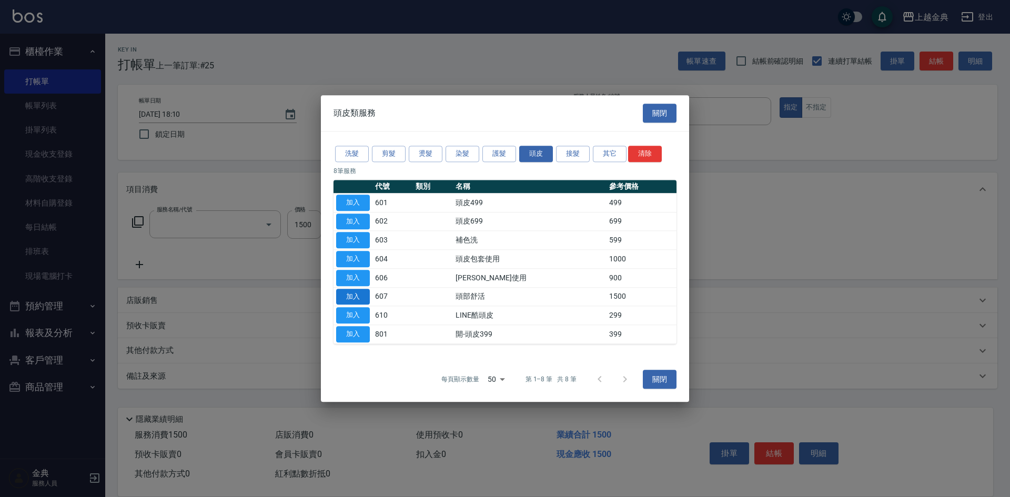
type input "頭部舒活(607)"
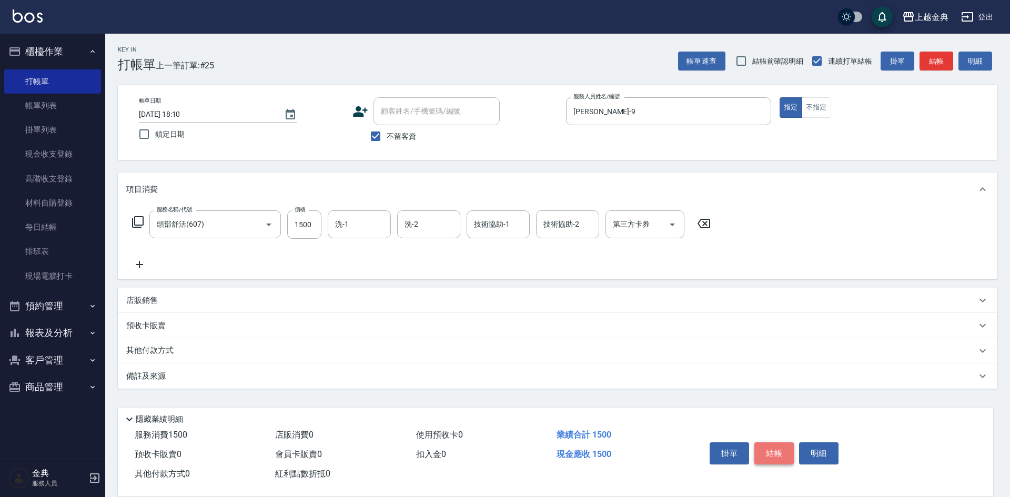
click at [774, 452] on button "結帳" at bounding box center [773, 453] width 39 height 22
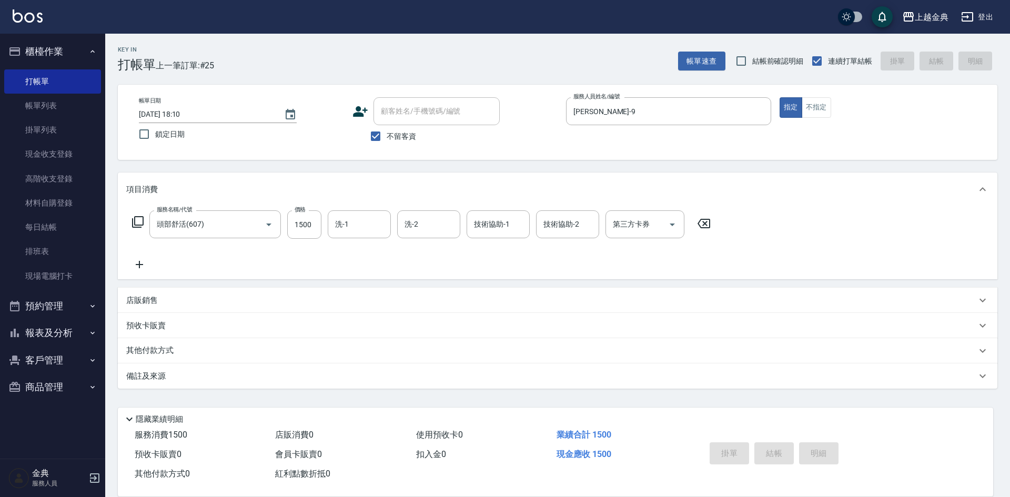
type input "2025/10/11 18:17"
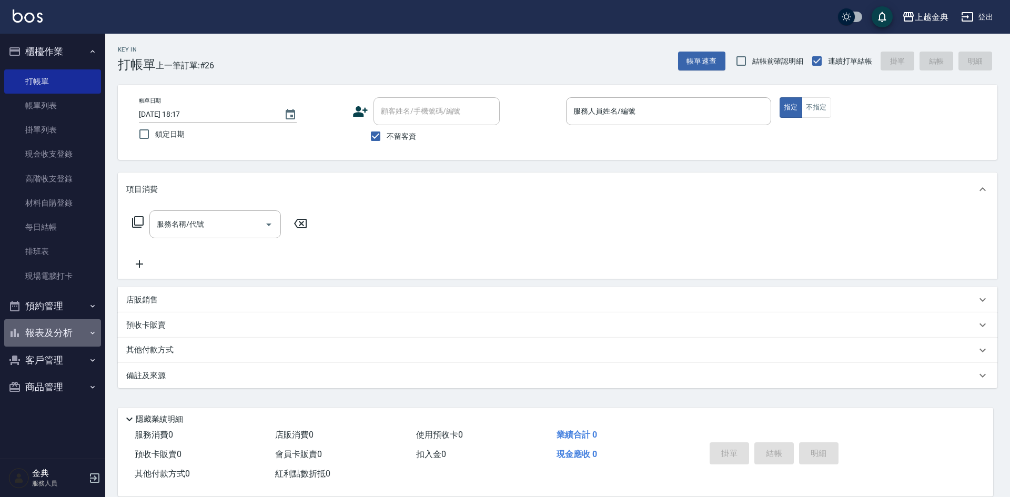
click at [91, 334] on icon "button" at bounding box center [92, 333] width 8 height 8
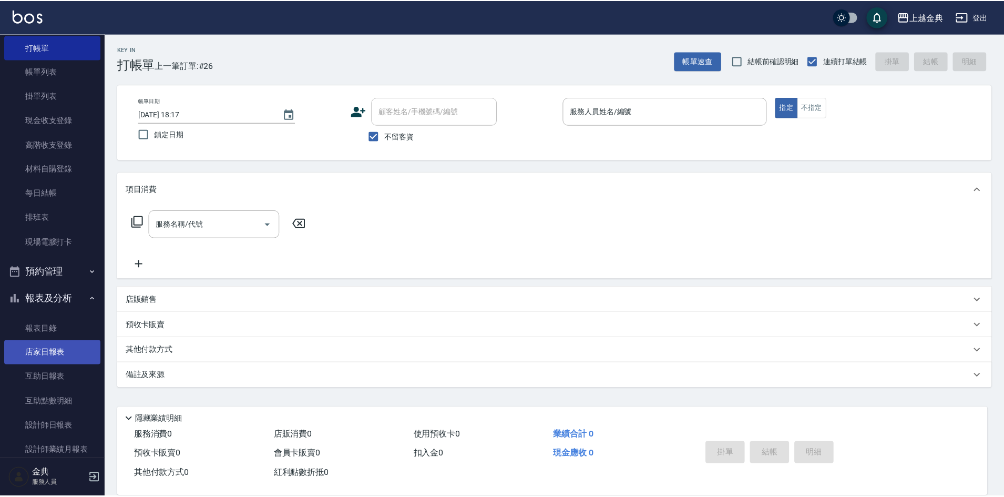
scroll to position [53, 0]
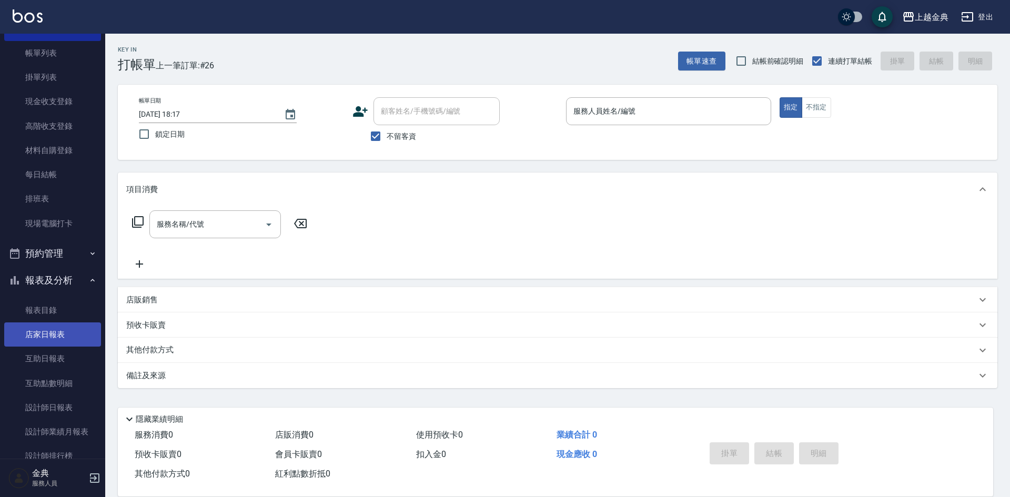
click at [63, 333] on link "店家日報表" at bounding box center [52, 334] width 97 height 24
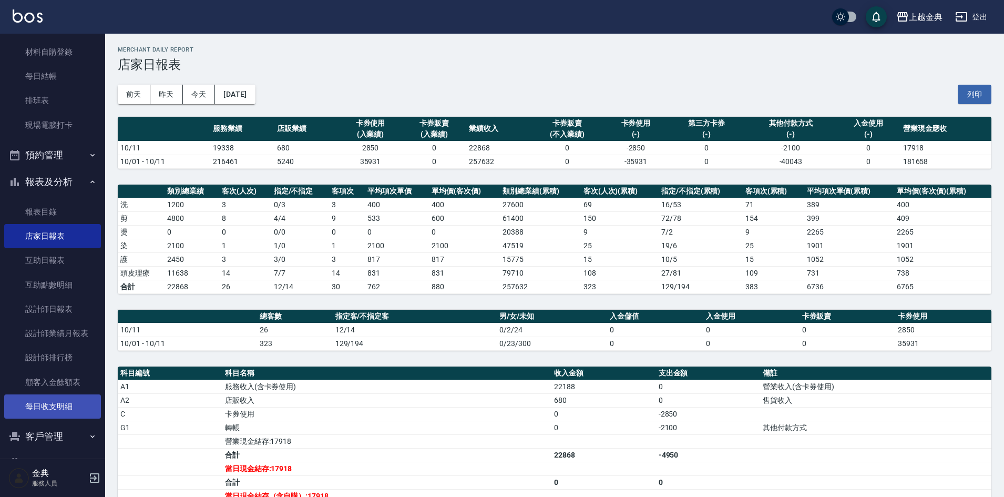
scroll to position [158, 0]
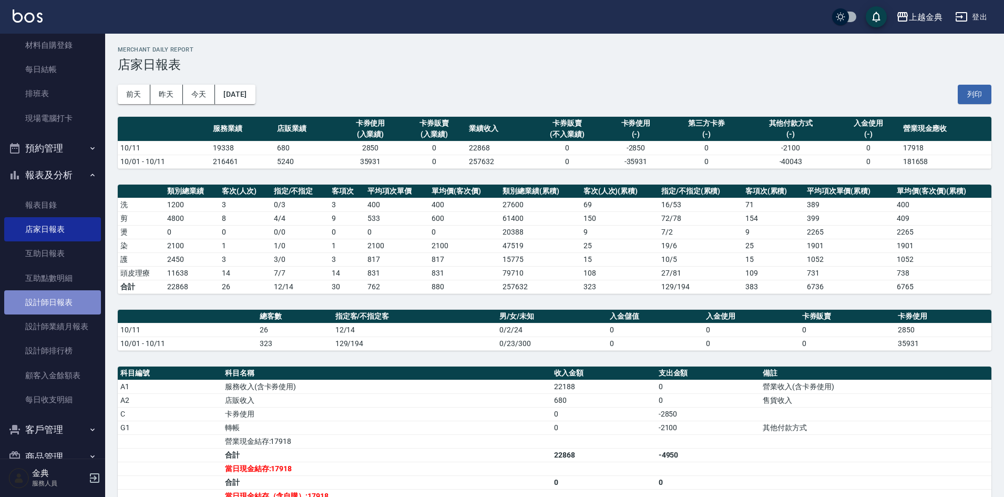
click at [70, 305] on link "設計師日報表" at bounding box center [52, 302] width 97 height 24
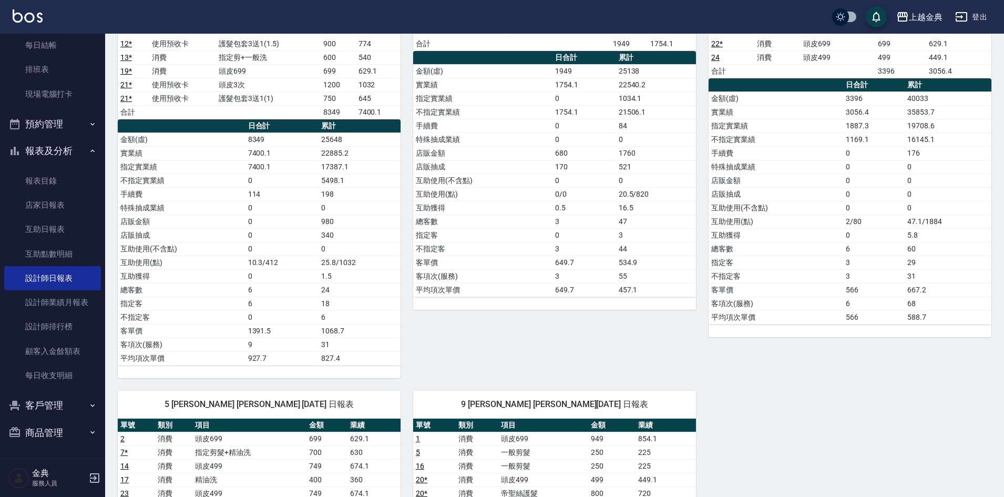
scroll to position [158, 0]
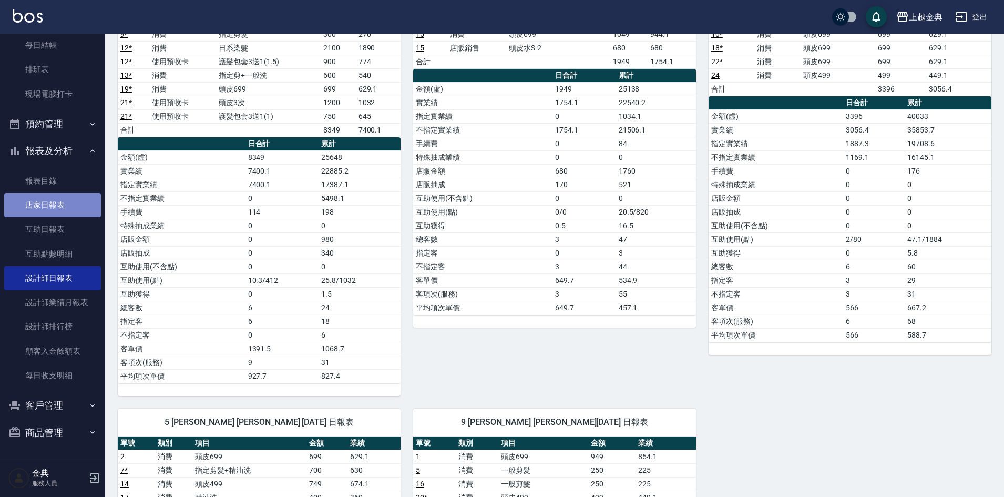
click at [70, 202] on link "店家日報表" at bounding box center [52, 205] width 97 height 24
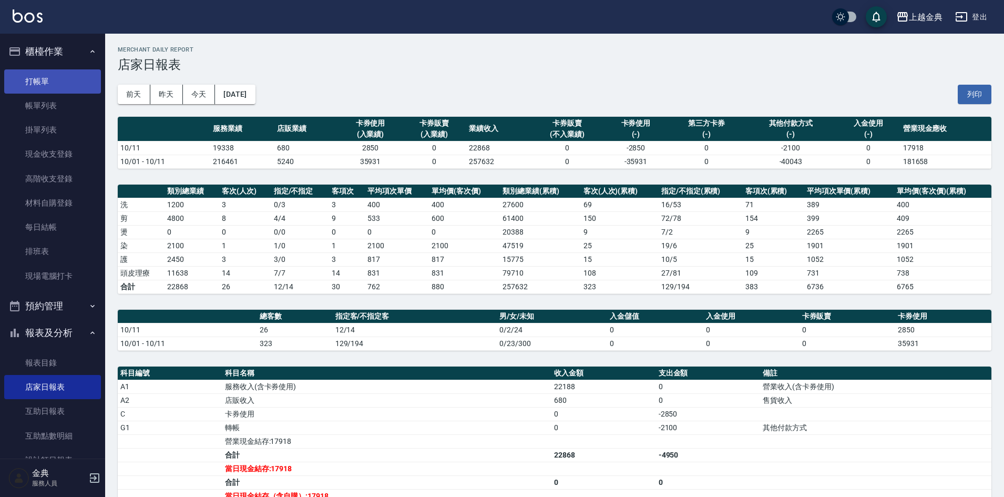
click at [69, 76] on link "打帳單" at bounding box center [52, 81] width 97 height 24
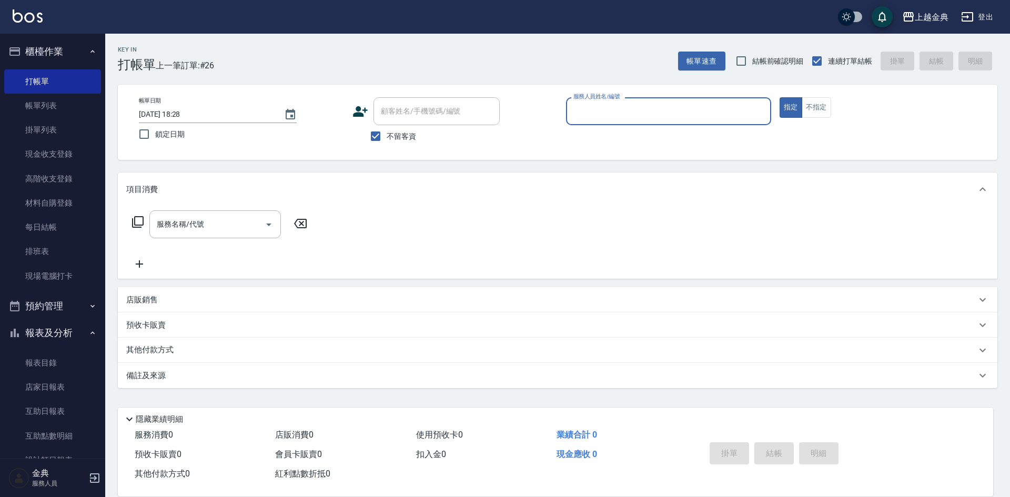
click at [711, 113] on input "服務人員姓名/編號" at bounding box center [669, 111] width 196 height 18
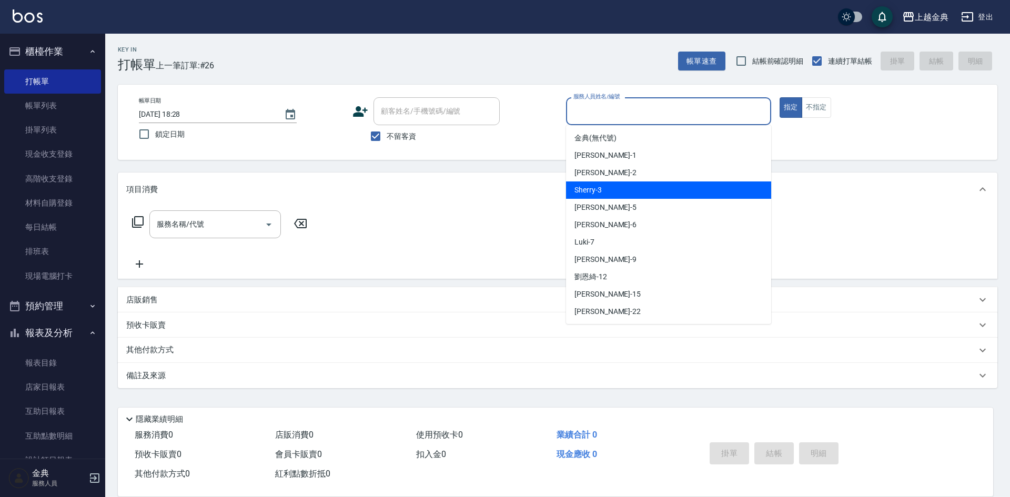
click at [686, 190] on div "Sherry -3" at bounding box center [668, 189] width 205 height 17
type input "Sherry-3"
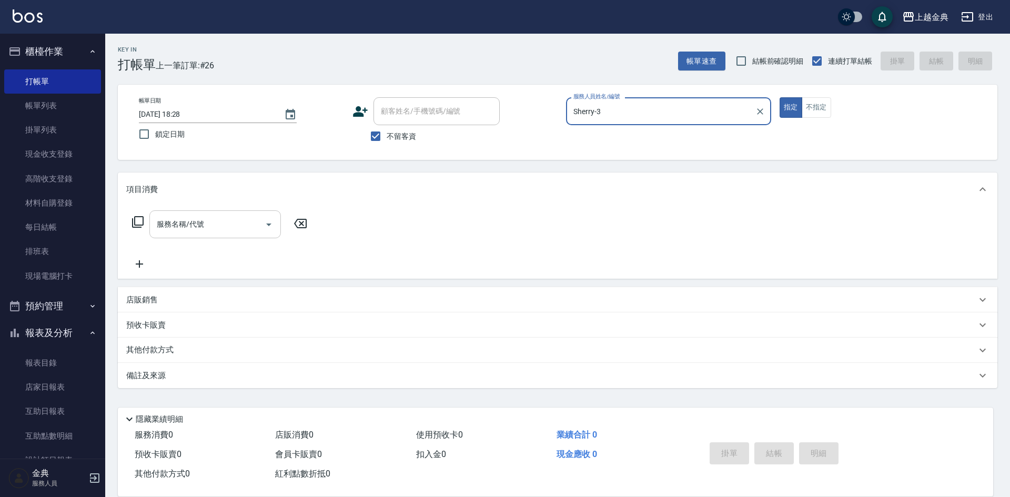
click at [268, 226] on icon "Open" at bounding box center [268, 224] width 13 height 13
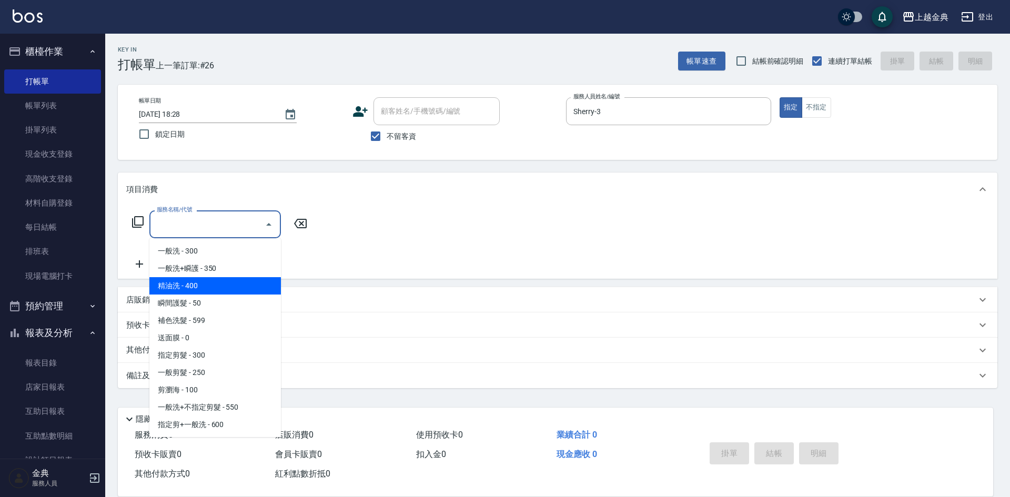
click at [240, 292] on span "精油洗 - 400" at bounding box center [214, 285] width 131 height 17
type input "精油洗(102)"
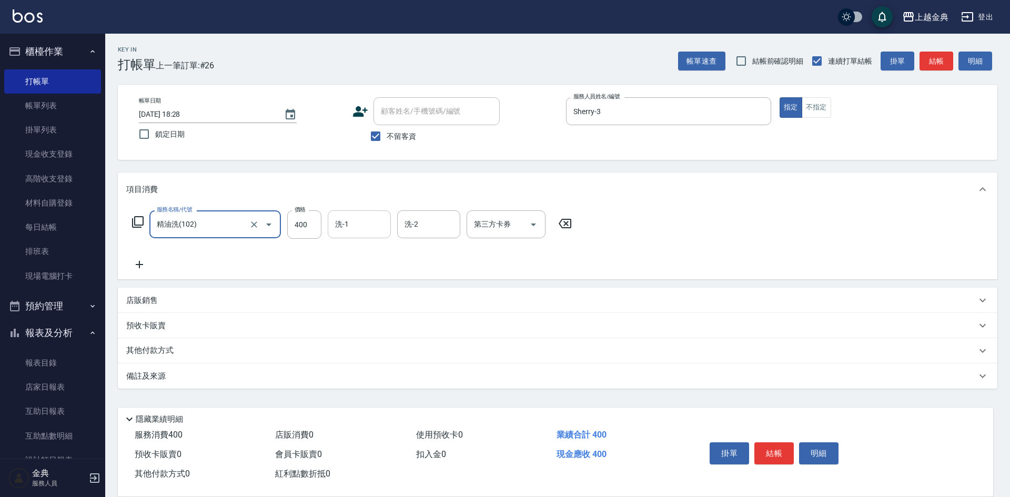
click at [362, 228] on input "洗-1" at bounding box center [359, 224] width 54 height 18
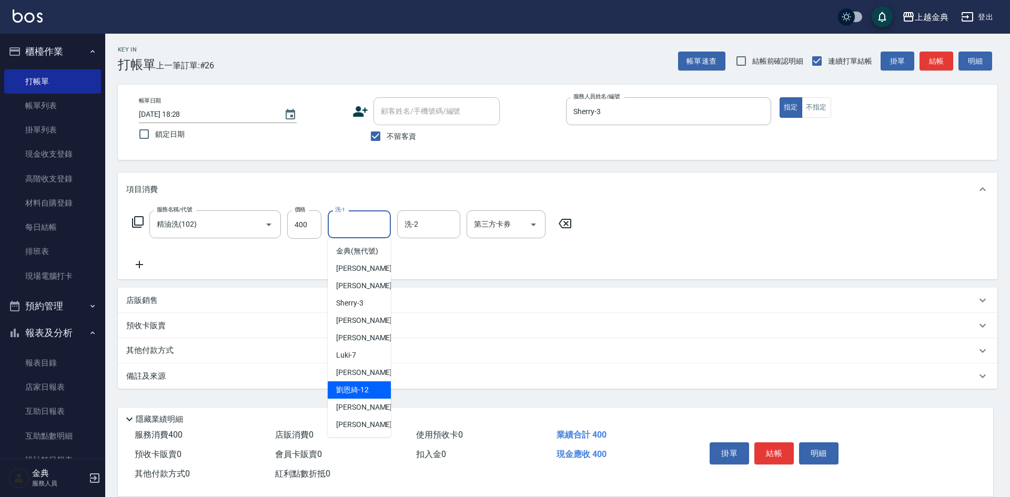
click at [358, 395] on span "劉恩綺 -12" at bounding box center [352, 389] width 33 height 11
type input "劉恩綺-12"
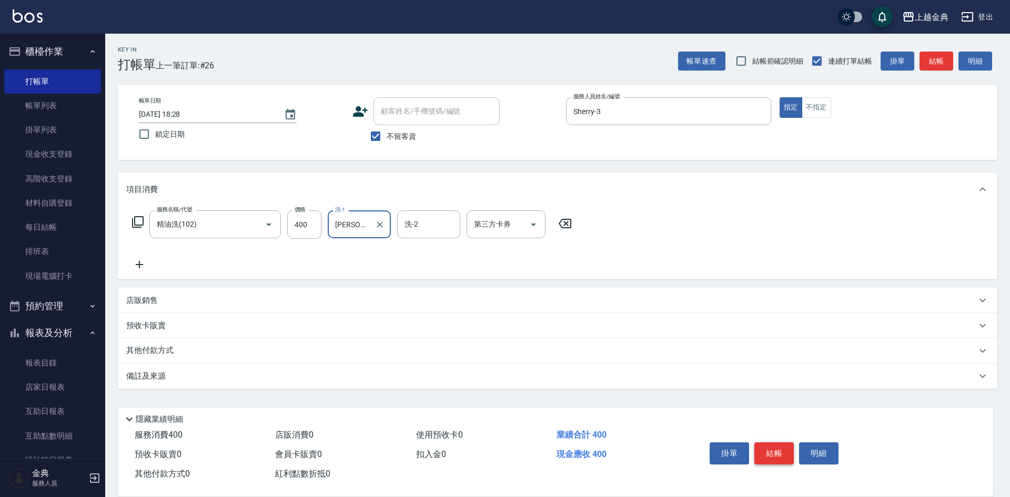
click at [767, 449] on button "結帳" at bounding box center [773, 453] width 39 height 22
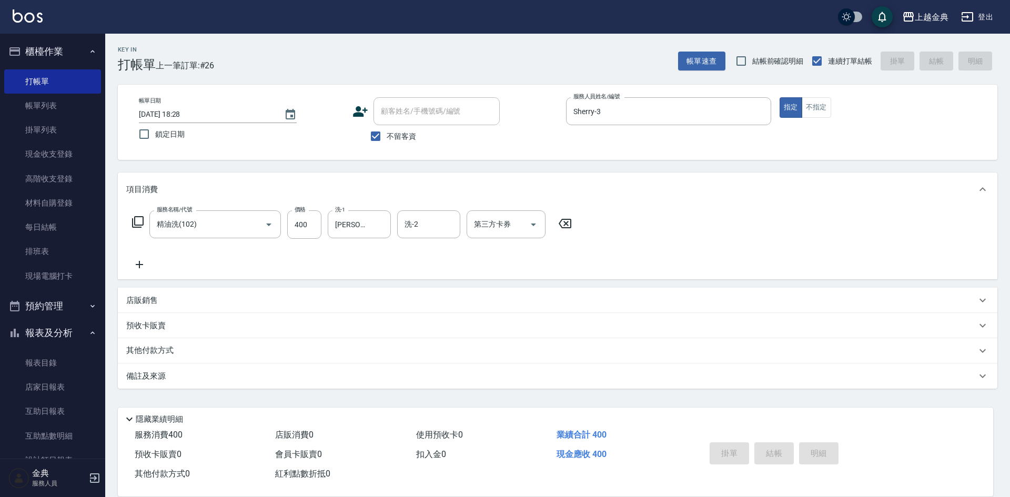
type input "2025/10/11 18:29"
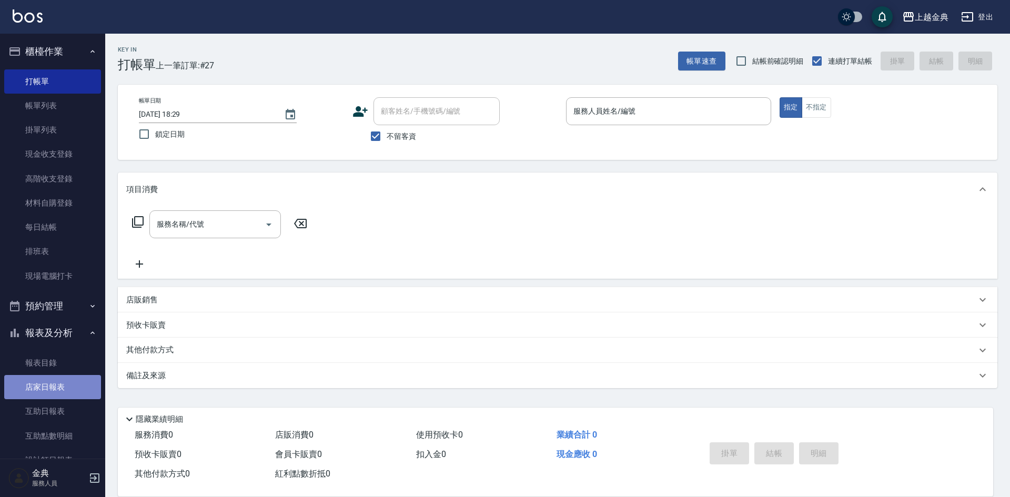
click at [63, 382] on link "店家日報表" at bounding box center [52, 387] width 97 height 24
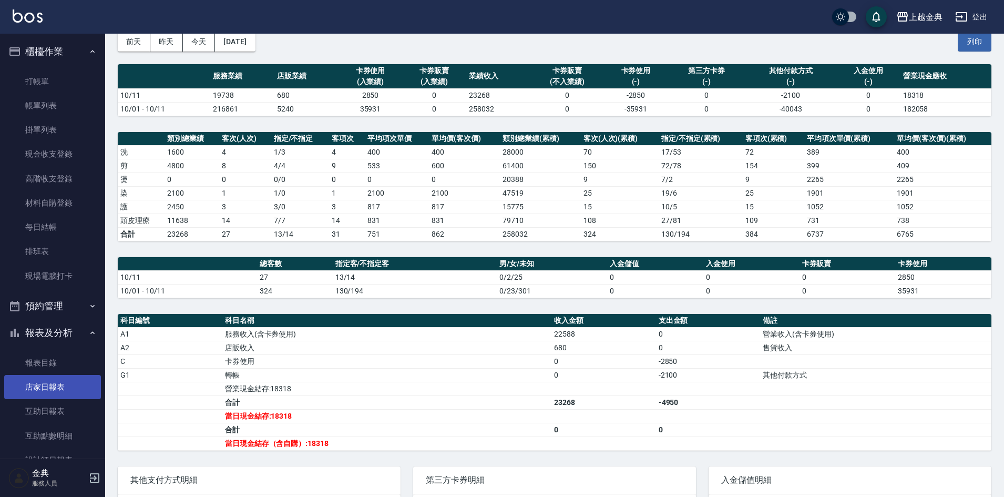
scroll to position [105, 0]
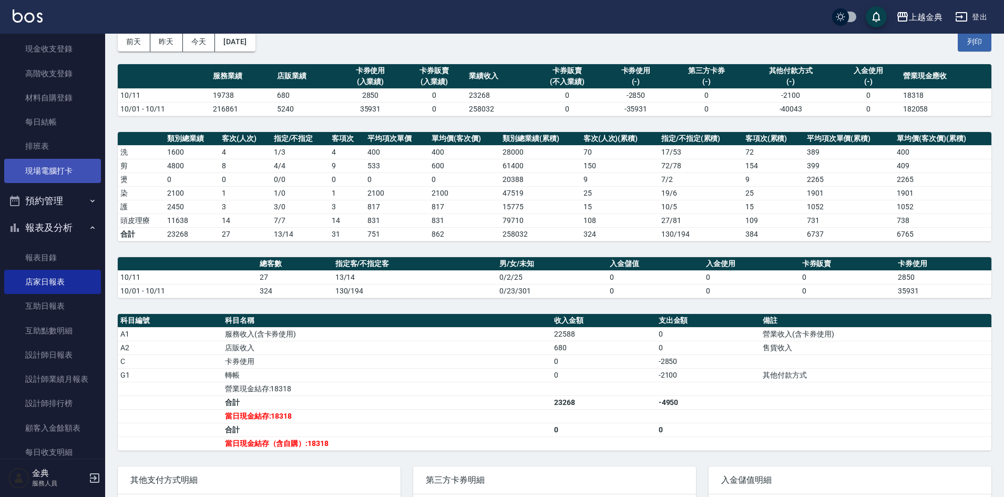
click at [76, 169] on link "現場電腦打卡" at bounding box center [52, 171] width 97 height 24
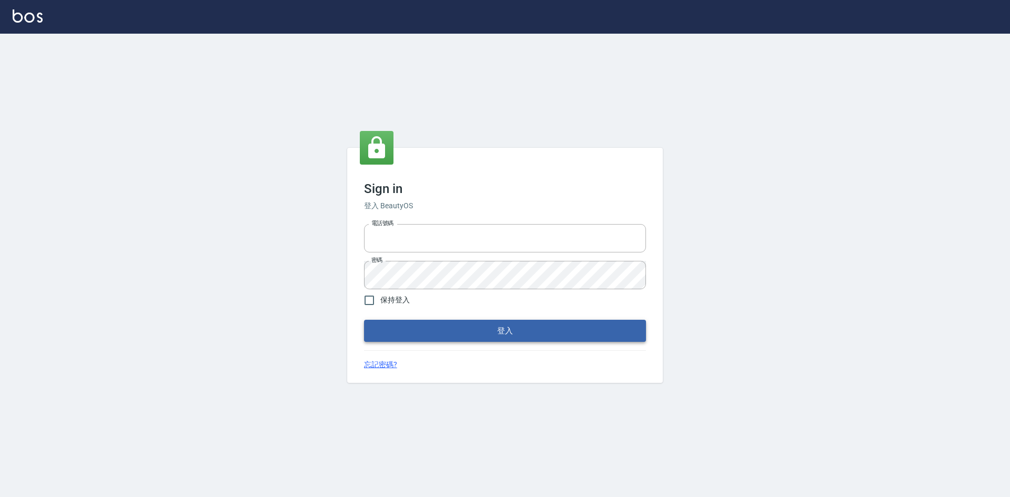
type input "0963852741"
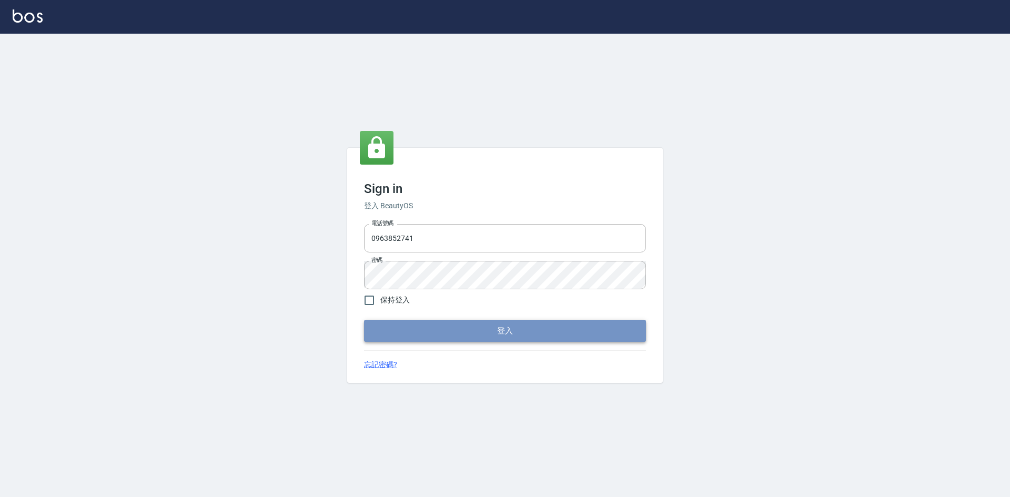
click at [481, 328] on button "登入" at bounding box center [505, 331] width 282 height 22
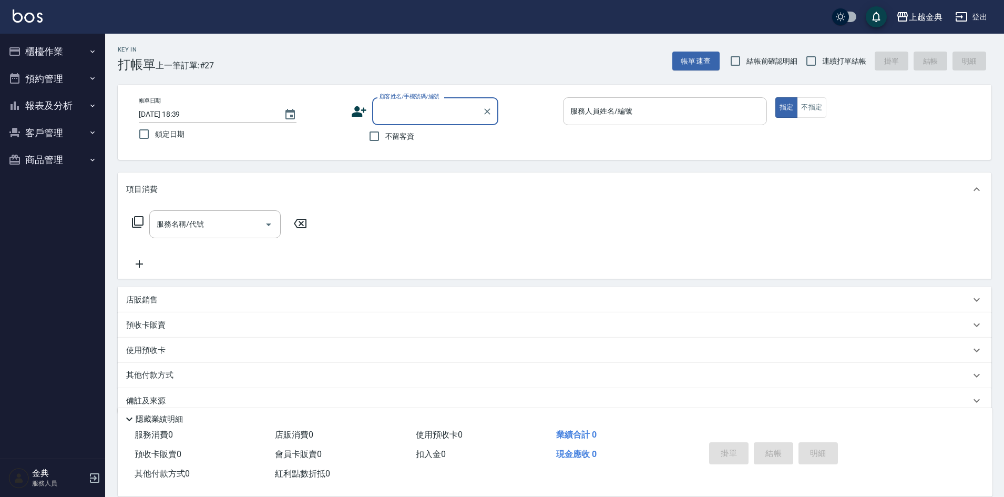
click at [621, 108] on input "服務人員姓名/編號" at bounding box center [665, 111] width 195 height 18
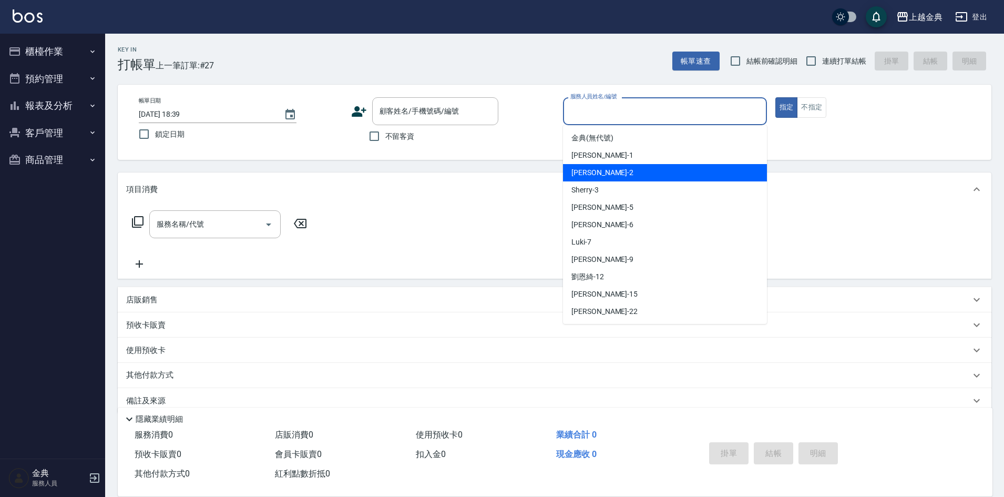
click at [613, 175] on div "Cindy -2" at bounding box center [665, 172] width 204 height 17
type input "Cindy-2"
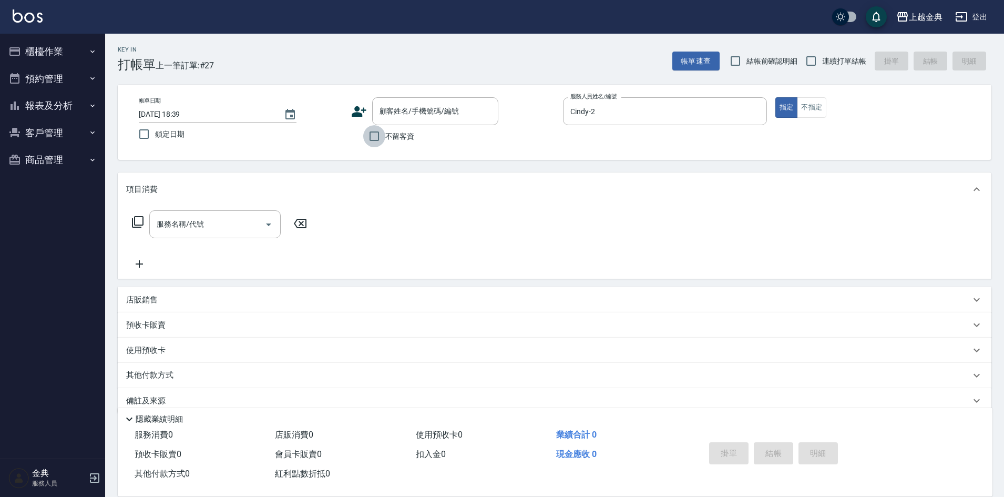
click at [372, 138] on input "不留客資" at bounding box center [374, 136] width 22 height 22
checkbox input "true"
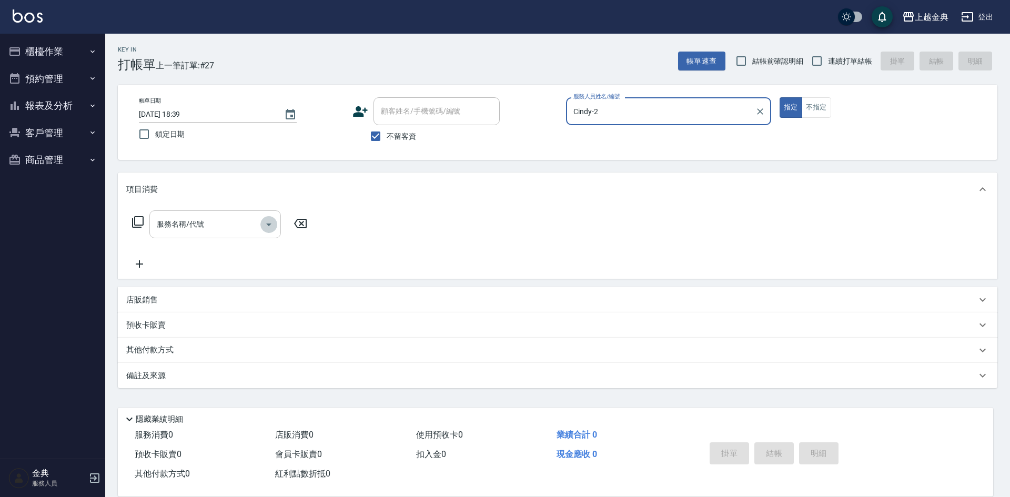
click at [270, 226] on icon "Open" at bounding box center [268, 224] width 13 height 13
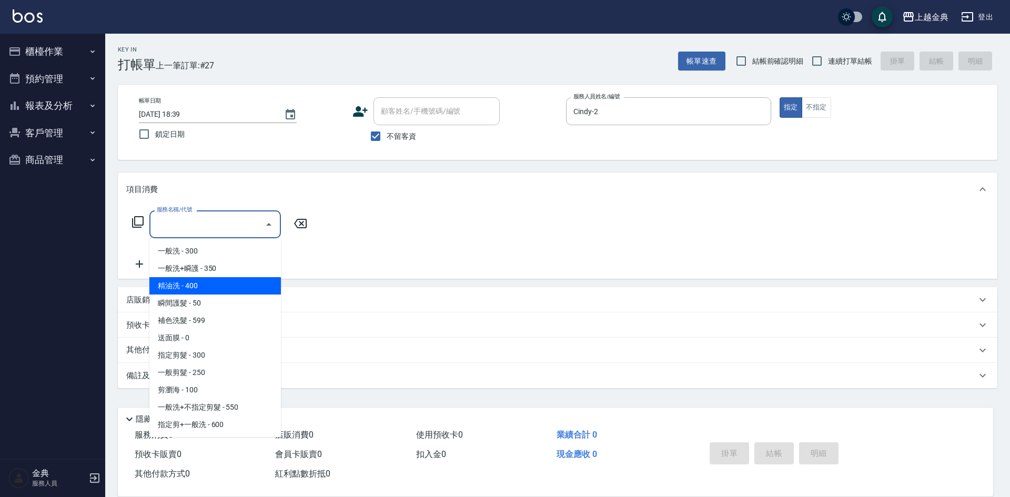
click at [230, 286] on span "精油洗 - 400" at bounding box center [214, 285] width 131 height 17
type input "精油洗(102)"
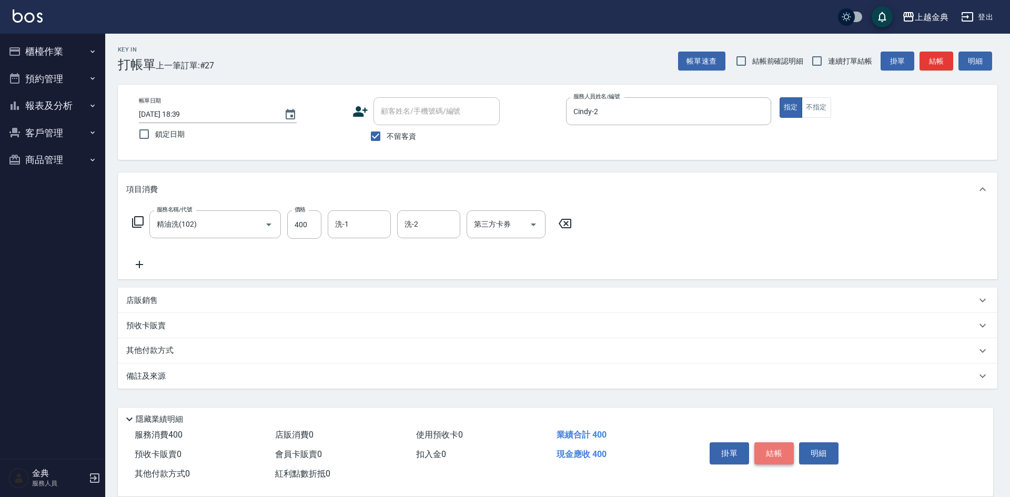
click at [784, 446] on button "結帳" at bounding box center [773, 453] width 39 height 22
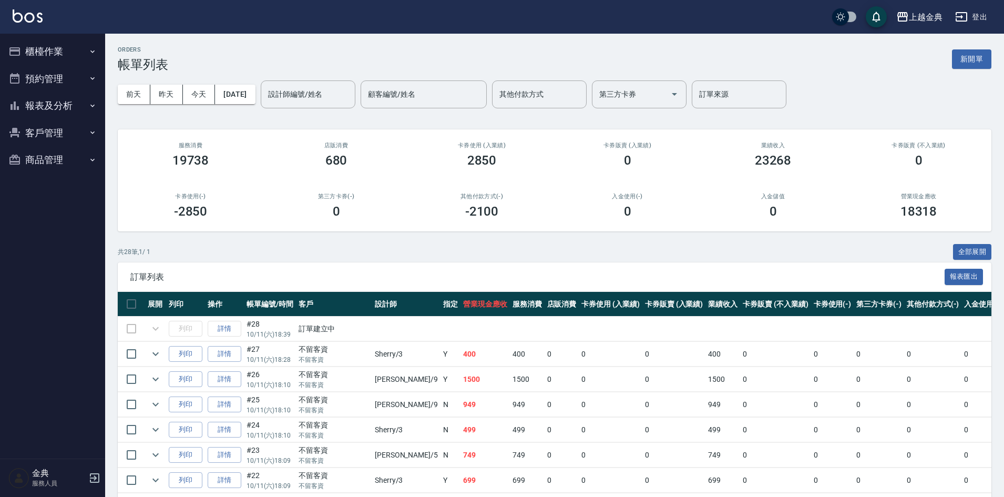
click at [90, 107] on icon "button" at bounding box center [92, 105] width 8 height 8
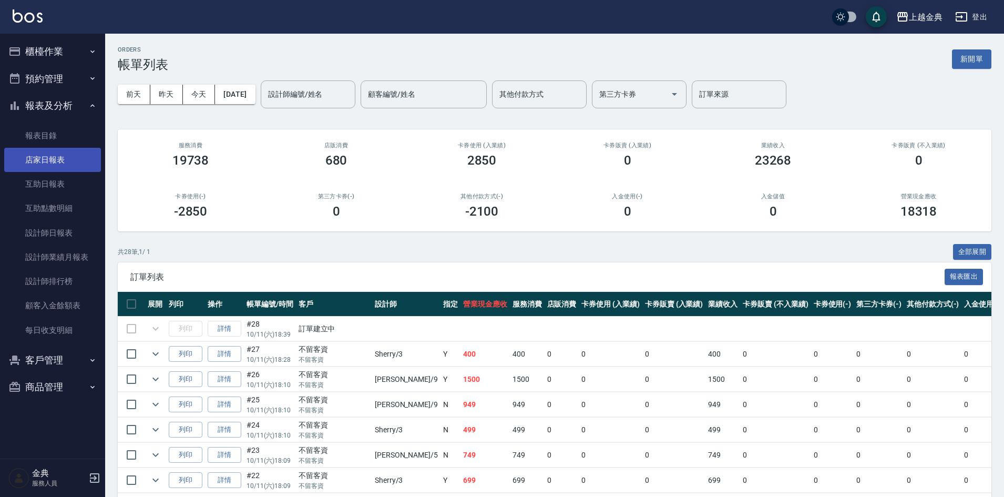
click at [60, 157] on link "店家日報表" at bounding box center [52, 160] width 97 height 24
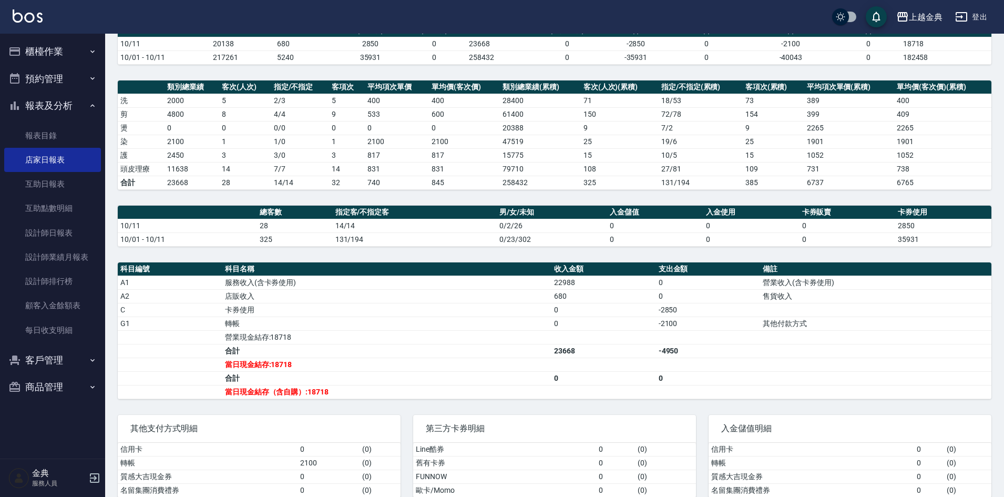
scroll to position [105, 0]
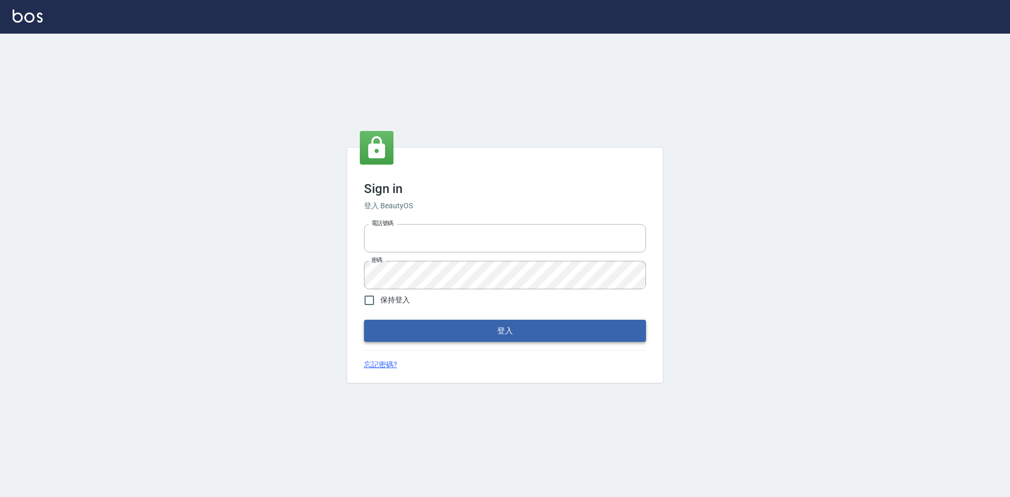
type input "0963852741"
click at [434, 329] on button "登入" at bounding box center [505, 331] width 282 height 22
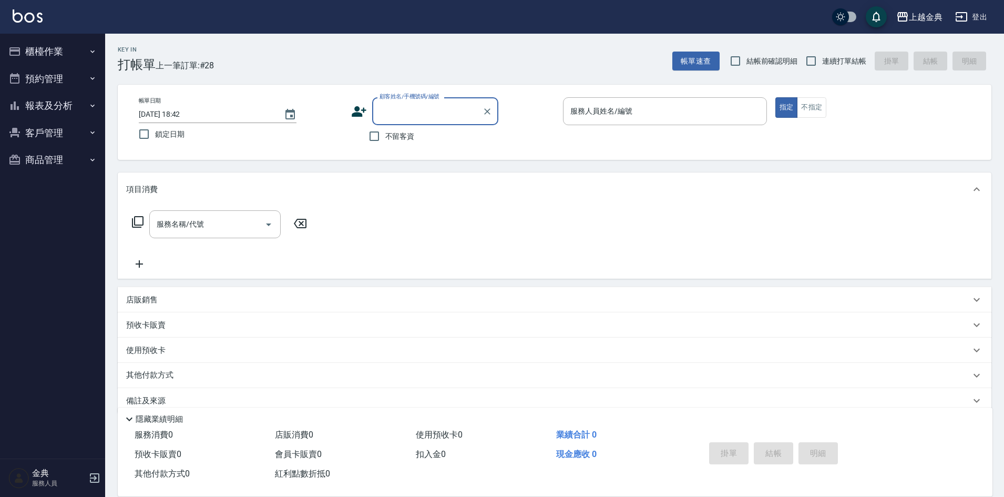
click at [87, 53] on button "櫃檯作業" at bounding box center [52, 51] width 97 height 27
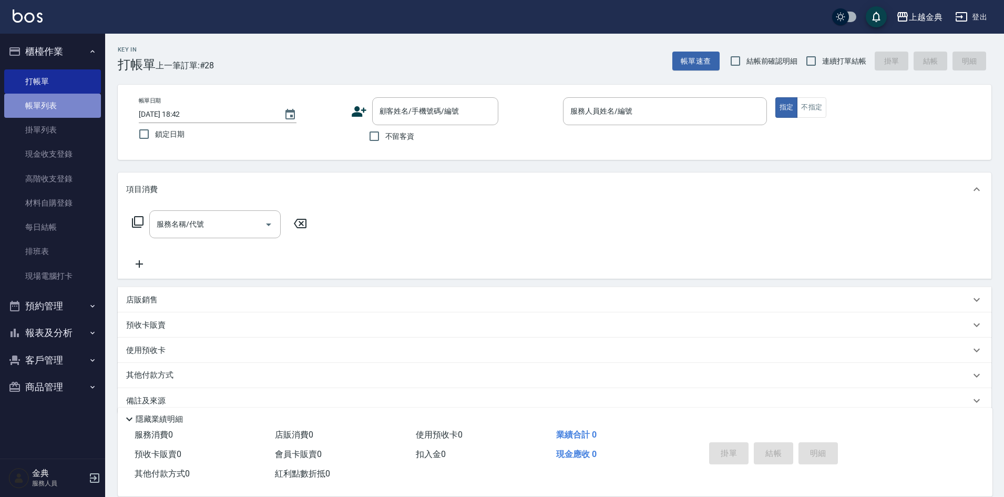
click at [56, 103] on link "帳單列表" at bounding box center [52, 106] width 97 height 24
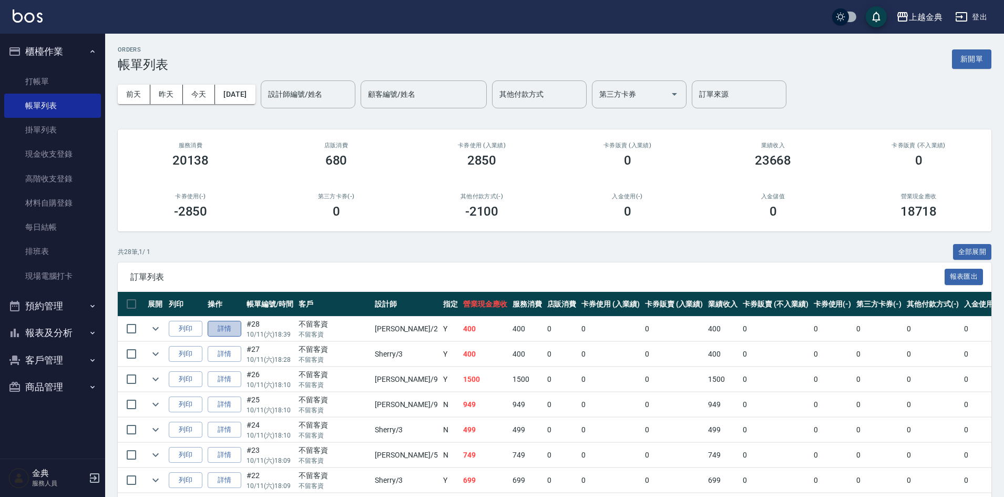
click at [225, 324] on link "詳情" at bounding box center [225, 329] width 34 height 16
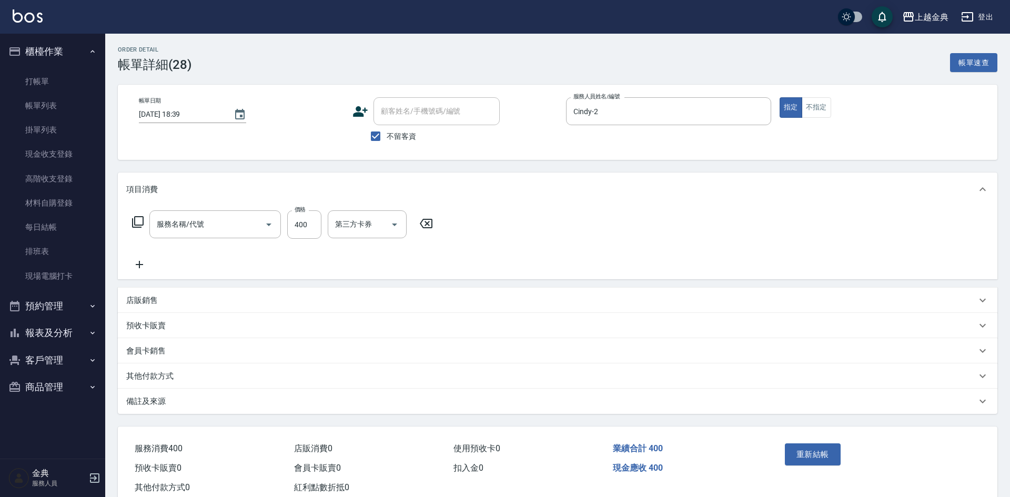
type input "[DATE] 18:39"
checkbox input "true"
type input "Cindy-2"
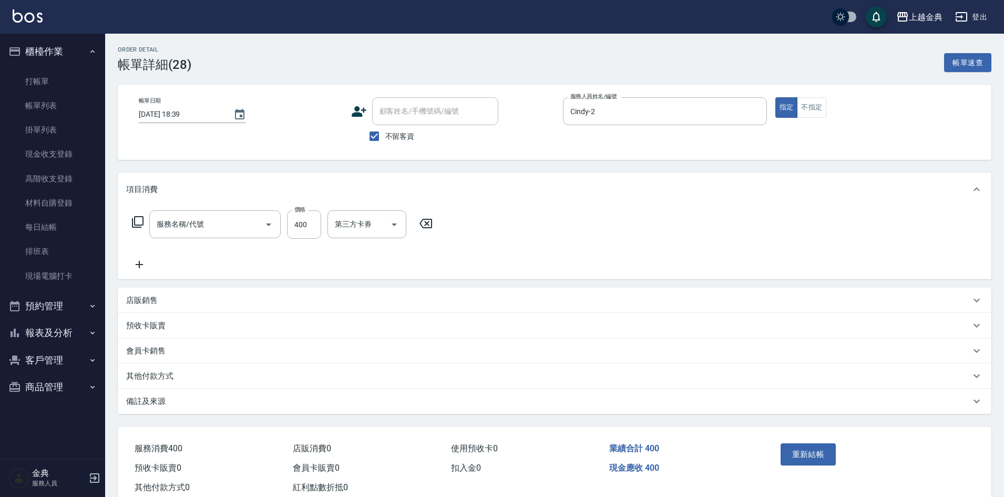
type input "精油洗(102)"
click at [194, 375] on div "其他付款方式" at bounding box center [548, 376] width 845 height 11
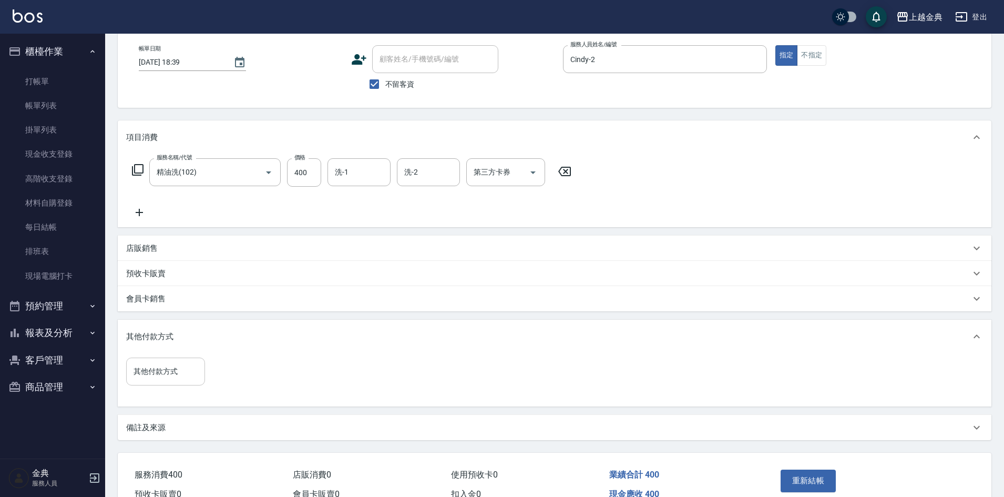
scroll to position [53, 0]
click at [161, 370] on input "其他付款方式" at bounding box center [165, 371] width 69 height 18
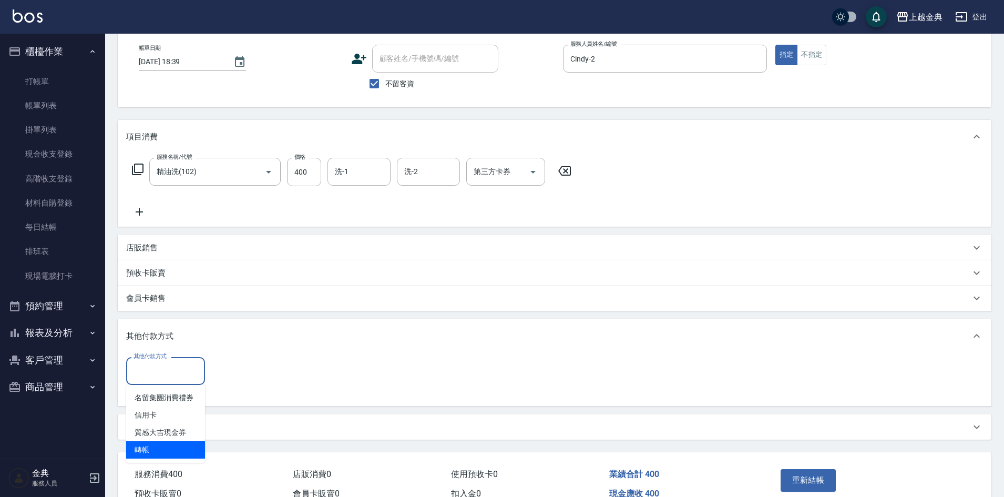
click at [143, 450] on span "轉帳" at bounding box center [165, 449] width 79 height 17
type input "轉帳"
click at [208, 369] on div "其他付款方式 轉帳 其他付款方式 轉帳金額 0 轉帳金額" at bounding box center [211, 371] width 170 height 28
click at [216, 371] on input "0" at bounding box center [250, 371] width 79 height 28
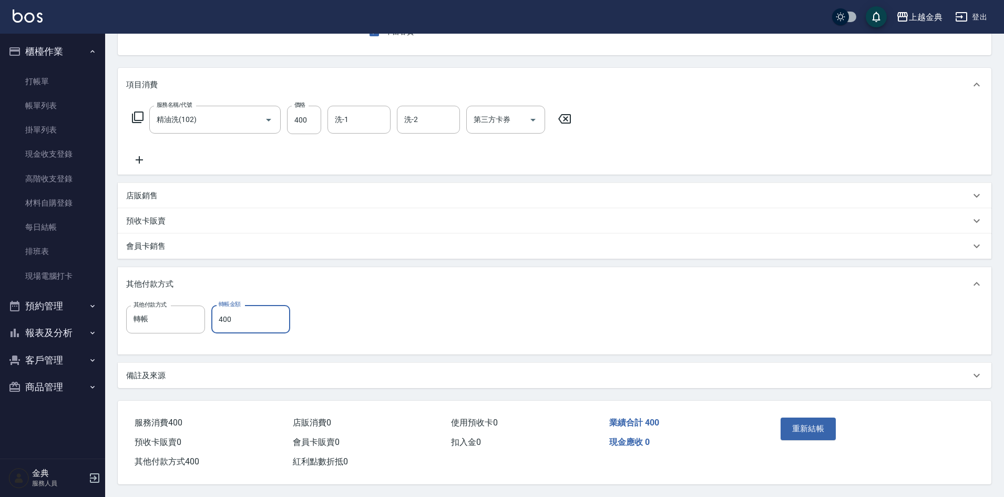
scroll to position [109, 0]
type input "400"
click at [807, 424] on button "重新結帳" at bounding box center [809, 429] width 56 height 22
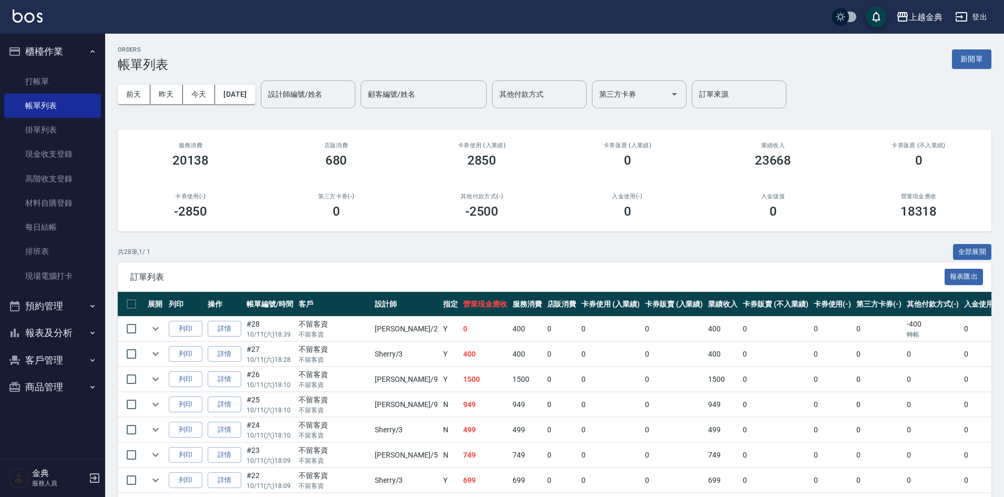
click at [89, 333] on icon "button" at bounding box center [92, 333] width 8 height 8
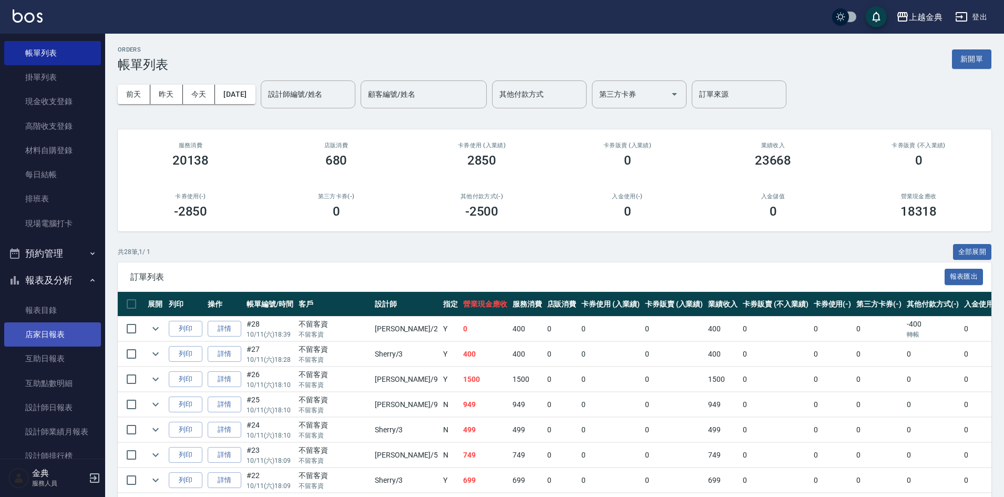
click at [66, 336] on link "店家日報表" at bounding box center [52, 334] width 97 height 24
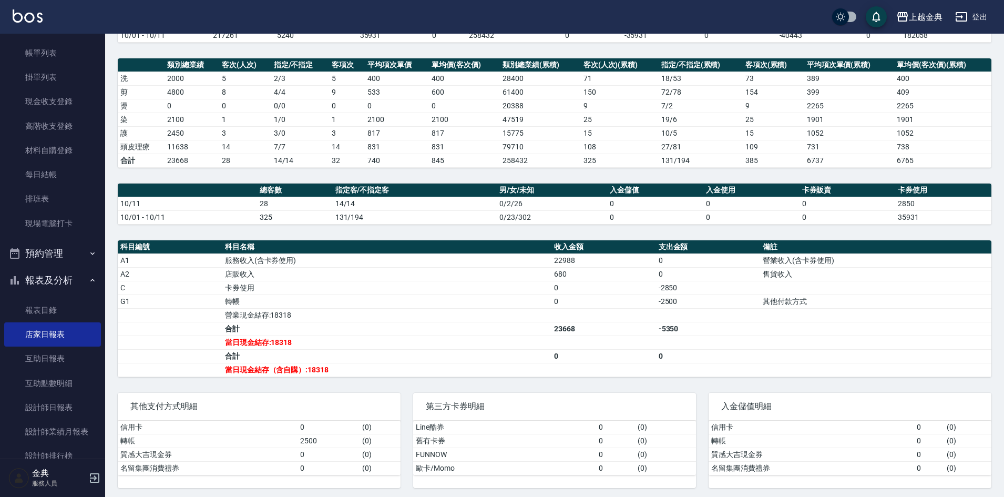
scroll to position [130, 0]
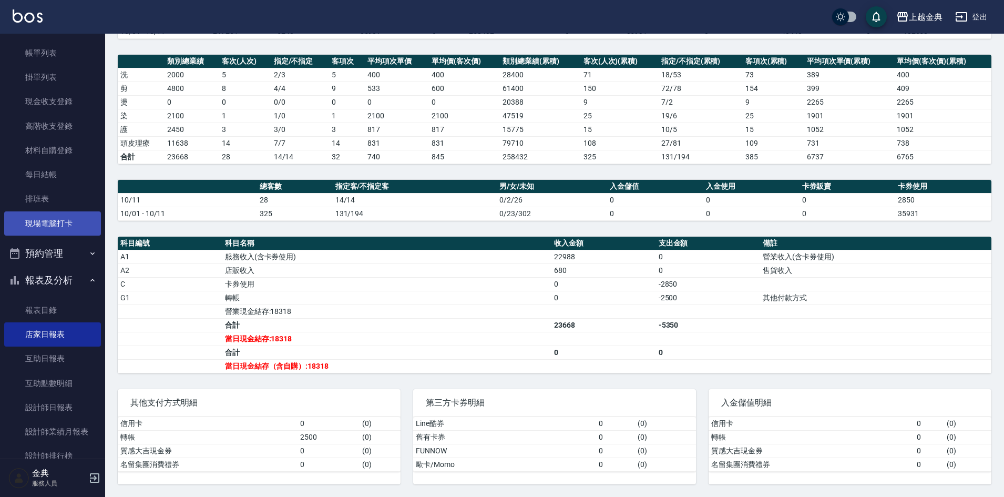
click at [71, 218] on link "現場電腦打卡" at bounding box center [52, 223] width 97 height 24
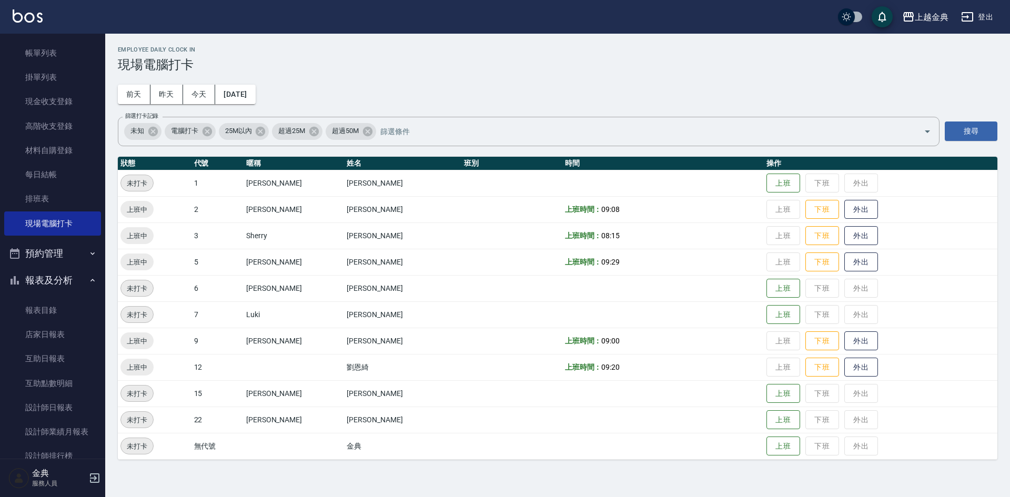
click at [666, 487] on div "Employee Daily Clock In 現場電腦打卡 [DATE] [DATE] [DATE] [DATE] 篩選打卡記錄 未知 電腦打卡 25M以內…" at bounding box center [505, 248] width 1010 height 497
click at [805, 261] on button "下班" at bounding box center [822, 262] width 34 height 18
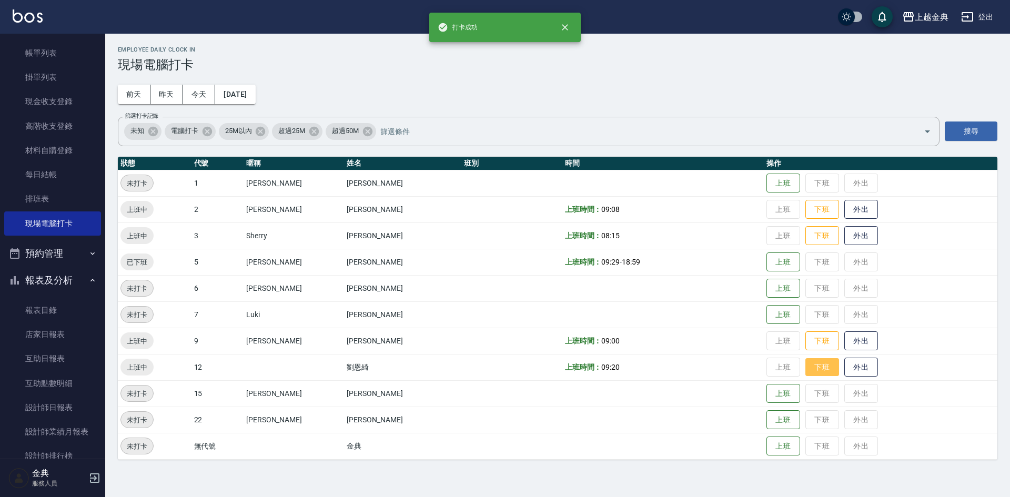
click at [810, 369] on button "下班" at bounding box center [822, 367] width 34 height 18
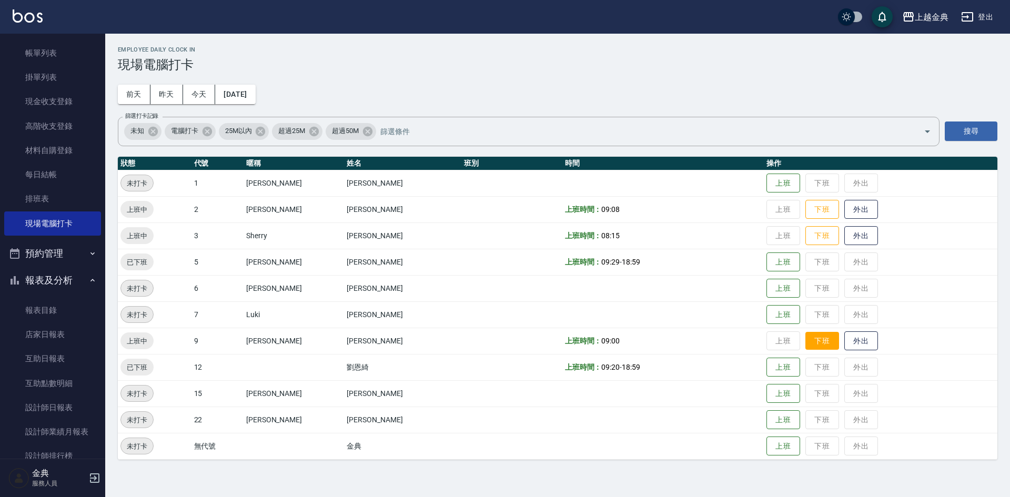
click at [805, 340] on button "下班" at bounding box center [822, 341] width 34 height 18
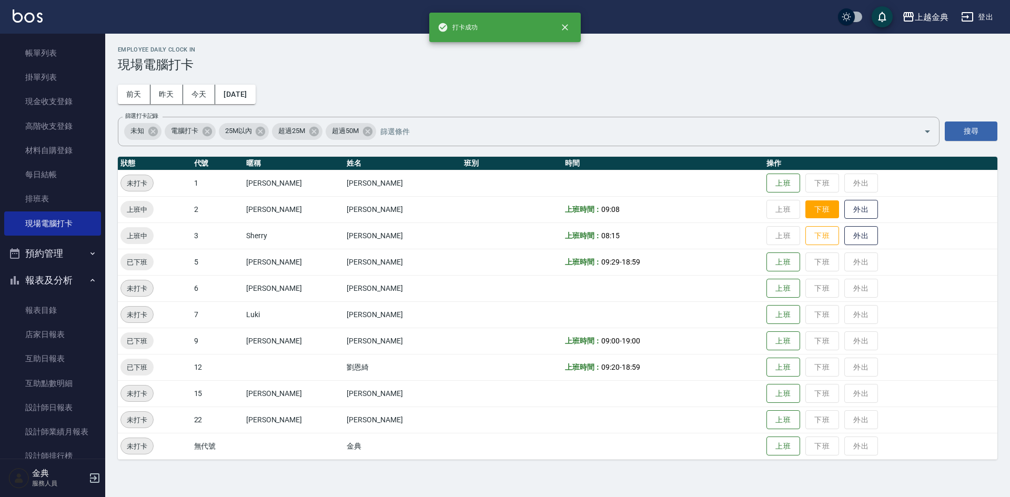
drag, startPoint x: 801, startPoint y: 217, endPoint x: 794, endPoint y: 215, distance: 7.5
click at [805, 216] on button "下班" at bounding box center [822, 209] width 34 height 18
click at [805, 232] on button "下班" at bounding box center [822, 236] width 34 height 18
